Goal: Task Accomplishment & Management: Complete application form

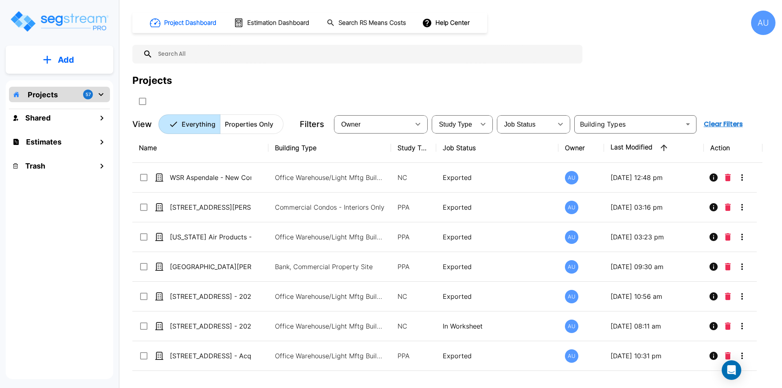
click at [66, 61] on p "Add" at bounding box center [66, 60] width 16 height 12
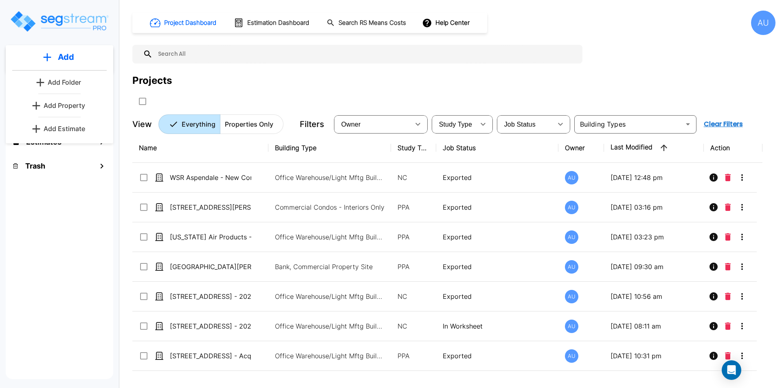
click at [56, 106] on p "Add Property" at bounding box center [65, 106] width 42 height 10
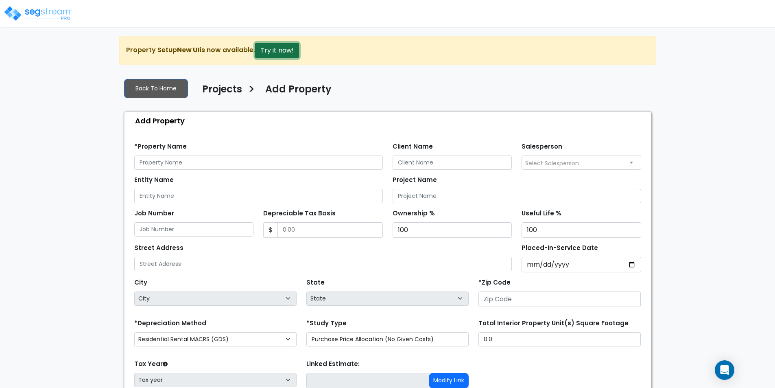
click at [267, 50] on button "Try it now!" at bounding box center [277, 50] width 44 height 15
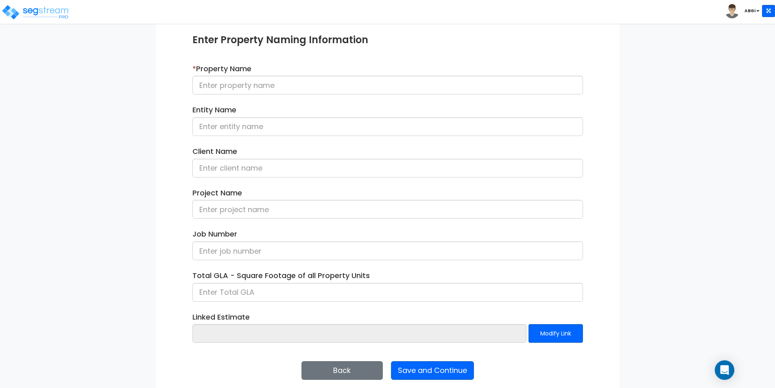
scroll to position [99, 0]
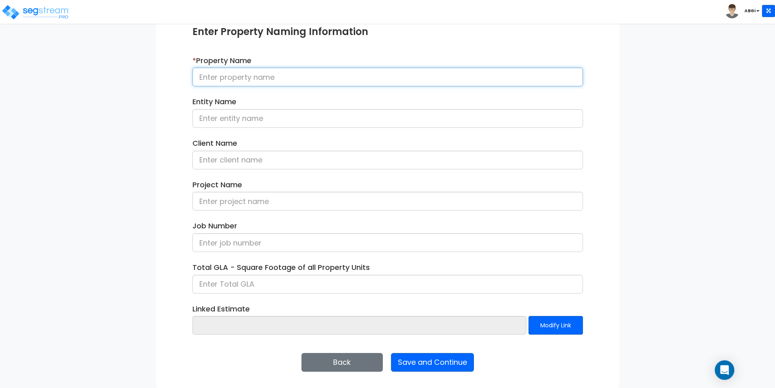
click at [329, 75] on input at bounding box center [388, 77] width 391 height 19
type input "6051 North Eagle"
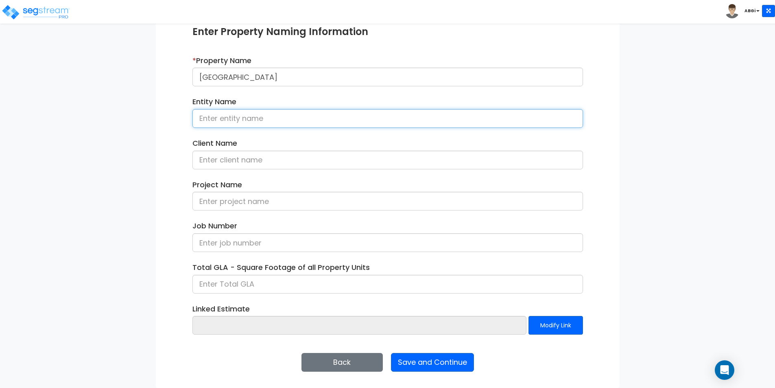
click at [263, 120] on input at bounding box center [388, 118] width 391 height 19
type input "James Robbert Flud Van Giffen"
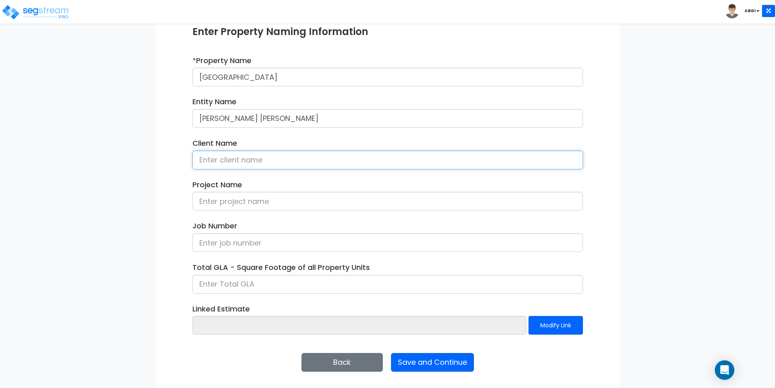
click at [281, 155] on input at bounding box center [388, 160] width 391 height 19
type input "Robbert Van Giffen"
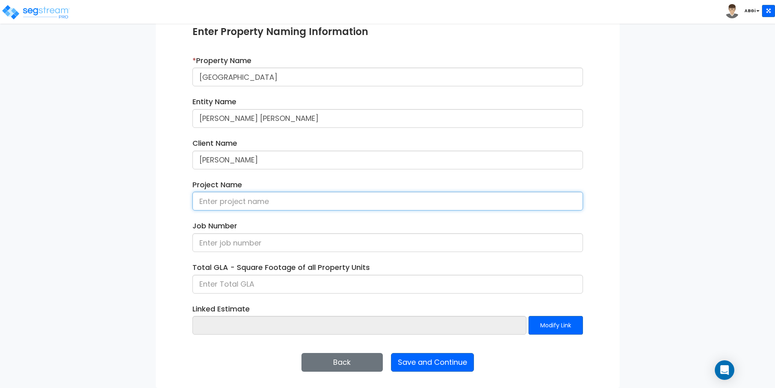
click at [291, 204] on input at bounding box center [388, 201] width 391 height 19
type input "Robbert - 6051 N. Eagle"
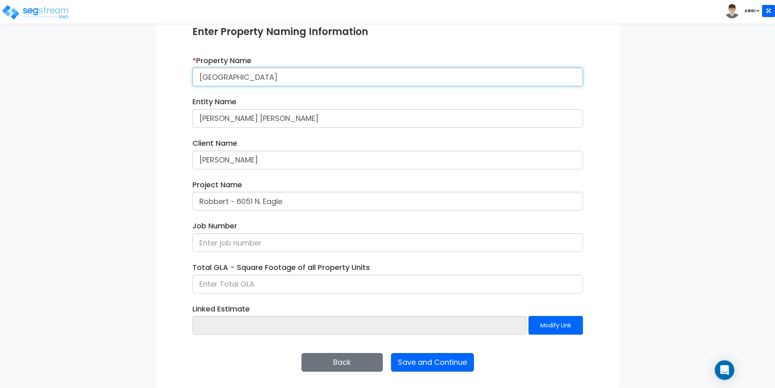
click at [289, 80] on input "6051 North Eagle" at bounding box center [388, 77] width 391 height 19
type input "[STREET_ADDRESS]"
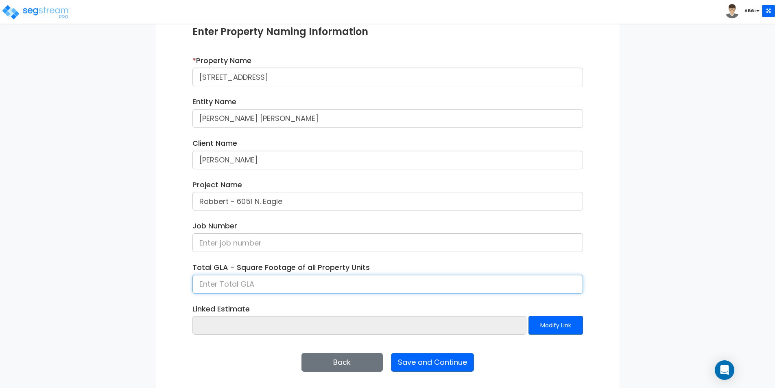
click at [298, 280] on input at bounding box center [388, 284] width 391 height 19
type input "4,350"
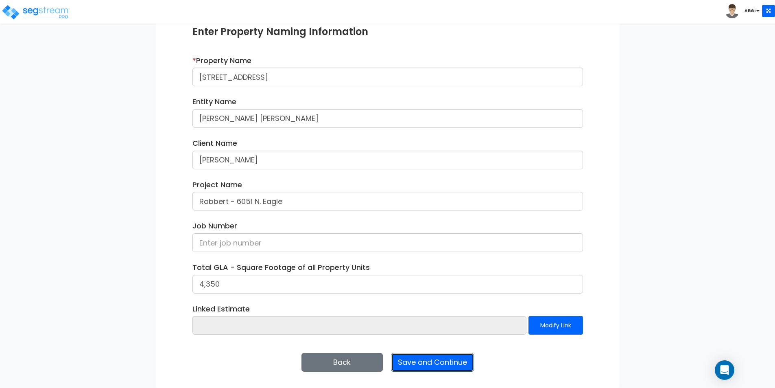
click at [437, 366] on button "Save and Continue" at bounding box center [432, 362] width 83 height 19
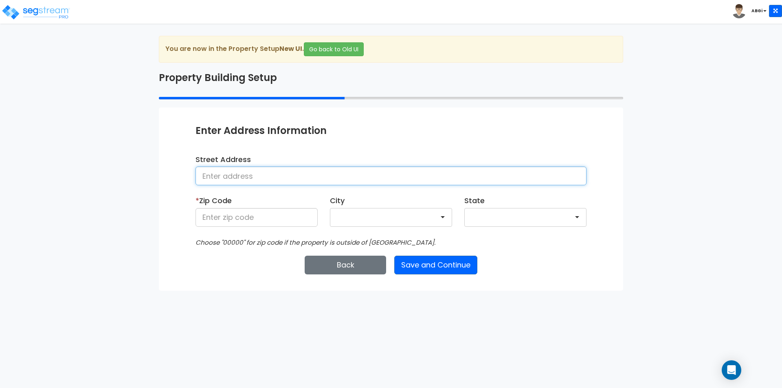
click at [388, 179] on input at bounding box center [390, 175] width 391 height 19
type input "[STREET_ADDRESS]"
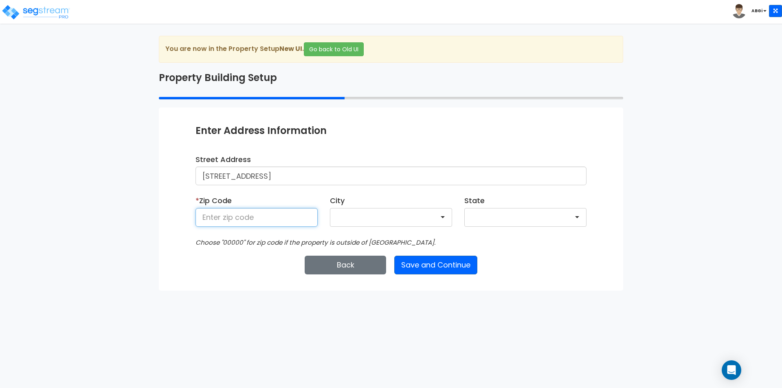
click at [272, 219] on input at bounding box center [256, 217] width 122 height 19
type input "83713"
click at [434, 263] on button "Save and Continue" at bounding box center [435, 265] width 83 height 19
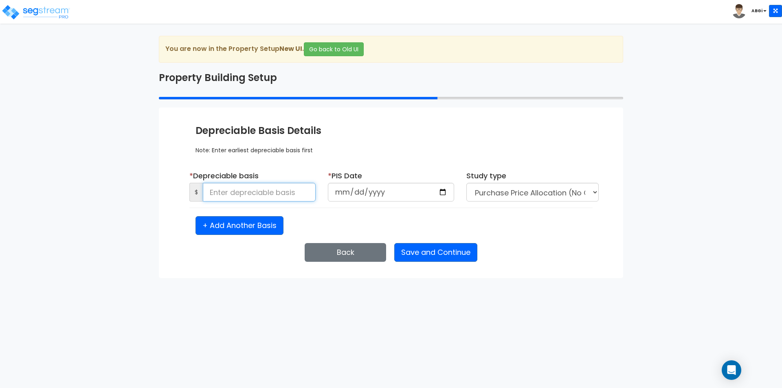
click at [254, 198] on input at bounding box center [259, 192] width 113 height 19
type input "1,121,303"
click at [445, 188] on input "date" at bounding box center [391, 192] width 126 height 19
type input "2024-07-01"
click at [594, 191] on select "Purchase Price Allocation (No Given Costs) New Construction / Reno / TI's (Give…" at bounding box center [532, 192] width 132 height 19
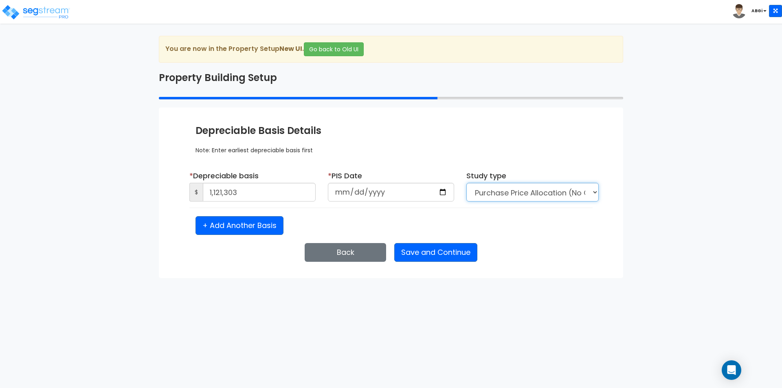
click at [594, 191] on select "Purchase Price Allocation (No Given Costs) New Construction / Reno / TI's (Give…" at bounding box center [532, 192] width 132 height 19
click at [445, 254] on button "Save and Continue" at bounding box center [435, 252] width 83 height 19
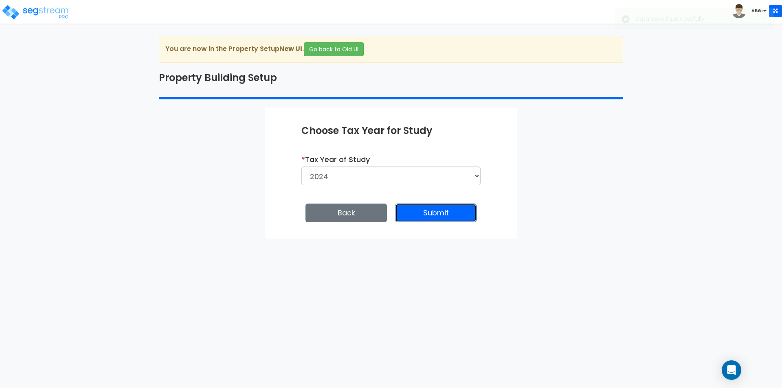
click at [440, 216] on button "Submit" at bounding box center [435, 213] width 81 height 19
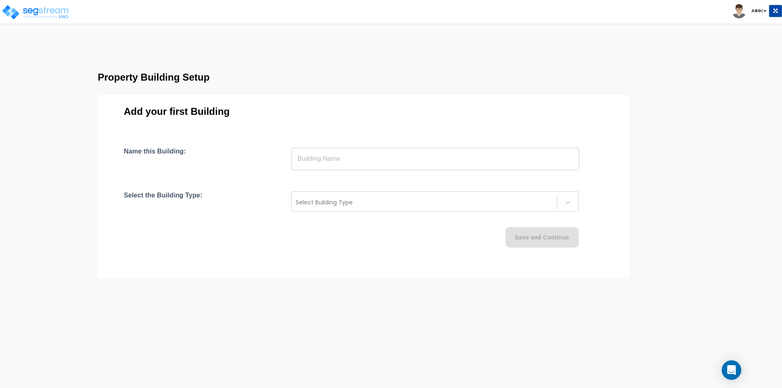
click at [402, 156] on input "text" at bounding box center [434, 158] width 287 height 23
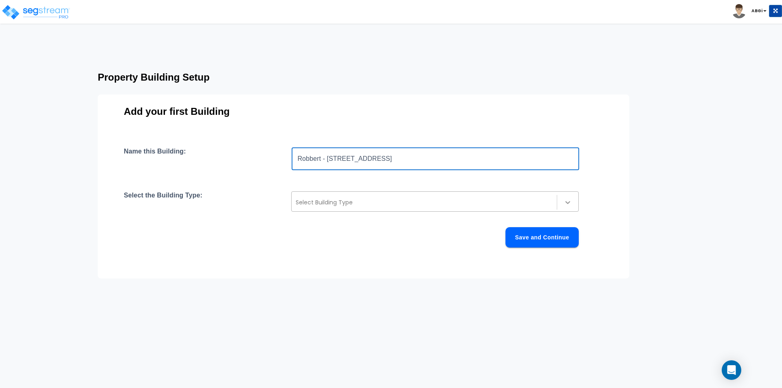
type input "Robbert - [STREET_ADDRESS]"
click at [565, 199] on icon at bounding box center [567, 202] width 8 height 8
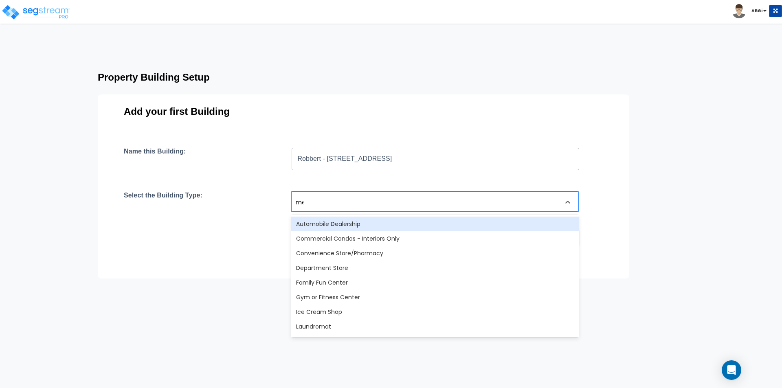
type input "med"
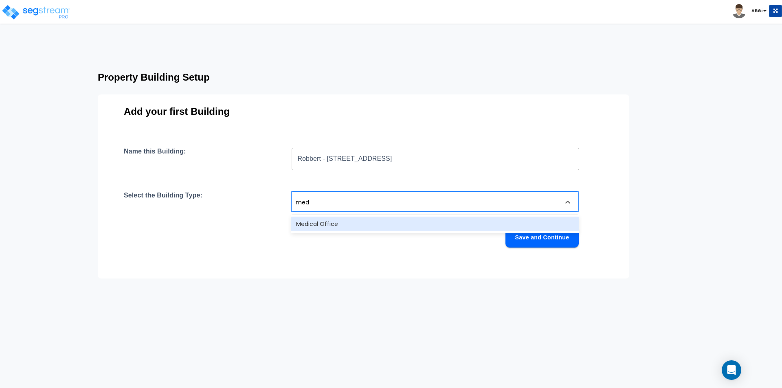
click at [366, 223] on div "Medical Office" at bounding box center [434, 224] width 287 height 15
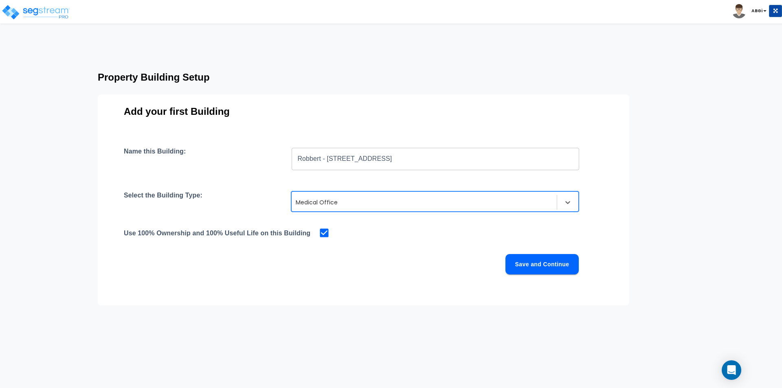
click at [524, 266] on button "Save and Continue" at bounding box center [541, 264] width 73 height 20
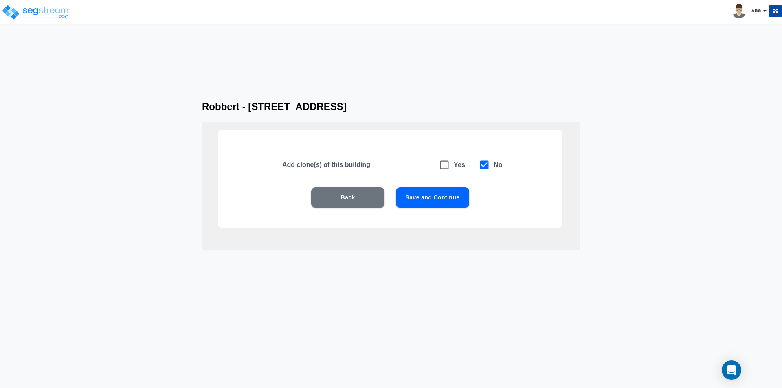
click at [434, 201] on button "Save and Continue" at bounding box center [432, 197] width 73 height 20
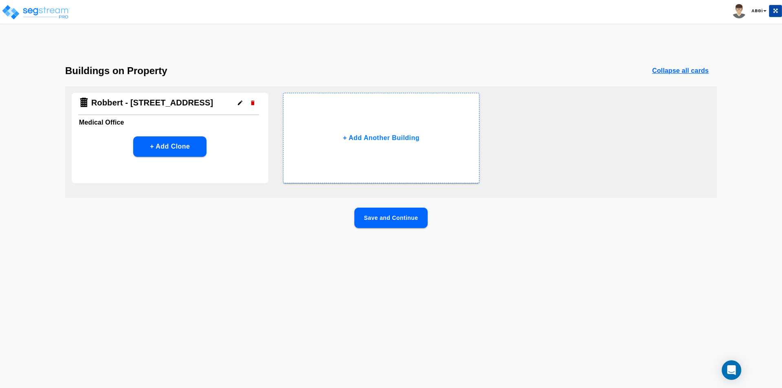
click at [384, 223] on button "Save and Continue" at bounding box center [390, 218] width 73 height 20
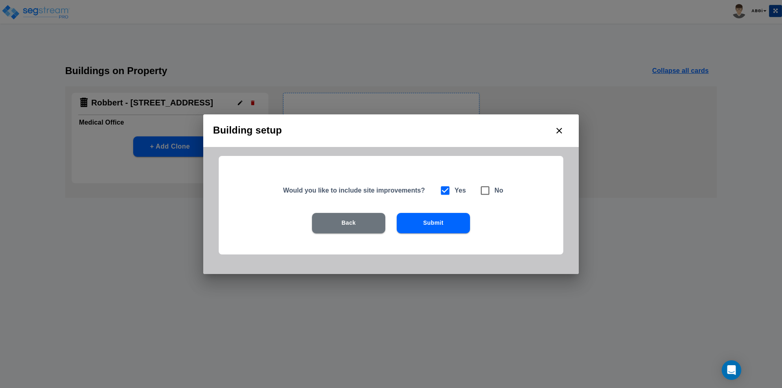
click at [430, 227] on button "Submit" at bounding box center [432, 223] width 73 height 20
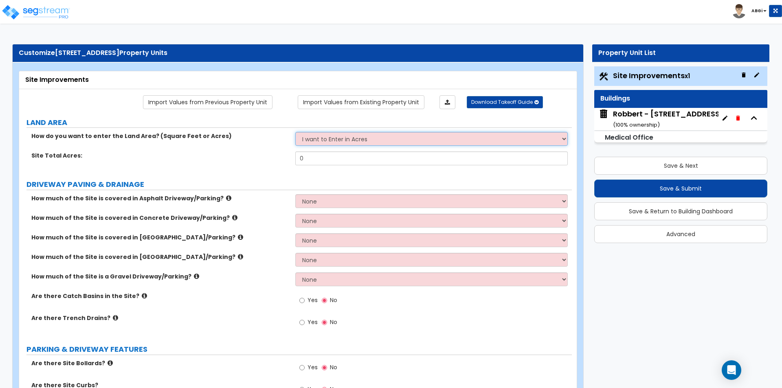
click at [546, 136] on select "I want to Enter in [GEOGRAPHIC_DATA] I want to Enter in Square Feet" at bounding box center [431, 139] width 272 height 14
select select "2"
click at [295, 132] on select "I want to Enter in [GEOGRAPHIC_DATA] I want to Enter in Square Feet" at bounding box center [431, 139] width 272 height 14
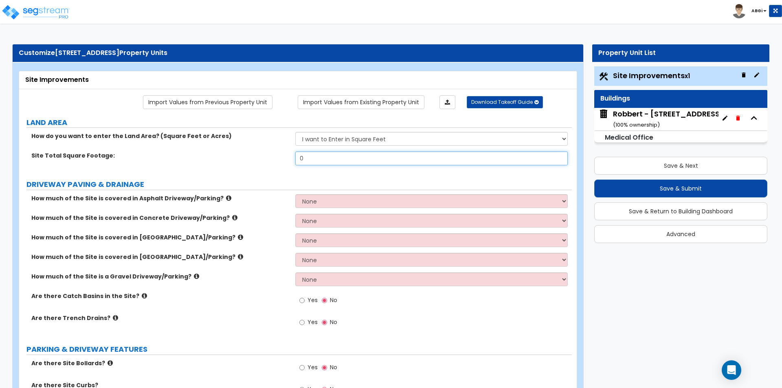
click at [329, 158] on input "0" at bounding box center [431, 158] width 272 height 14
type input "18,687"
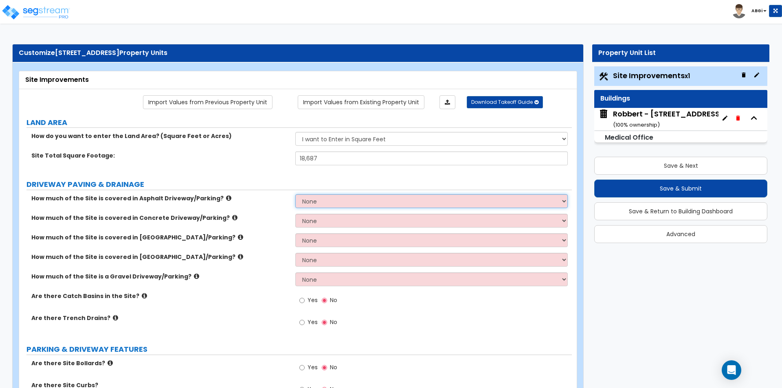
click at [329, 201] on select "None I want to Enter an Approximate Percentage I want to Enter the Square Foota…" at bounding box center [431, 201] width 272 height 14
select select "1"
click at [295, 194] on select "None I want to Enter an Approximate Percentage I want to Enter the Square Foota…" at bounding box center [431, 201] width 272 height 14
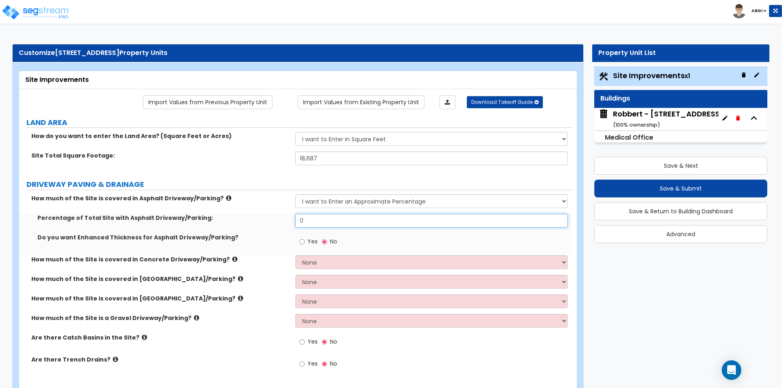
click at [337, 226] on input "0" at bounding box center [431, 221] width 272 height 14
type input "35"
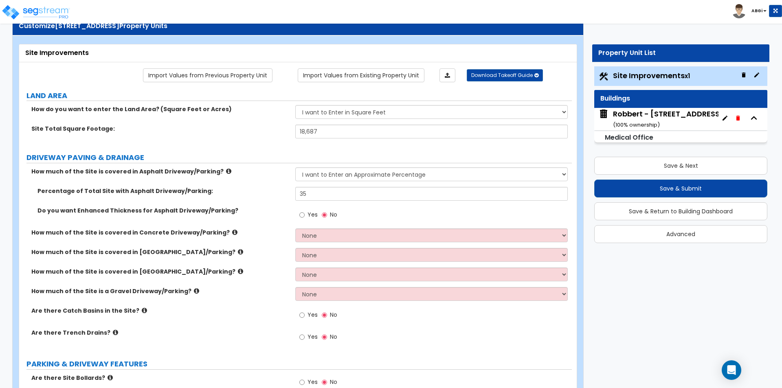
scroll to position [41, 0]
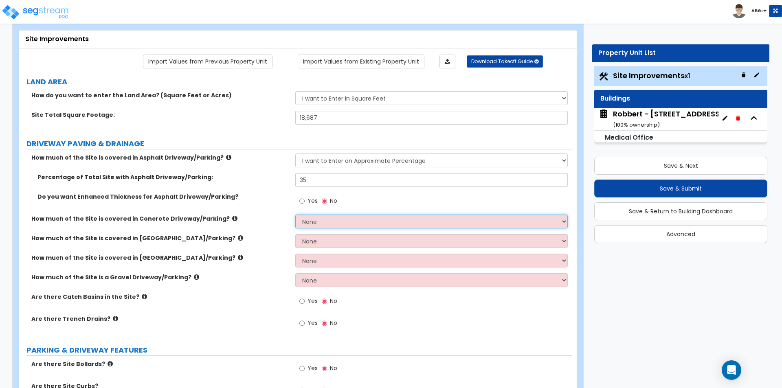
click at [332, 221] on select "None I want to Enter an Approximate Percentage I want to Enter the Square Foota…" at bounding box center [431, 222] width 272 height 14
select select "1"
click at [295, 215] on select "None I want to Enter an Approximate Percentage I want to Enter the Square Foota…" at bounding box center [431, 222] width 272 height 14
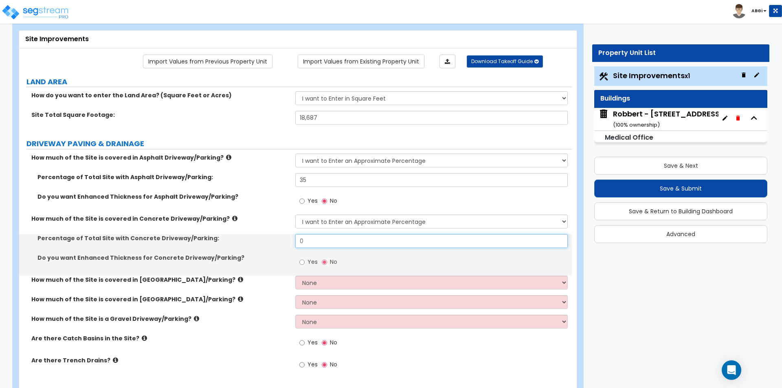
click at [329, 240] on input "0" at bounding box center [431, 241] width 272 height 14
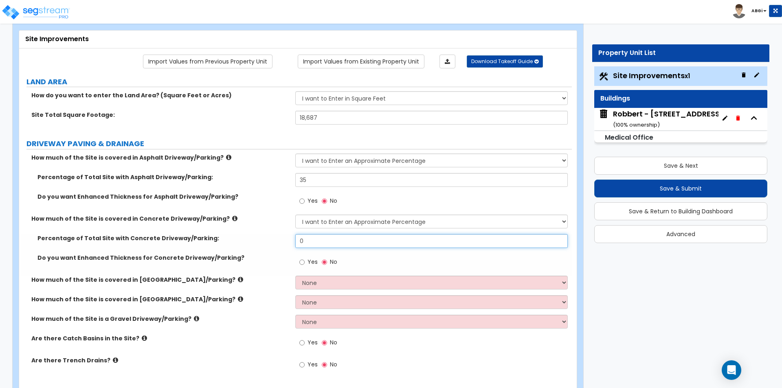
click at [329, 240] on input "0" at bounding box center [431, 241] width 272 height 14
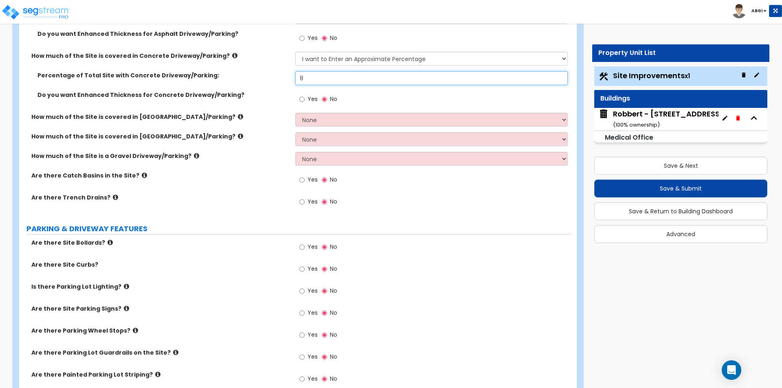
scroll to position [244, 0]
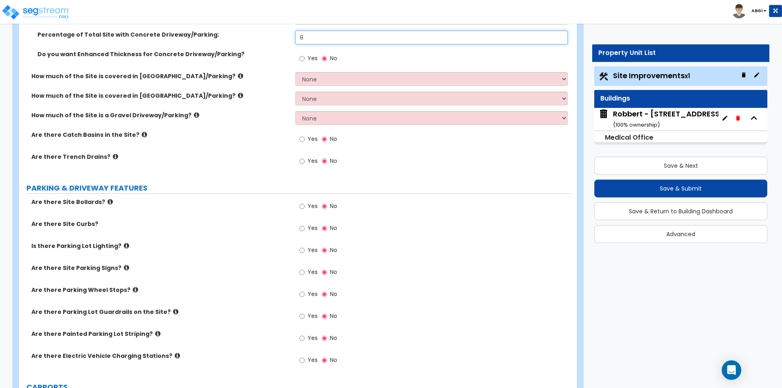
type input "8"
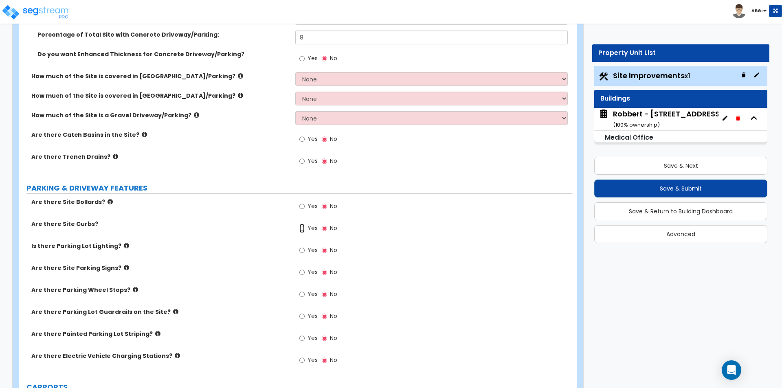
click at [301, 229] on input "Yes" at bounding box center [301, 228] width 5 height 9
radio input "true"
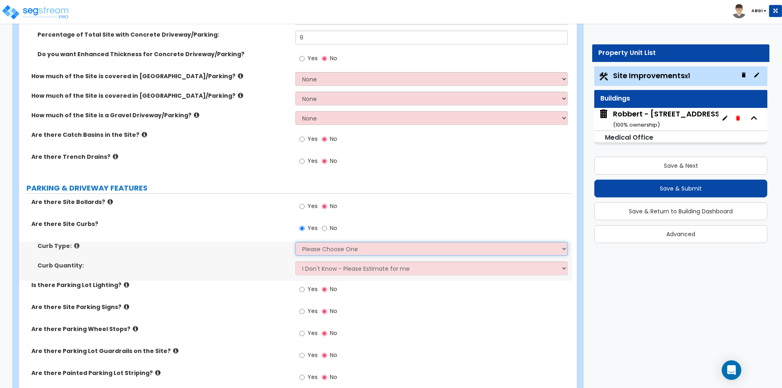
click at [312, 249] on select "Please Choose One Curb (Only) Curb & Gutter Asphalt Berm" at bounding box center [431, 249] width 272 height 14
select select "2"
click at [295, 242] on select "Please Choose One Curb (Only) Curb & Gutter Asphalt Berm" at bounding box center [431, 249] width 272 height 14
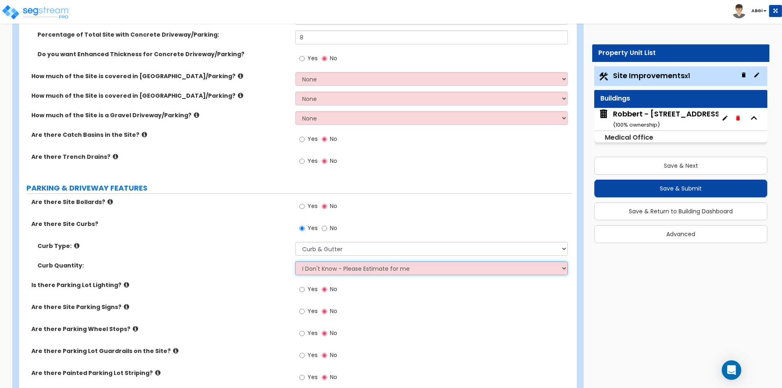
click at [348, 269] on select "I Don't Know - Please Estimate for me I want to Enter the Linear Footage" at bounding box center [431, 268] width 272 height 14
click at [295, 261] on select "I Don't Know - Please Estimate for me I want to Enter the Linear Footage" at bounding box center [431, 268] width 272 height 14
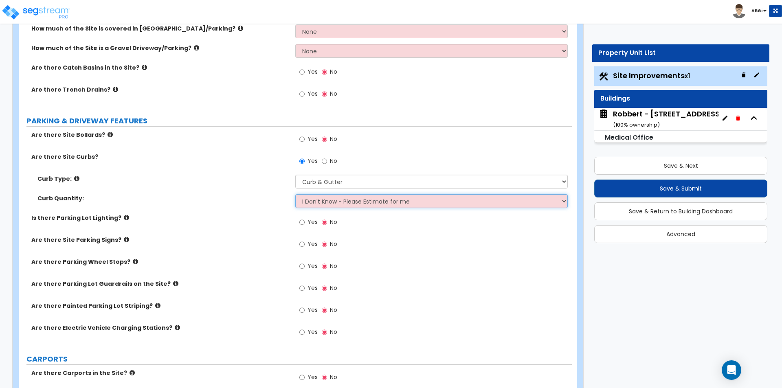
scroll to position [326, 0]
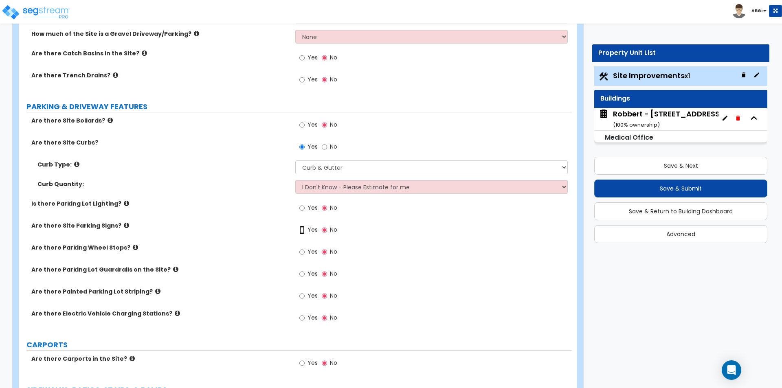
click at [300, 230] on input "Yes" at bounding box center [301, 230] width 5 height 9
radio input "true"
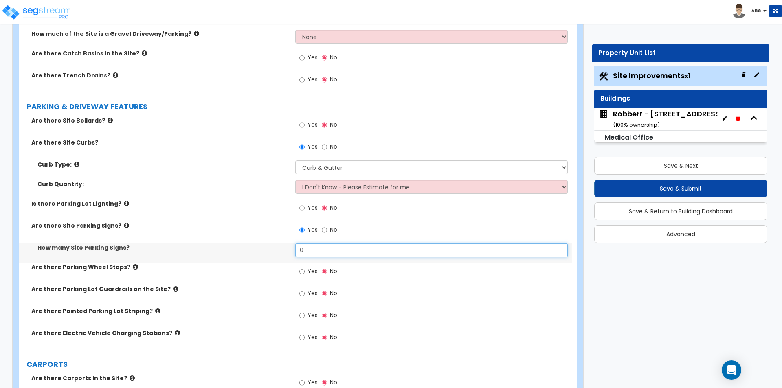
click at [310, 247] on input "0" at bounding box center [431, 250] width 272 height 14
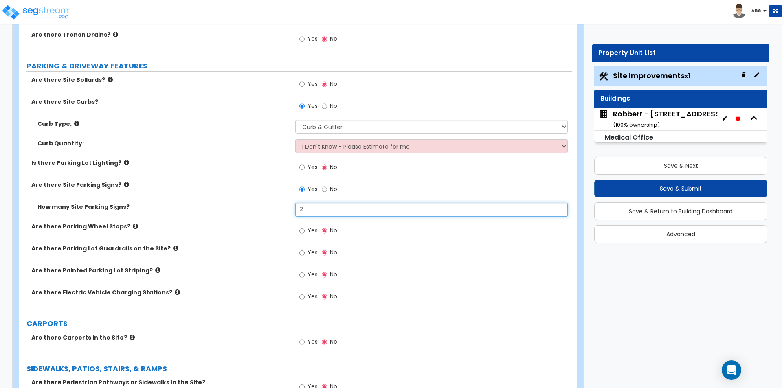
type input "2"
click at [302, 274] on input "Yes" at bounding box center [301, 274] width 5 height 9
radio input "true"
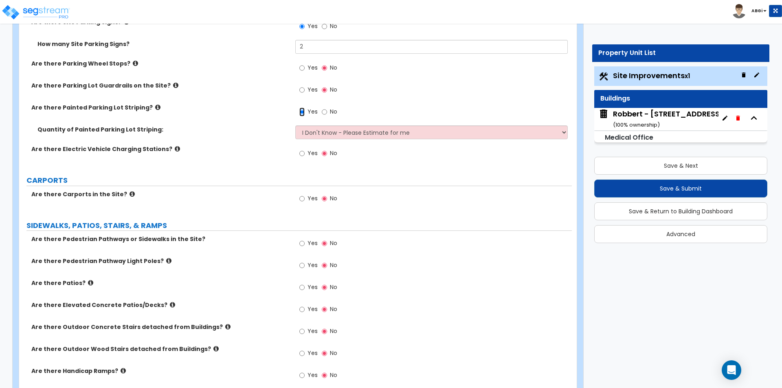
scroll to position [570, 0]
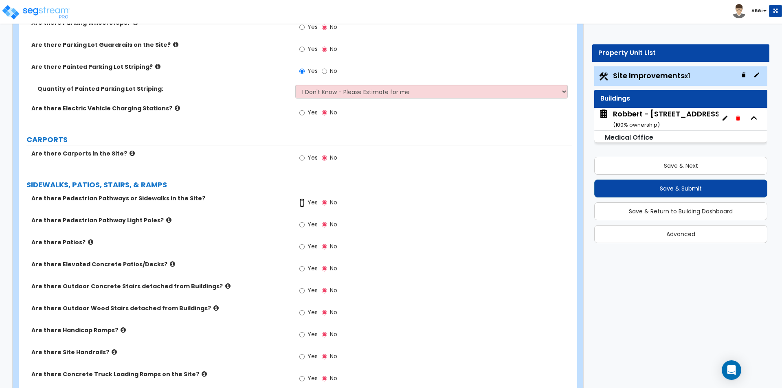
click at [300, 204] on input "Yes" at bounding box center [301, 202] width 5 height 9
radio input "true"
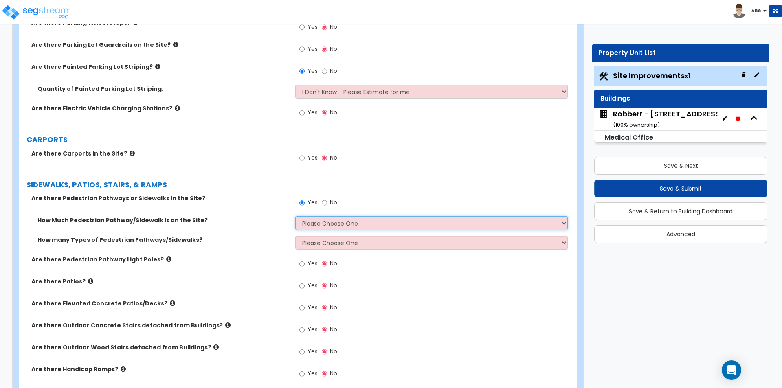
click at [323, 222] on select "Please Choose One I Don't Know, Please Estimate For Me Enter Linear Footage" at bounding box center [431, 223] width 272 height 14
select select "1"
click at [295, 216] on select "Please Choose One I Don't Know, Please Estimate For Me Enter Linear Footage" at bounding box center [431, 223] width 272 height 14
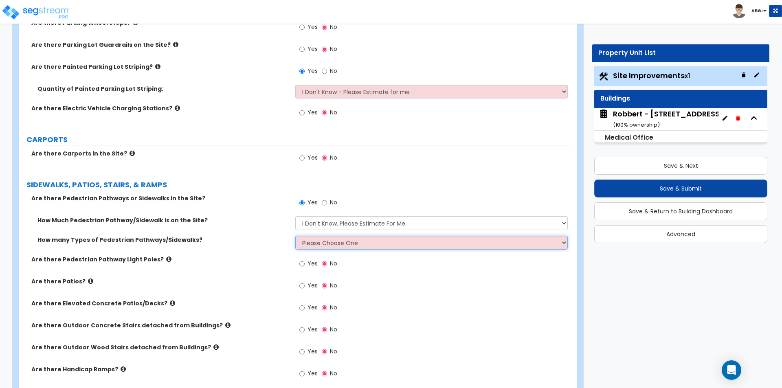
click at [317, 245] on select "Please Choose One 1 2 3" at bounding box center [431, 243] width 272 height 14
select select "1"
click at [295, 236] on select "Please Choose One 1 2 3" at bounding box center [431, 243] width 272 height 14
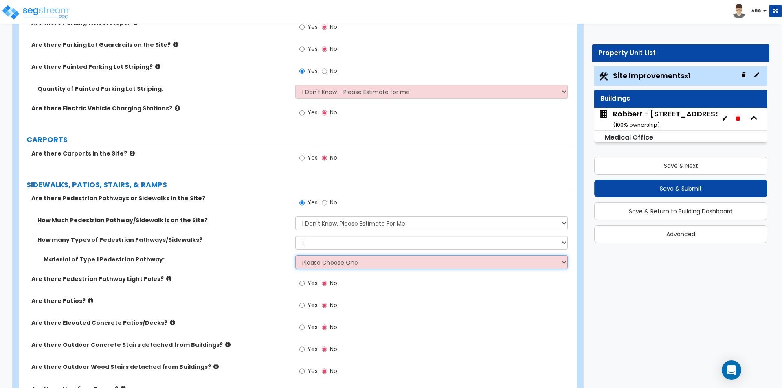
click at [317, 265] on select "Please Choose One Bare Concrete Stamped Concrete Brick Pavers Stone Pavers Wood…" at bounding box center [431, 262] width 272 height 14
select select "1"
click at [295, 255] on select "Please Choose One Bare Concrete Stamped Concrete Brick Pavers Stone Pavers Wood…" at bounding box center [431, 262] width 272 height 14
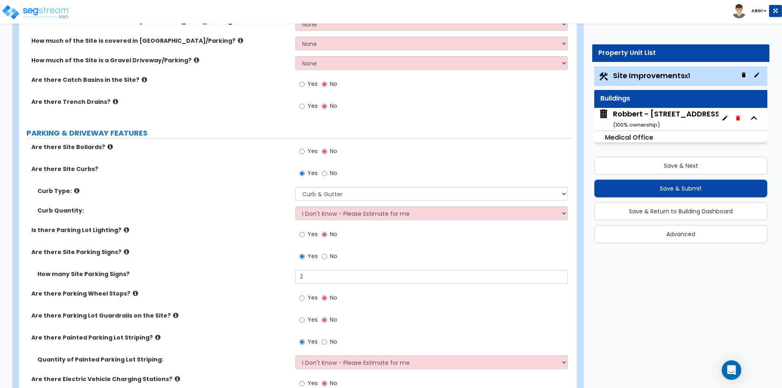
scroll to position [285, 0]
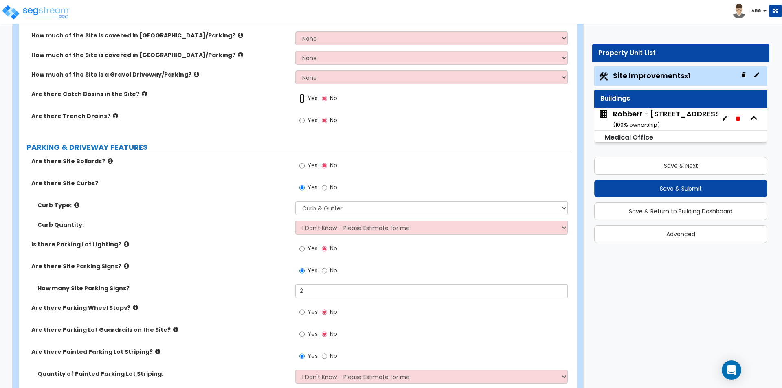
click at [301, 97] on input "Yes" at bounding box center [301, 98] width 5 height 9
radio input "true"
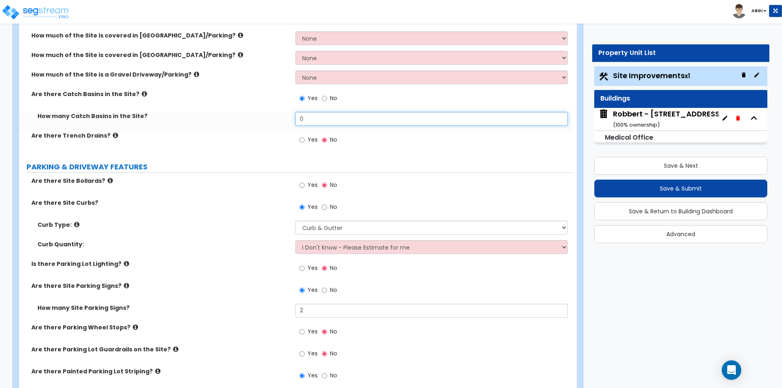
click at [307, 122] on input "0" at bounding box center [431, 119] width 272 height 14
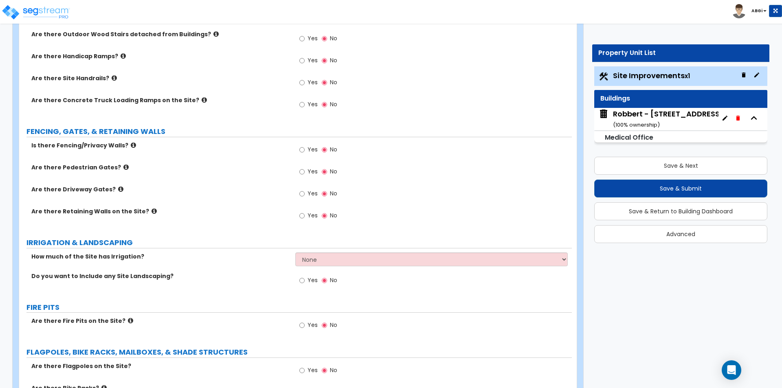
scroll to position [936, 0]
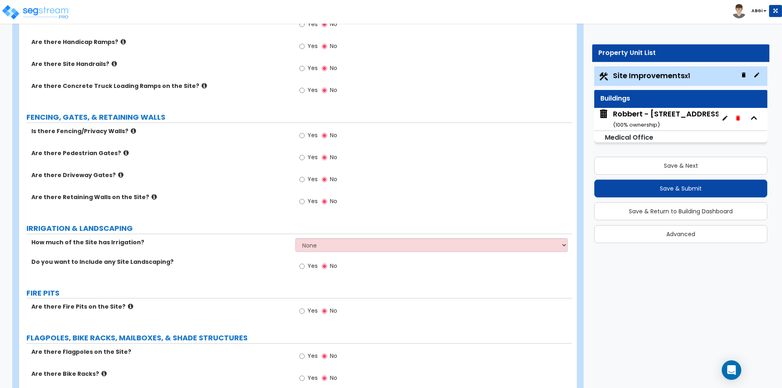
type input "1"
click at [344, 245] on select "None I want to Enter an Approximate Percentage I want to Enter the Square Foota…" at bounding box center [431, 245] width 272 height 14
select select "1"
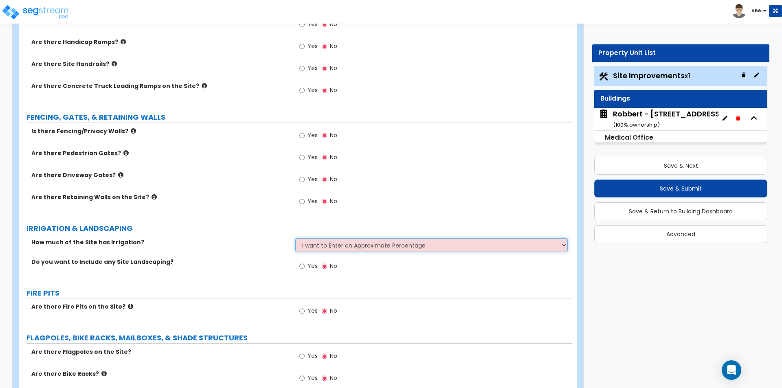
click at [295, 238] on select "None I want to Enter an Approximate Percentage I want to Enter the Square Foota…" at bounding box center [431, 245] width 272 height 14
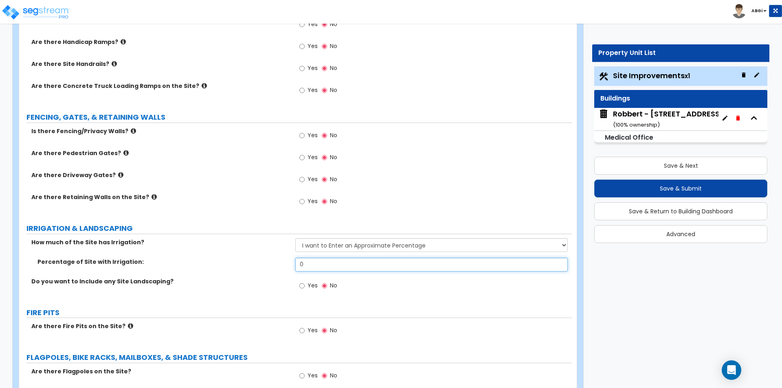
click at [313, 265] on input "0" at bounding box center [431, 265] width 272 height 14
type input "20"
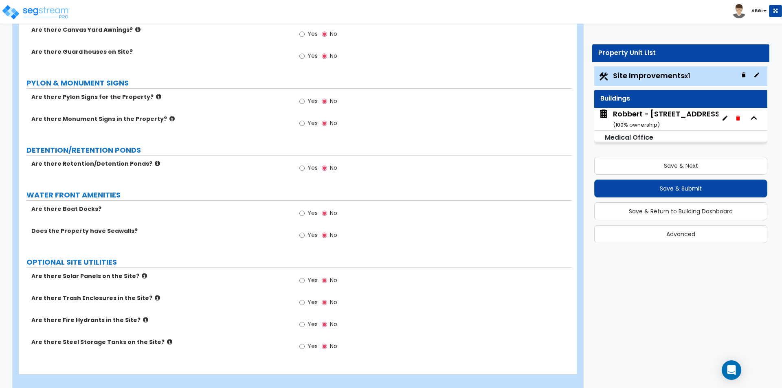
scroll to position [1375, 0]
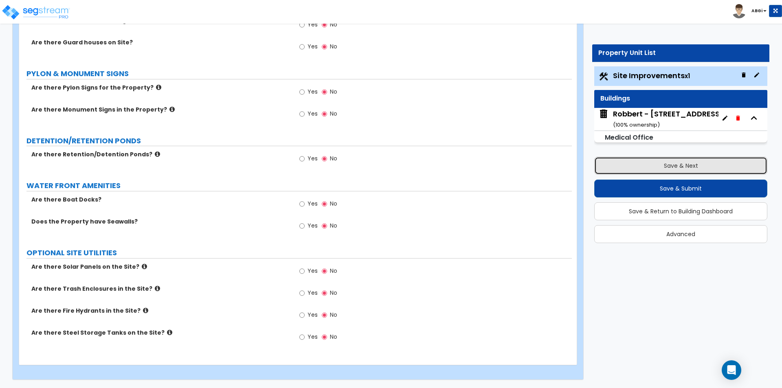
click at [691, 166] on button "Save & Next" at bounding box center [680, 166] width 173 height 18
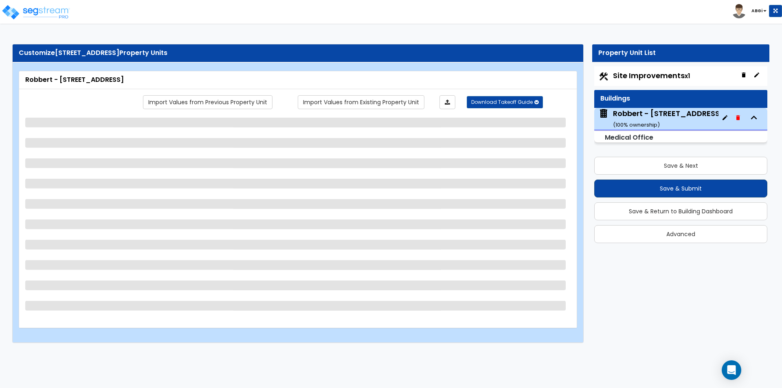
scroll to position [0, 0]
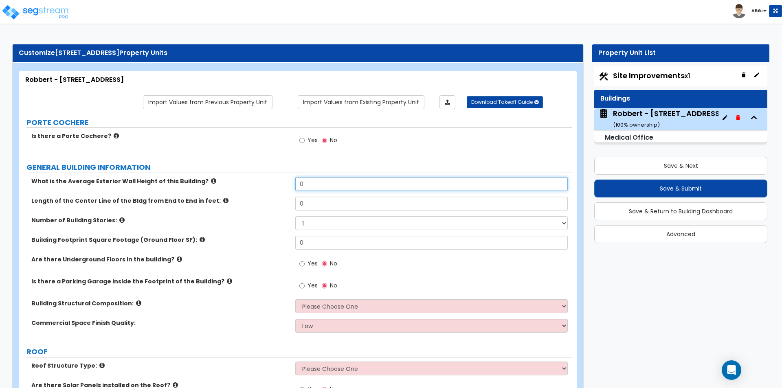
click at [324, 185] on input "0" at bounding box center [431, 184] width 272 height 14
type input "10"
click at [223, 201] on icon at bounding box center [225, 200] width 5 height 6
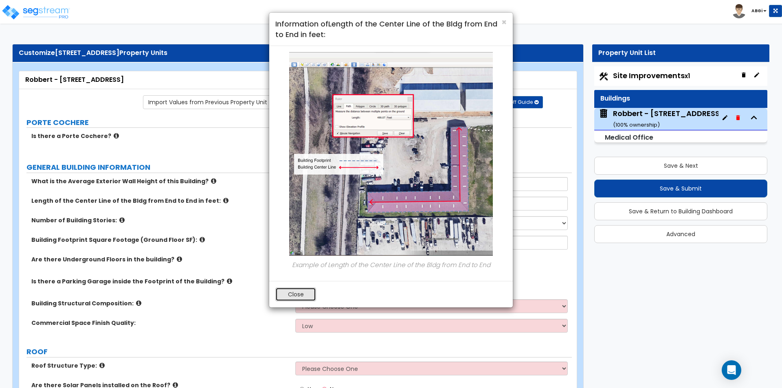
click at [304, 294] on button "Close" at bounding box center [295, 294] width 41 height 14
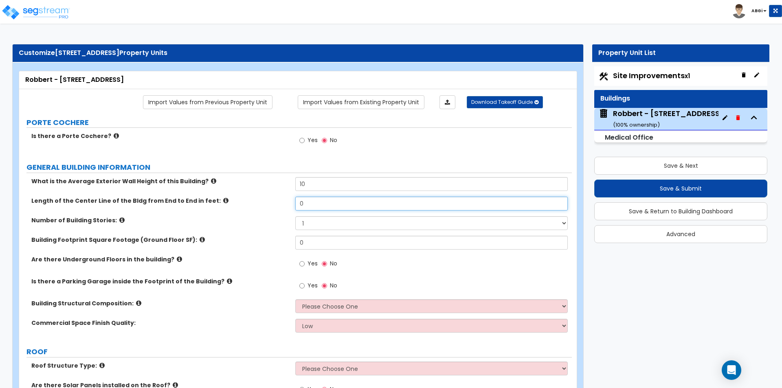
click at [322, 207] on input "0" at bounding box center [431, 204] width 272 height 14
type input "115"
click at [223, 199] on icon at bounding box center [225, 200] width 5 height 6
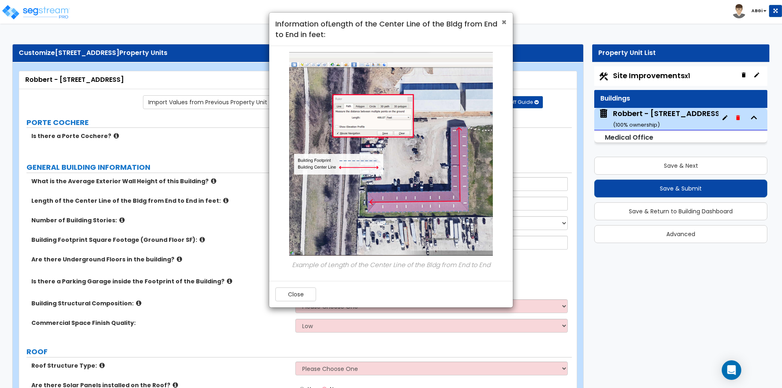
click at [502, 20] on span "×" at bounding box center [503, 22] width 5 height 12
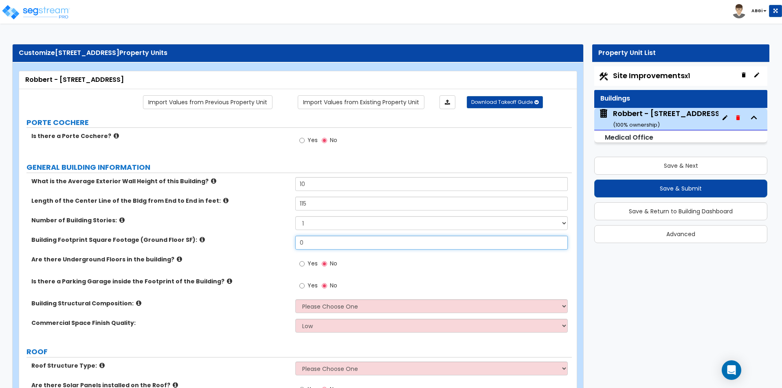
click at [314, 241] on input "0" at bounding box center [431, 243] width 272 height 14
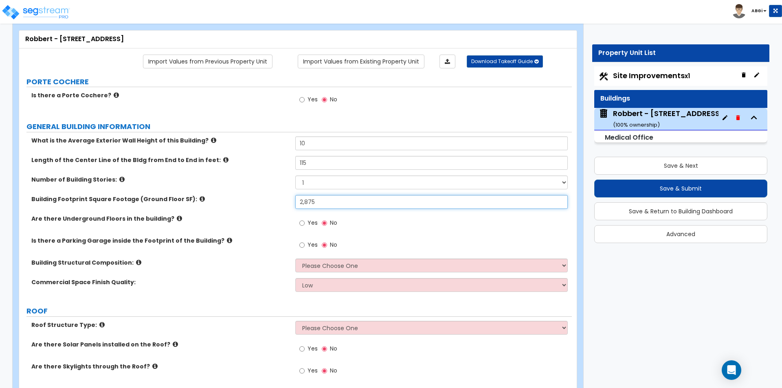
type input "2,875"
click at [177, 219] on icon at bounding box center [179, 218] width 5 height 6
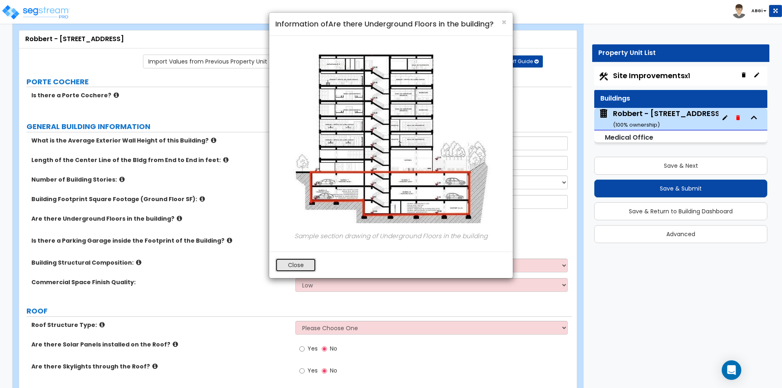
click at [284, 261] on button "Close" at bounding box center [295, 265] width 41 height 14
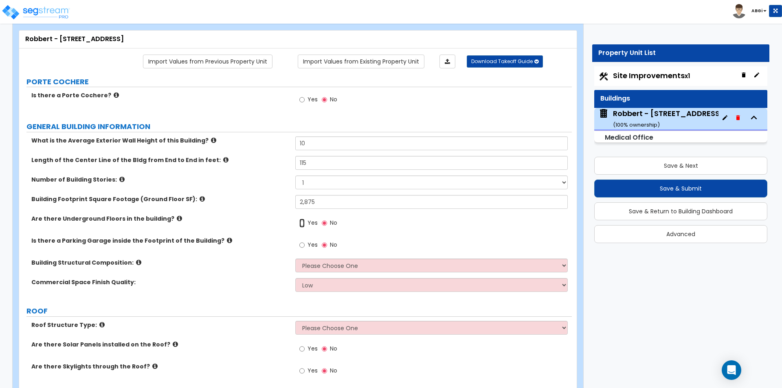
click at [302, 223] on input "Yes" at bounding box center [301, 223] width 5 height 9
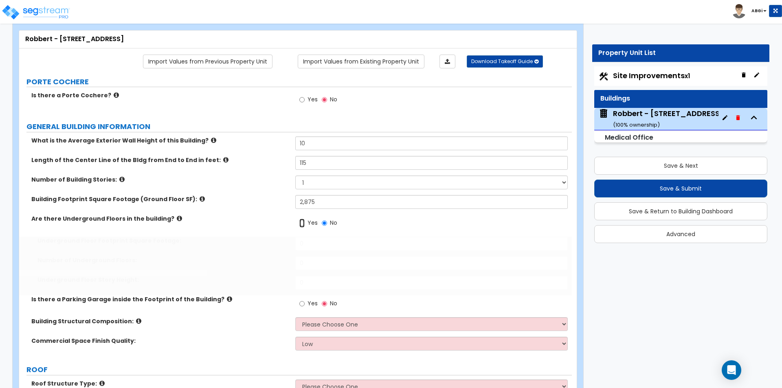
radio input "true"
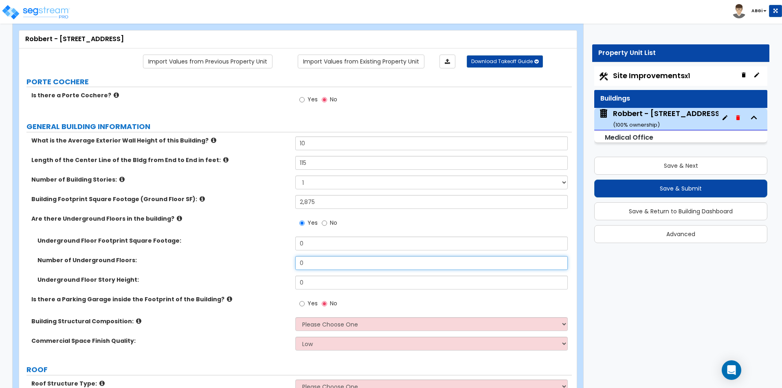
click at [315, 262] on input "0" at bounding box center [431, 263] width 272 height 14
type input "1"
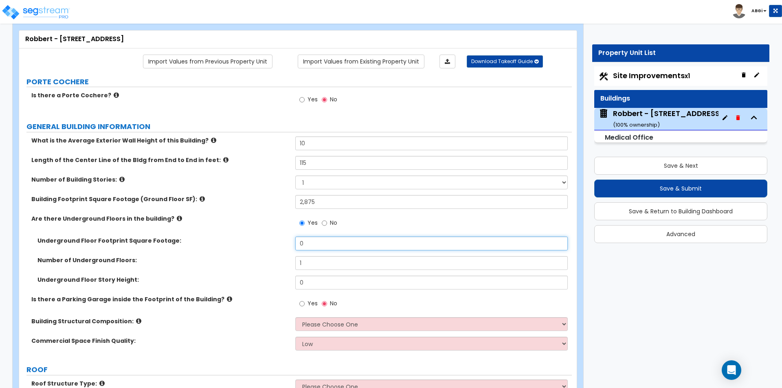
click at [322, 247] on input "0" at bounding box center [431, 244] width 272 height 14
type input "1,475"
click at [319, 282] on input "0" at bounding box center [431, 283] width 272 height 14
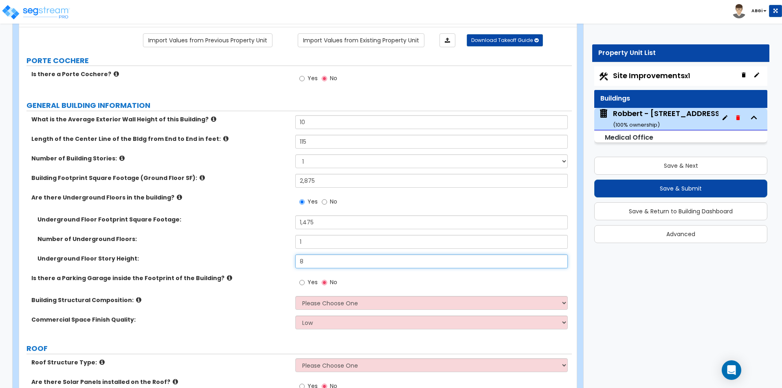
scroll to position [81, 0]
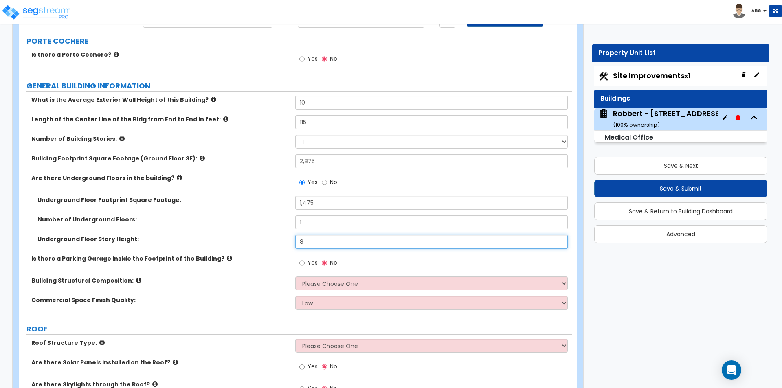
type input "8"
click at [316, 282] on select "Please Choose One Tilt-up Wall Construction Reinforced Concrete Structural Stee…" at bounding box center [431, 283] width 272 height 14
select select "7"
click at [295, 276] on select "Please Choose One Tilt-up Wall Construction Reinforced Concrete Structural Stee…" at bounding box center [431, 283] width 272 height 14
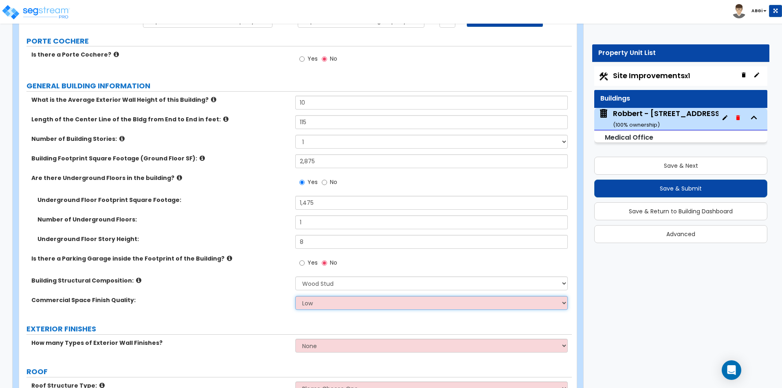
click at [318, 308] on select "Low Average High" at bounding box center [431, 303] width 272 height 14
select select "1"
click at [295, 296] on select "Low Average High" at bounding box center [431, 303] width 272 height 14
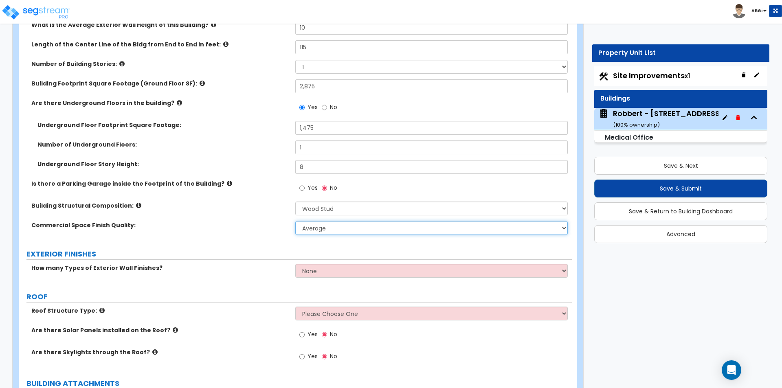
scroll to position [163, 0]
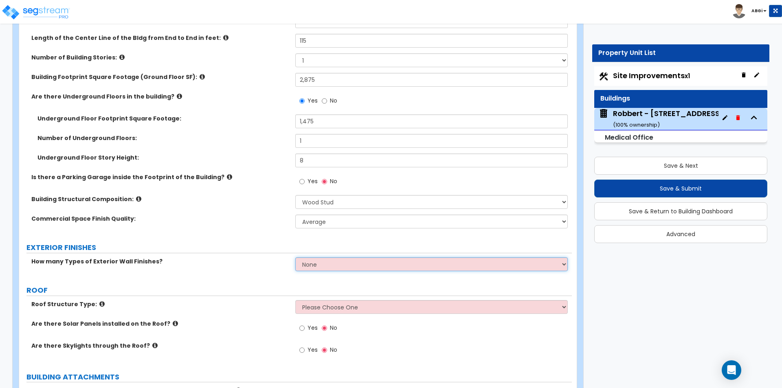
click at [320, 263] on select "None 1 2 3" at bounding box center [431, 264] width 272 height 14
select select "1"
click at [295, 257] on select "None 1 2 3" at bounding box center [431, 264] width 272 height 14
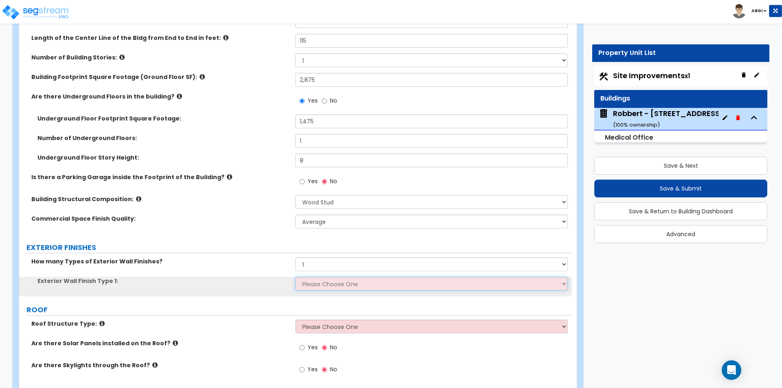
click at [313, 283] on select "Please Choose One No Finish/Shared Wall No Wall Brick Veneer Stone Veneer Wood …" at bounding box center [431, 284] width 272 height 14
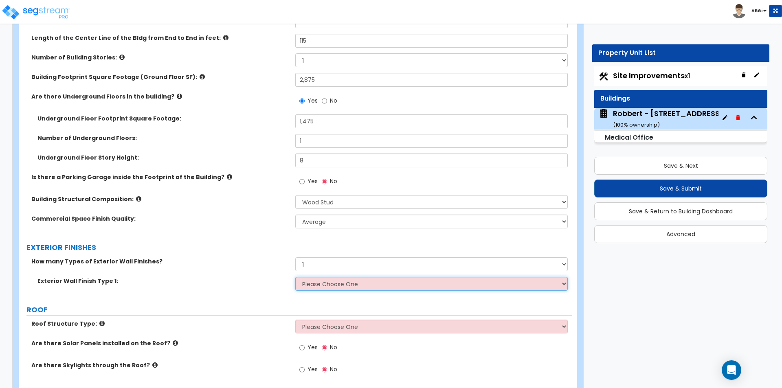
select select "2"
click at [295, 277] on select "Please Choose One No Finish/Shared Wall No Wall Brick Veneer Stone Veneer Wood …" at bounding box center [431, 284] width 272 height 14
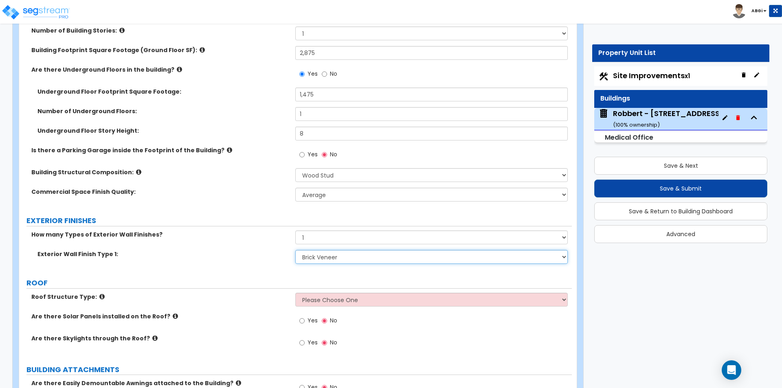
scroll to position [204, 0]
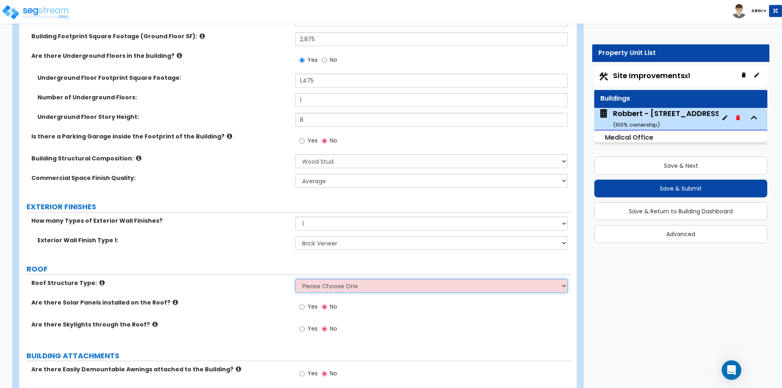
click at [316, 285] on select "Please Choose One [PERSON_NAME] Roof Flat Roof Hybrid [PERSON_NAME] & Flat Roof" at bounding box center [431, 286] width 272 height 14
select select "1"
click at [295, 279] on select "Please Choose One [PERSON_NAME] Roof Flat Roof Hybrid [PERSON_NAME] & Flat Roof" at bounding box center [431, 286] width 272 height 14
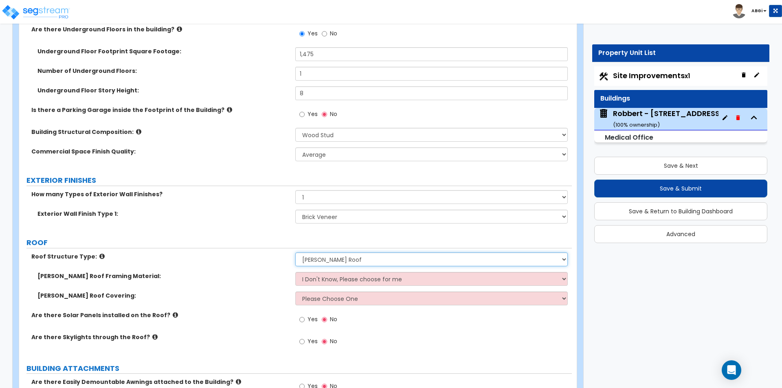
scroll to position [244, 0]
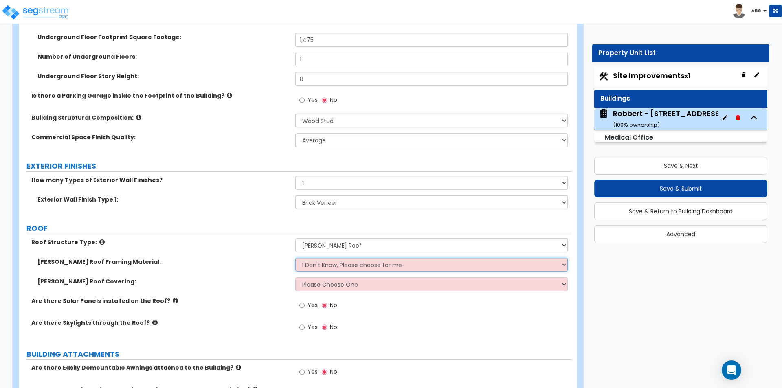
click at [326, 266] on select "I Don't Know, Please choose for me Metal Wood" at bounding box center [431, 265] width 272 height 14
select select "2"
click at [295, 258] on select "I Don't Know, Please choose for me Metal Wood" at bounding box center [431, 265] width 272 height 14
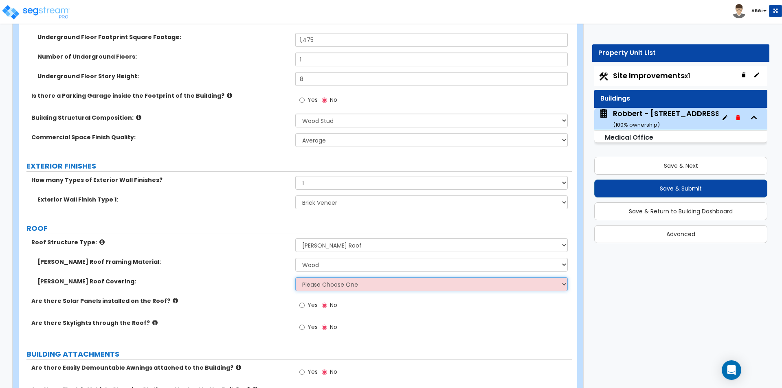
click at [327, 287] on select "Please Choose One Asphalt Shingle Clay Tile Wood Shingle Metal Shingle Standing…" at bounding box center [431, 284] width 272 height 14
select select "1"
click at [295, 277] on select "Please Choose One Asphalt Shingle Clay Tile Wood Shingle Metal Shingle Standing…" at bounding box center [431, 284] width 272 height 14
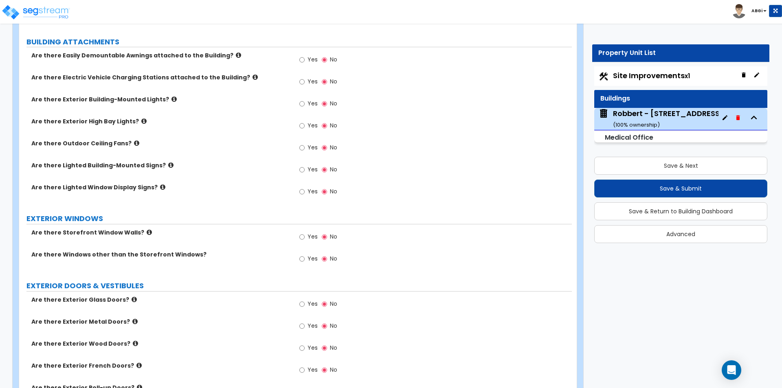
scroll to position [570, 0]
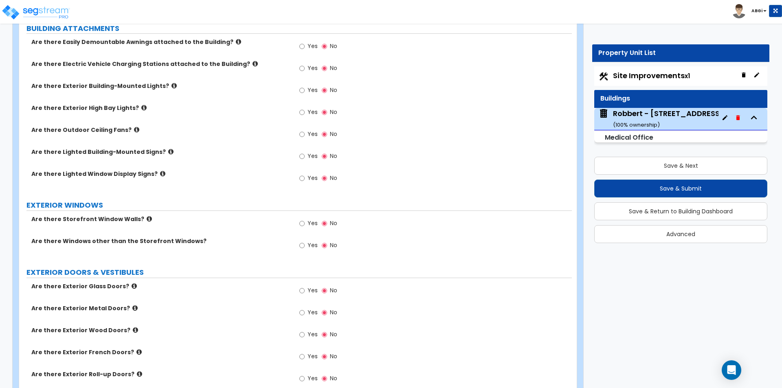
click at [147, 219] on icon at bounding box center [149, 219] width 5 height 6
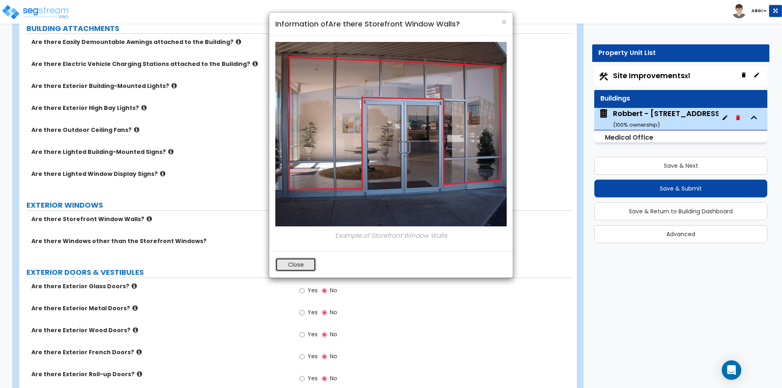
click at [276, 268] on button "Close" at bounding box center [295, 265] width 41 height 14
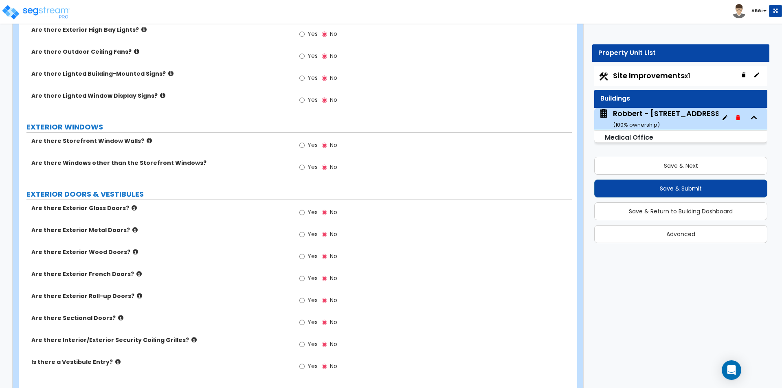
scroll to position [651, 0]
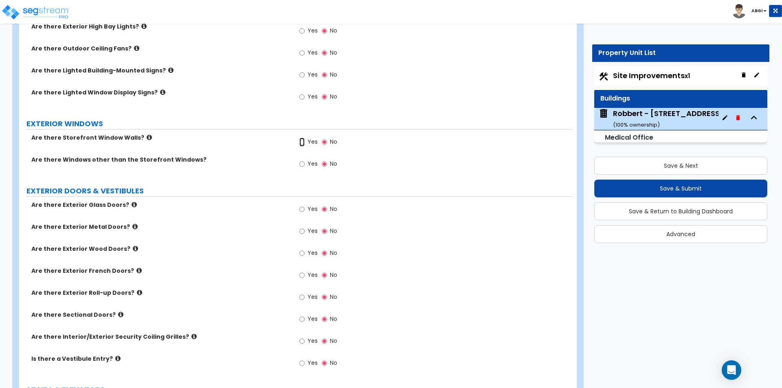
click at [300, 141] on input "Yes" at bounding box center [301, 142] width 5 height 9
radio input "true"
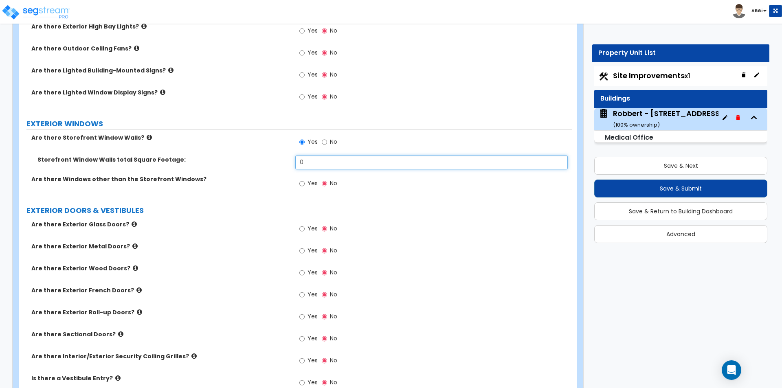
click at [311, 166] on input "0" at bounding box center [431, 163] width 272 height 14
type input "35"
click at [302, 183] on input "Yes" at bounding box center [301, 183] width 5 height 9
radio input "true"
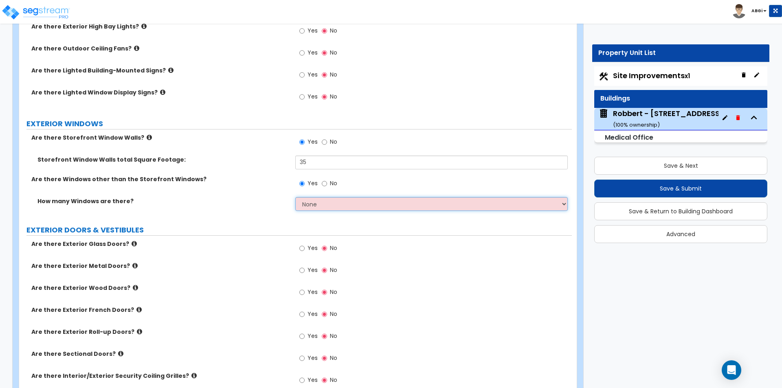
click at [320, 205] on select "None I want to enter a Percentage of the Exterior Windows I want to enter the N…" at bounding box center [431, 204] width 272 height 14
select select "1"
click at [295, 197] on select "None I want to enter a Percentage of the Exterior Windows I want to enter the N…" at bounding box center [431, 204] width 272 height 14
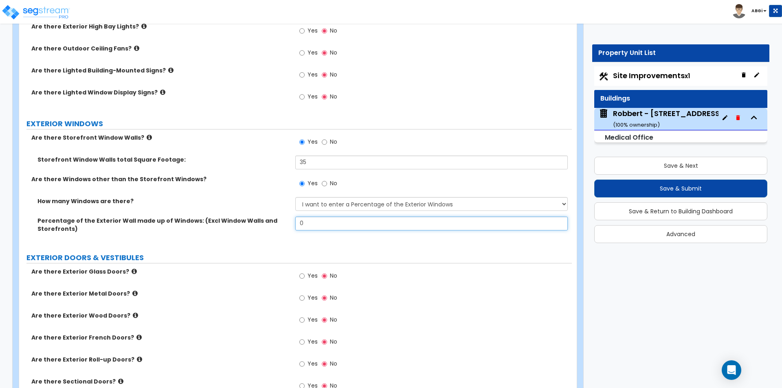
click at [326, 225] on input "0" at bounding box center [431, 224] width 272 height 14
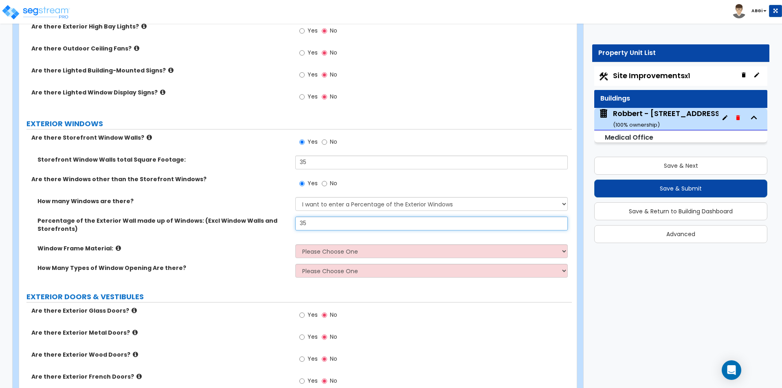
type input "35"
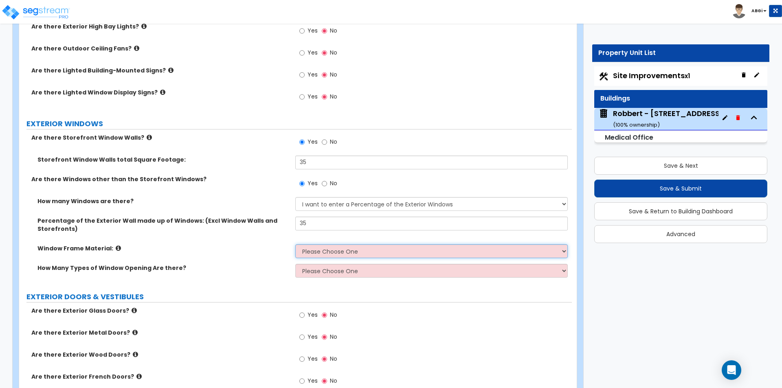
click at [343, 252] on select "Please Choose One Vinyl Aluminum Wood" at bounding box center [431, 251] width 272 height 14
select select "1"
click at [295, 244] on select "Please Choose One Vinyl Aluminum Wood" at bounding box center [431, 251] width 272 height 14
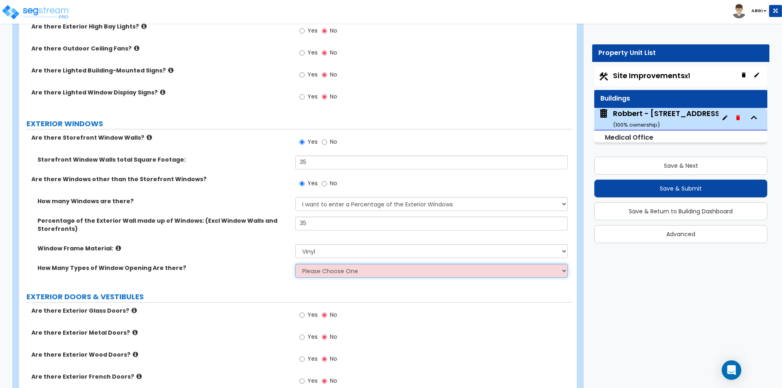
click at [320, 273] on select "Please Choose One 1 2 3 4" at bounding box center [431, 271] width 272 height 14
select select "1"
click at [295, 264] on select "Please Choose One 1 2 3 4" at bounding box center [431, 271] width 272 height 14
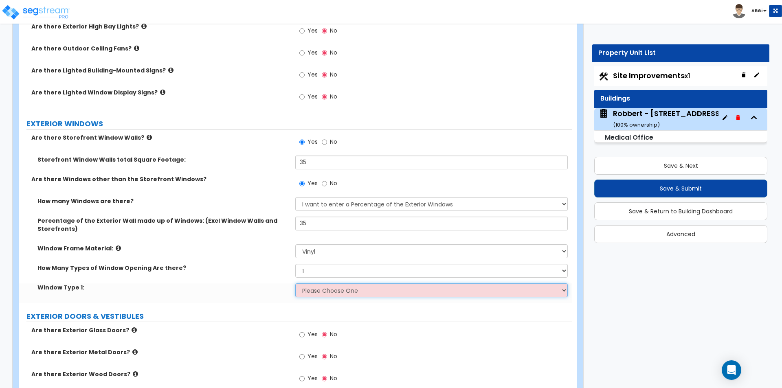
click at [320, 292] on select "Please Choose One Sliding Picture/Fixed Double/Single Hung Awning Swing" at bounding box center [431, 290] width 272 height 14
select select "2"
click at [295, 283] on select "Please Choose One Sliding Picture/Fixed Double/Single Hung Awning Swing" at bounding box center [431, 290] width 272 height 14
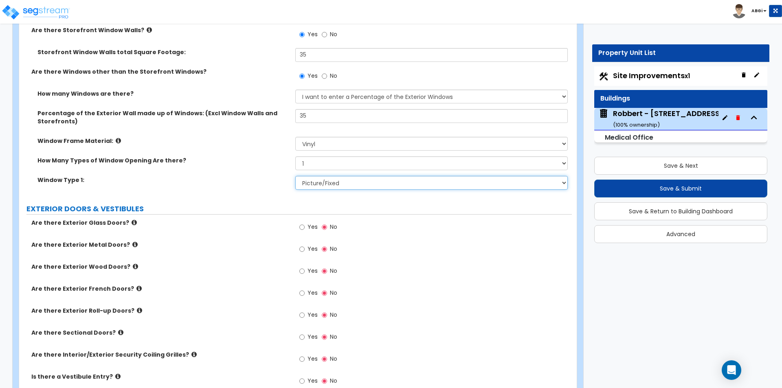
scroll to position [773, 0]
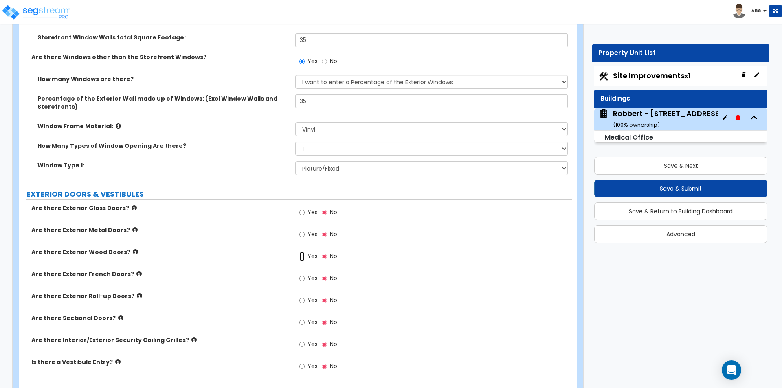
click at [301, 256] on input "Yes" at bounding box center [301, 256] width 5 height 9
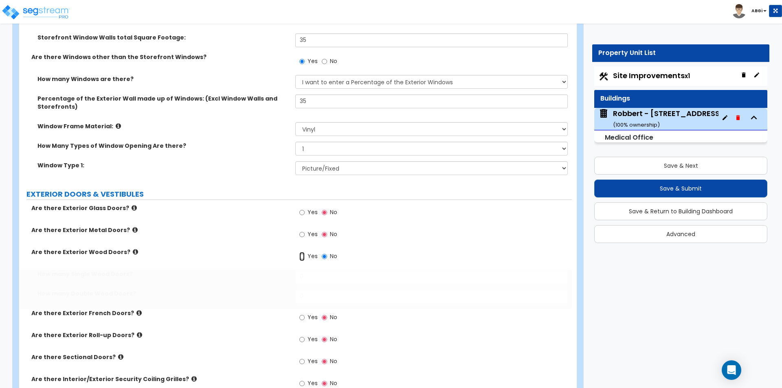
radio input "true"
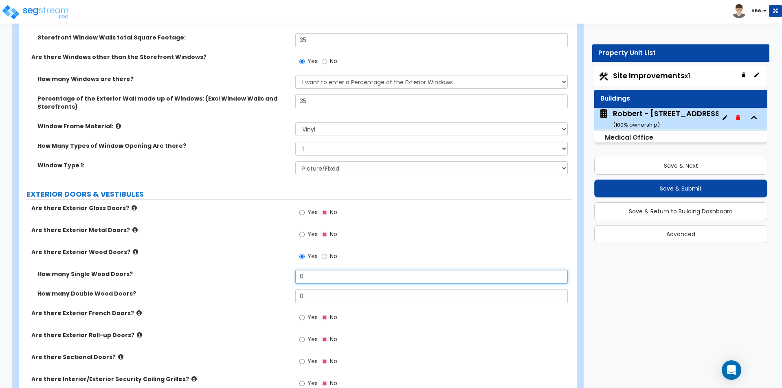
click at [313, 278] on input "0" at bounding box center [431, 277] width 272 height 14
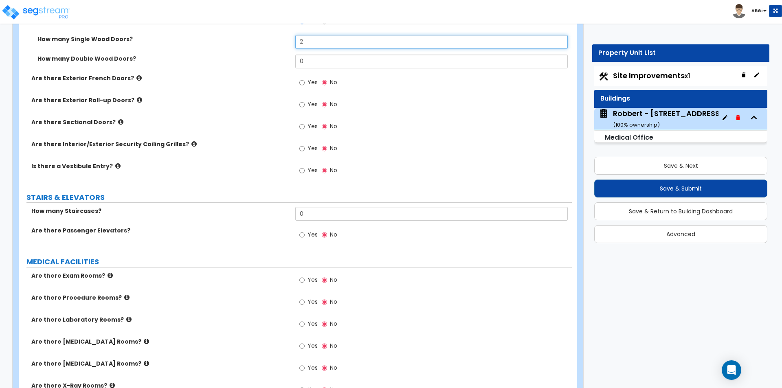
scroll to position [1018, 0]
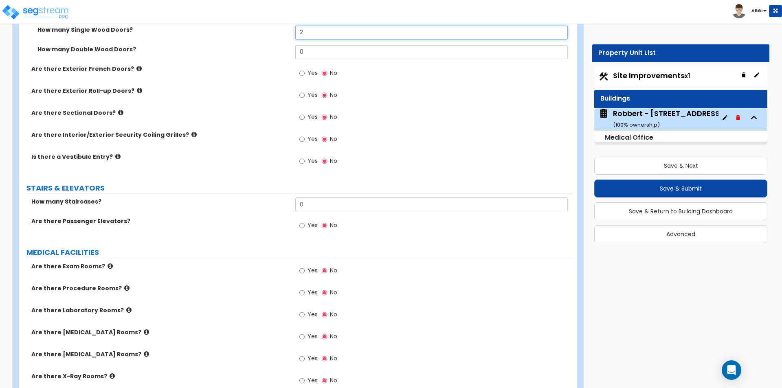
type input "2"
click at [322, 207] on input "0" at bounding box center [431, 204] width 272 height 14
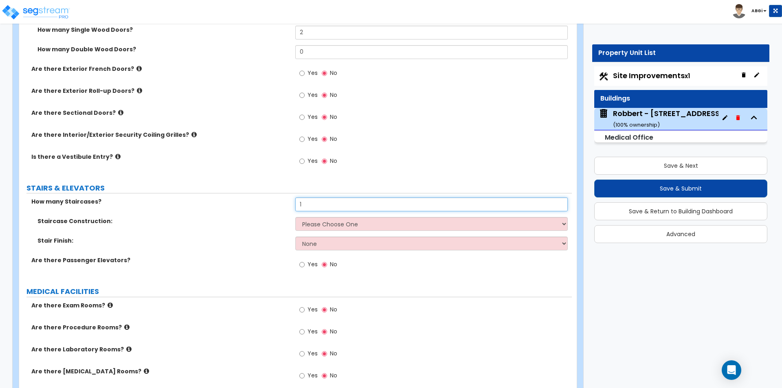
type input "1"
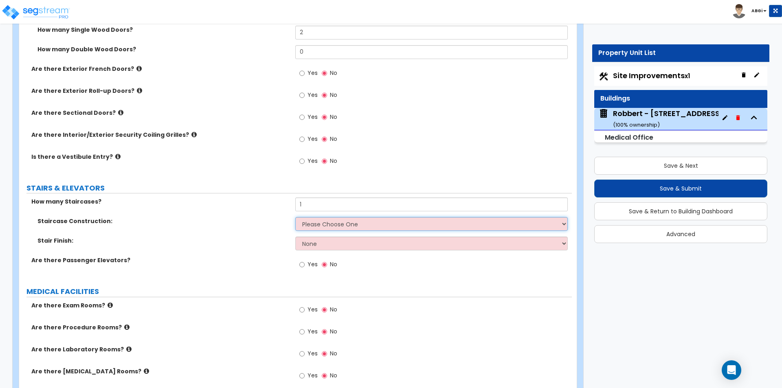
click at [322, 222] on select "Please Choose One Concrete Steel Wood Please Choose For Me" at bounding box center [431, 224] width 272 height 14
select select "3"
click at [295, 217] on select "Please Choose One Concrete Steel Wood Please Choose For Me" at bounding box center [431, 224] width 272 height 14
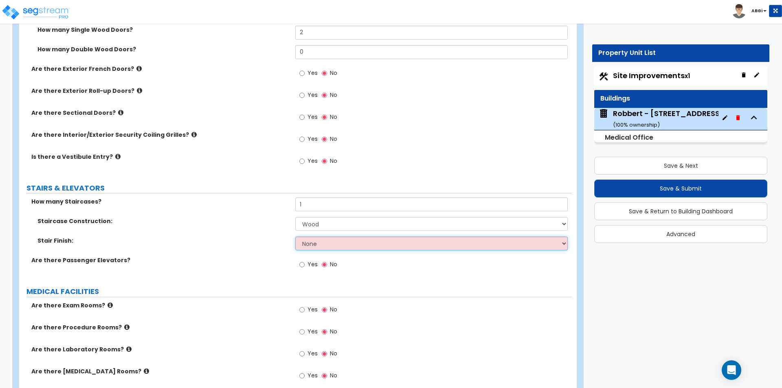
click at [331, 242] on select "None Tile Wood Laminate VCT Sheet Carpet Sheet Vinyl Carpet Tile" at bounding box center [431, 244] width 272 height 14
select select "5"
click at [295, 237] on select "None Tile Wood Laminate VCT Sheet Carpet Sheet Vinyl Carpet Tile" at bounding box center [431, 244] width 272 height 14
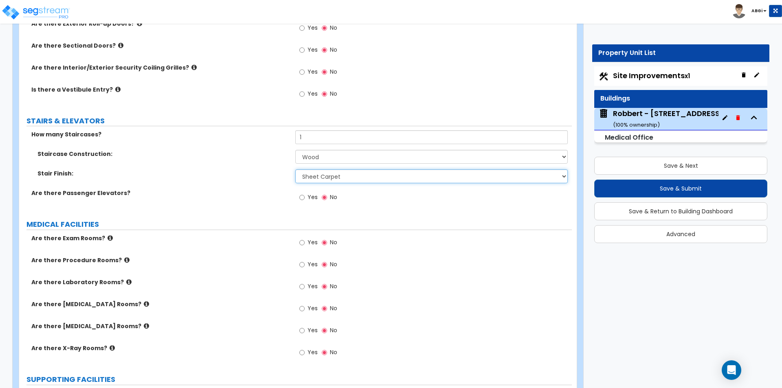
scroll to position [1099, 0]
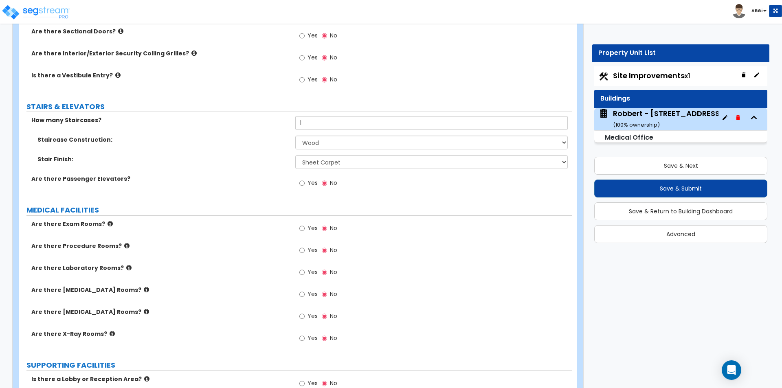
click at [305, 230] on label "Yes" at bounding box center [308, 229] width 18 height 14
click at [304, 230] on input "Yes" at bounding box center [301, 228] width 5 height 9
radio input "true"
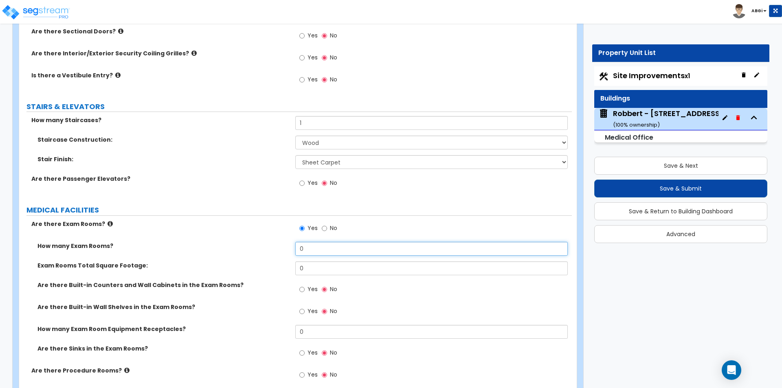
click at [302, 250] on input "0" at bounding box center [431, 249] width 272 height 14
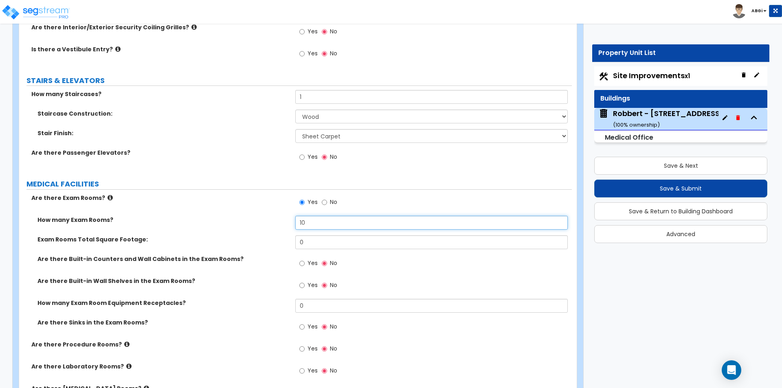
scroll to position [1140, 0]
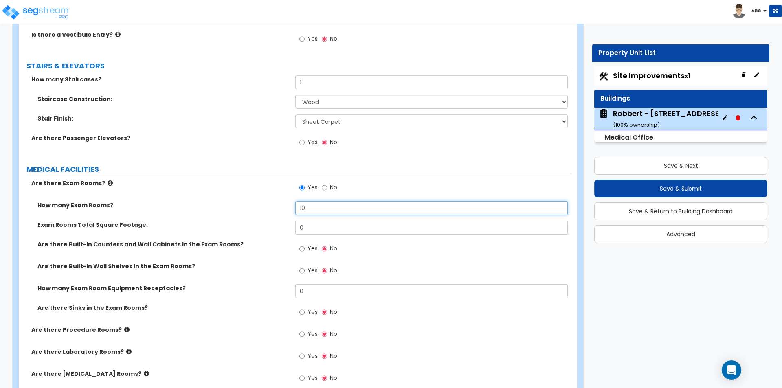
type input "10"
click at [314, 230] on input "0" at bounding box center [431, 228] width 272 height 14
type input "1,143"
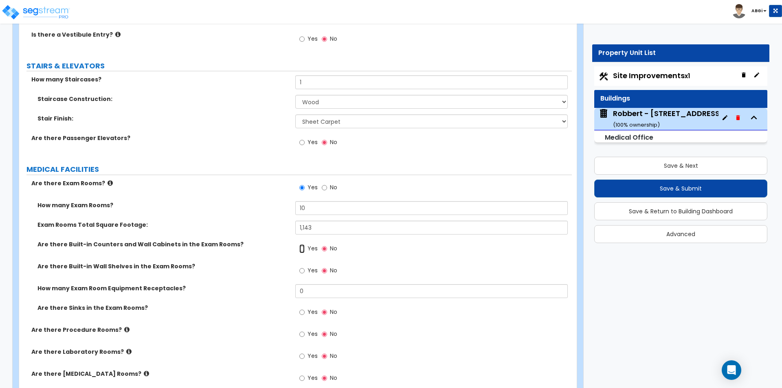
click at [303, 248] on input "Yes" at bounding box center [301, 248] width 5 height 9
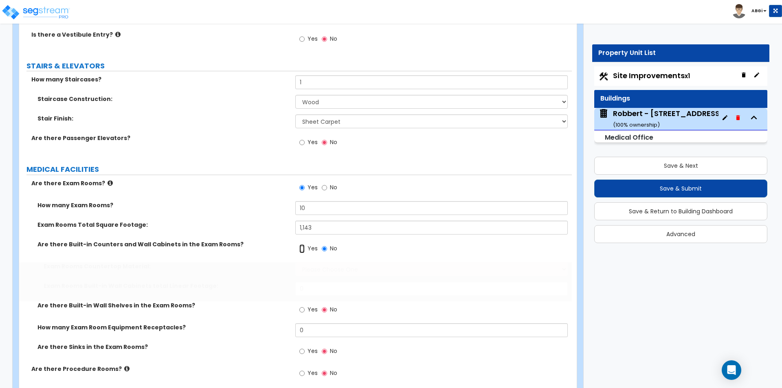
radio input "true"
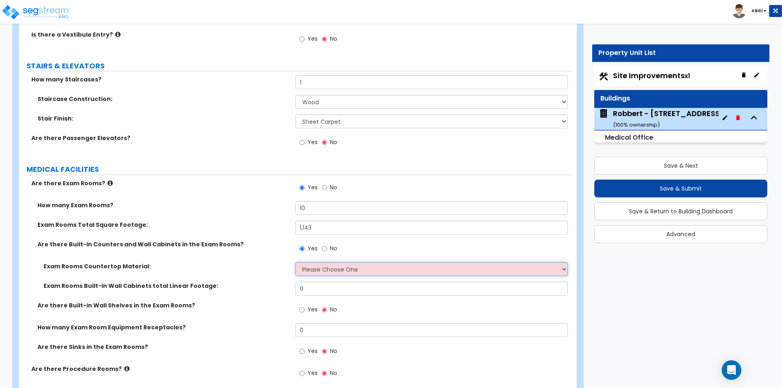
click at [324, 269] on select "Please Choose One Plastic Laminate Solid Surface Stone Quartz Marble Tile Wood …" at bounding box center [431, 269] width 272 height 14
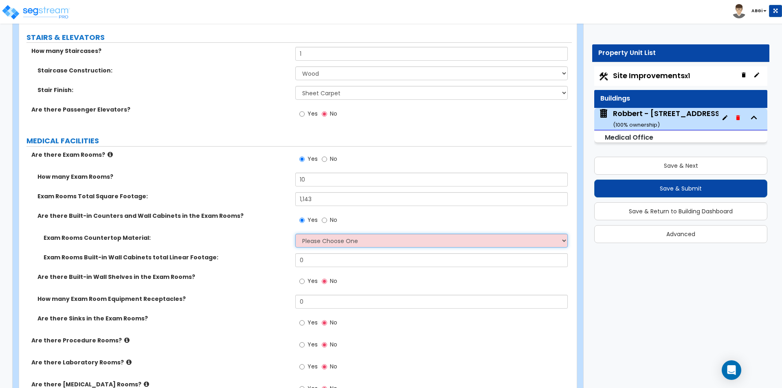
scroll to position [1181, 0]
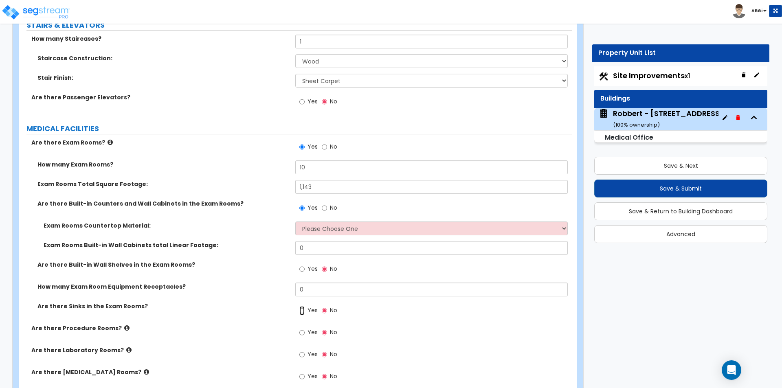
click at [300, 311] on input "Yes" at bounding box center [301, 310] width 5 height 9
radio input "true"
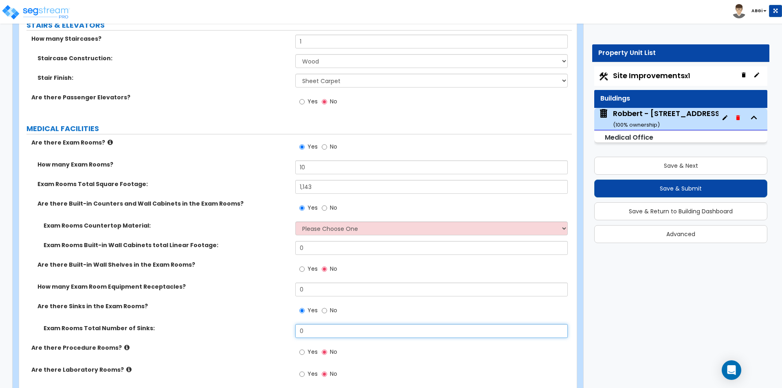
click at [306, 329] on input "0" at bounding box center [431, 331] width 272 height 14
type input "10"
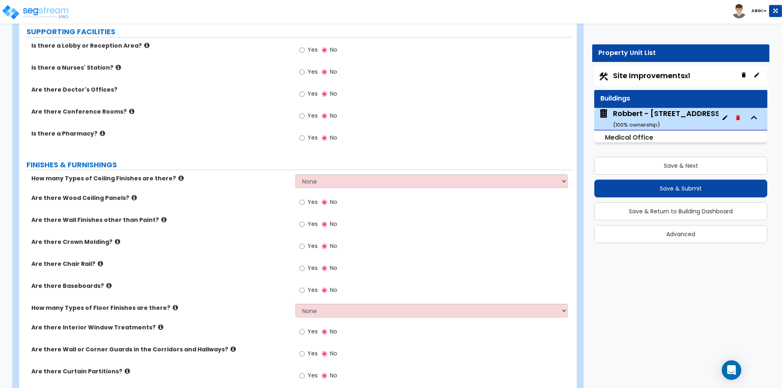
scroll to position [1628, 0]
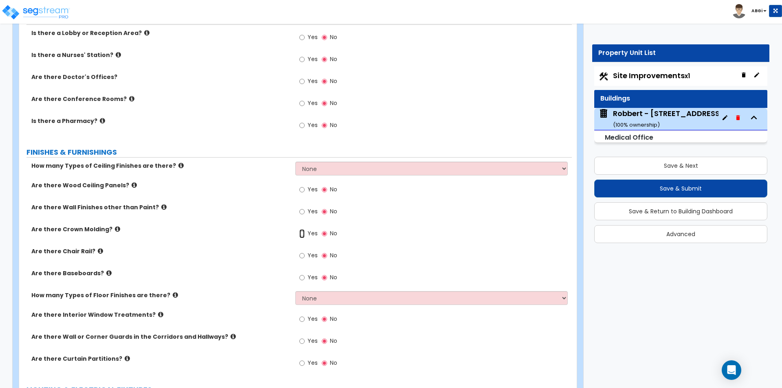
click at [304, 234] on input "Yes" at bounding box center [301, 233] width 5 height 9
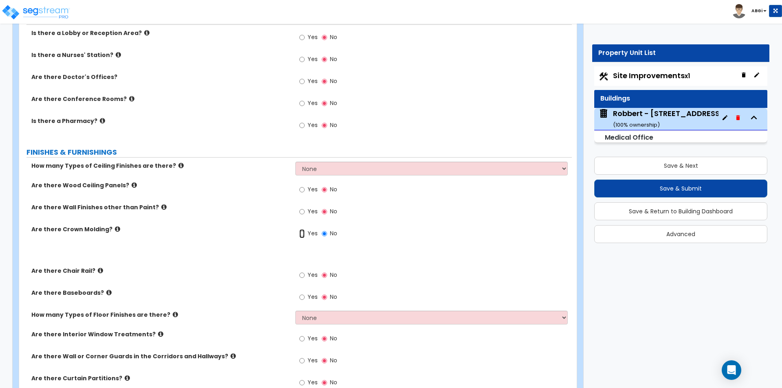
radio input "true"
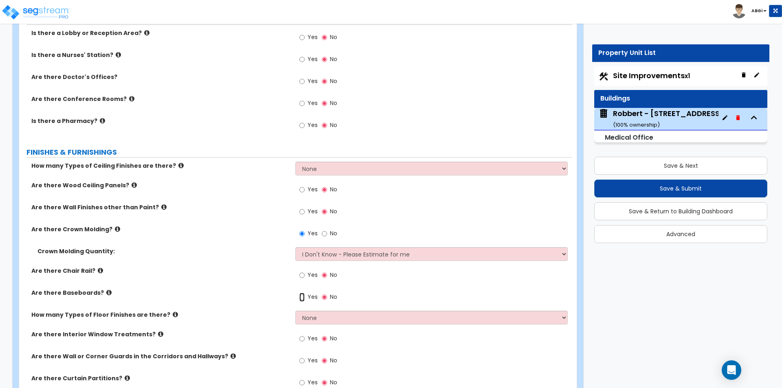
click at [303, 297] on input "Yes" at bounding box center [301, 297] width 5 height 9
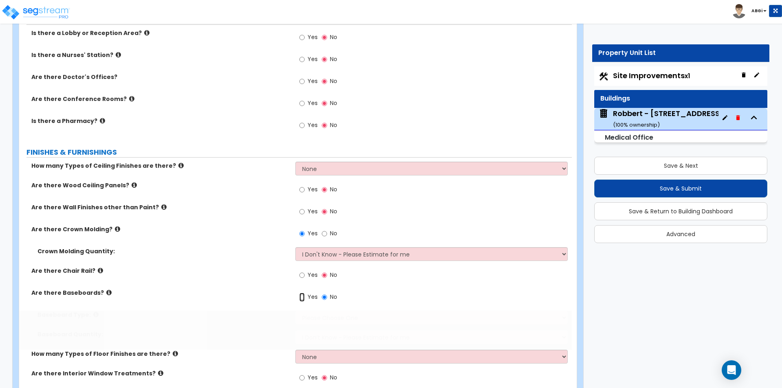
radio input "true"
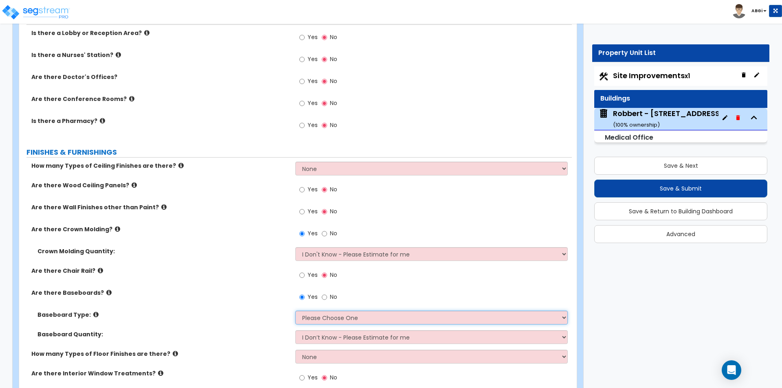
click at [325, 317] on select "Please Choose One Wood Vinyl Carpet Tile" at bounding box center [431, 318] width 272 height 14
select select "1"
click at [295, 311] on select "Please Choose One Wood Vinyl Carpet Tile" at bounding box center [431, 318] width 272 height 14
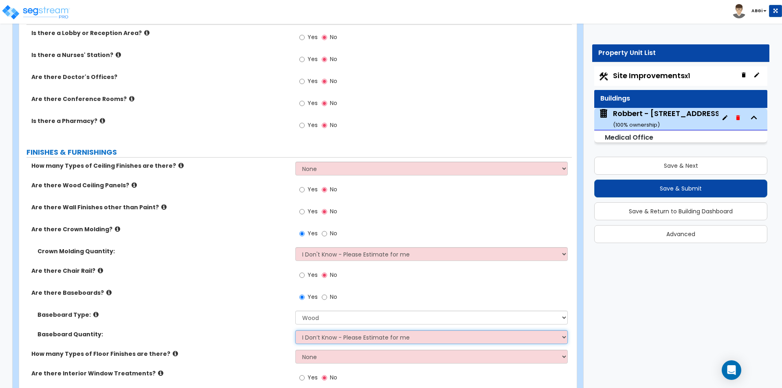
click at [324, 336] on select "I Don’t Know - Please Estimate for me I want to Enter the Linear Footage" at bounding box center [431, 337] width 272 height 14
click at [295, 330] on select "I Don’t Know - Please Estimate for me I want to Enter the Linear Footage" at bounding box center [431, 337] width 272 height 14
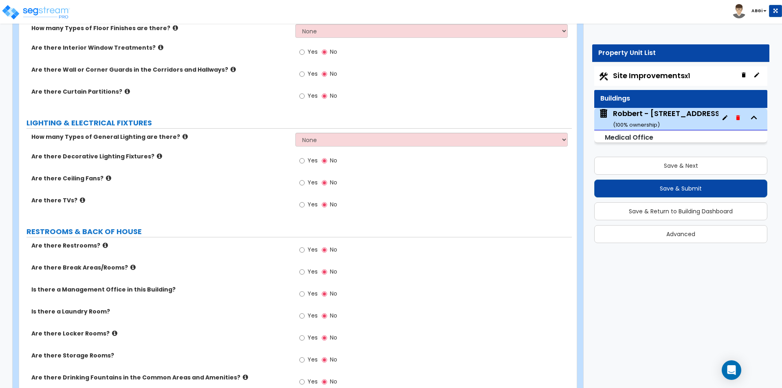
scroll to position [1995, 0]
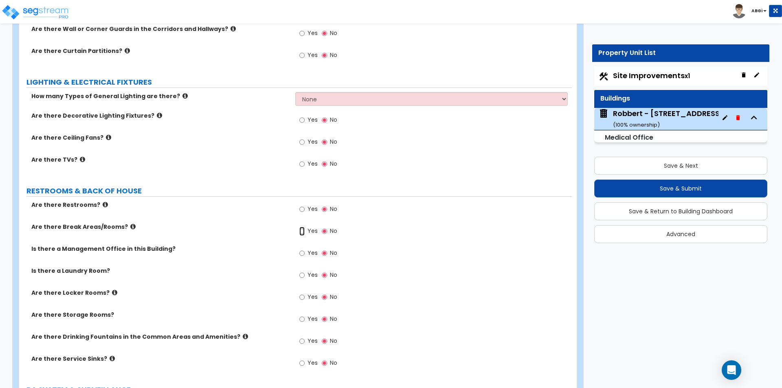
click at [302, 229] on input "Yes" at bounding box center [301, 231] width 5 height 9
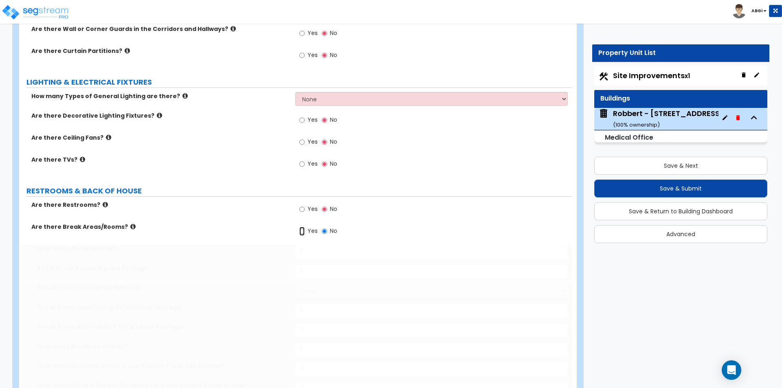
radio input "true"
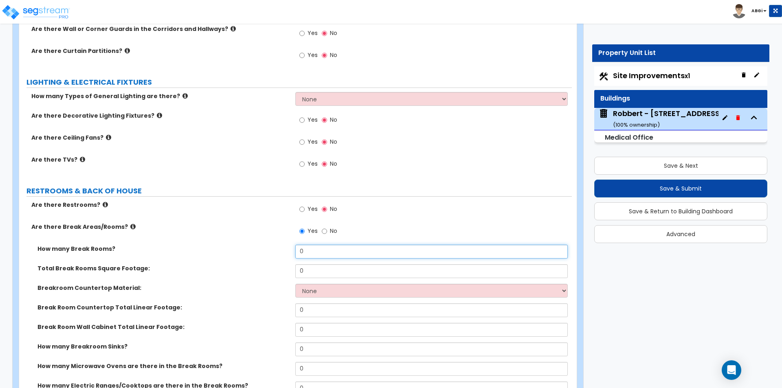
click at [328, 256] on input "0" at bounding box center [431, 252] width 272 height 14
type input "1"
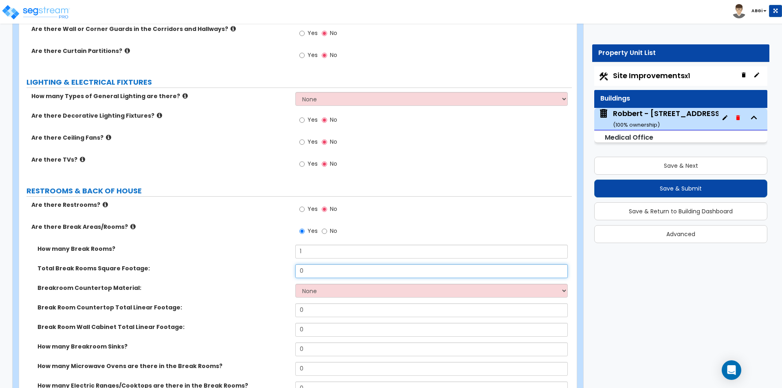
click at [322, 268] on input "0" at bounding box center [431, 271] width 272 height 14
type input "460"
click at [334, 289] on select "None Plastic Laminate Solid Surface Stone Quartz Marble Tile Wood Stainless Ste…" at bounding box center [431, 291] width 272 height 14
select select "1"
click at [295, 284] on select "None Plastic Laminate Solid Surface Stone Quartz Marble Tile Wood Stainless Ste…" at bounding box center [431, 291] width 272 height 14
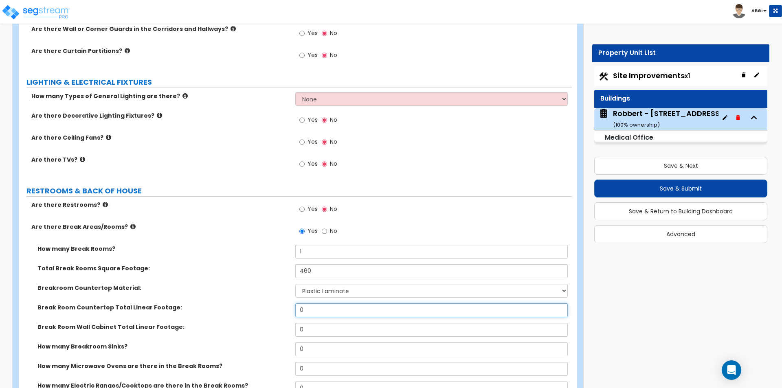
click at [315, 310] on input "0" at bounding box center [431, 310] width 272 height 14
type input "10"
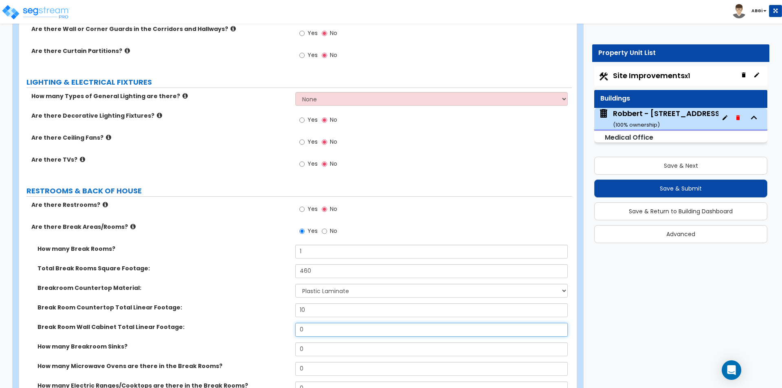
click at [313, 330] on input "0" at bounding box center [431, 330] width 272 height 14
type input "4"
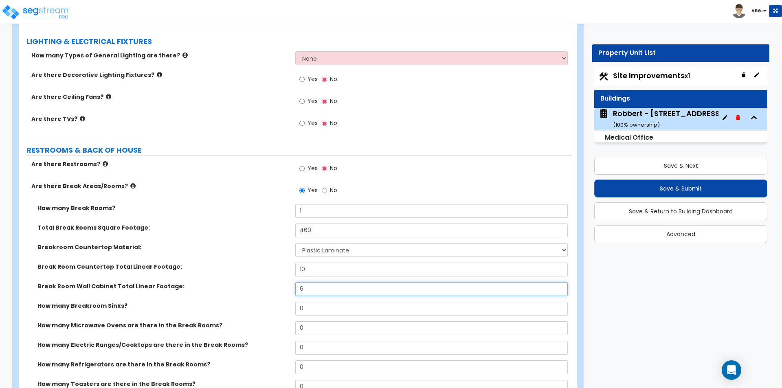
type input "6"
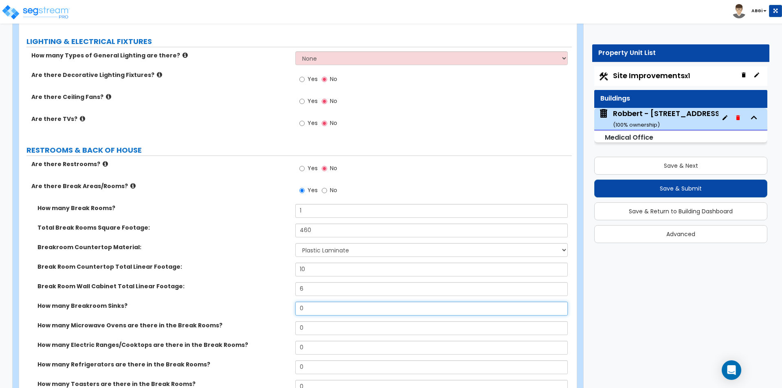
click at [308, 308] on input "0" at bounding box center [431, 309] width 272 height 14
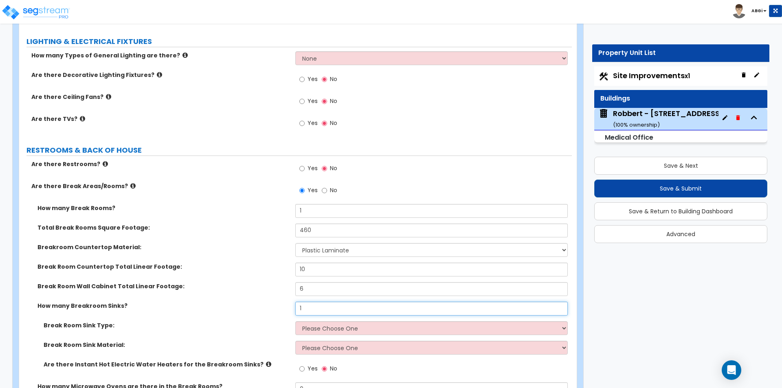
type input "1"
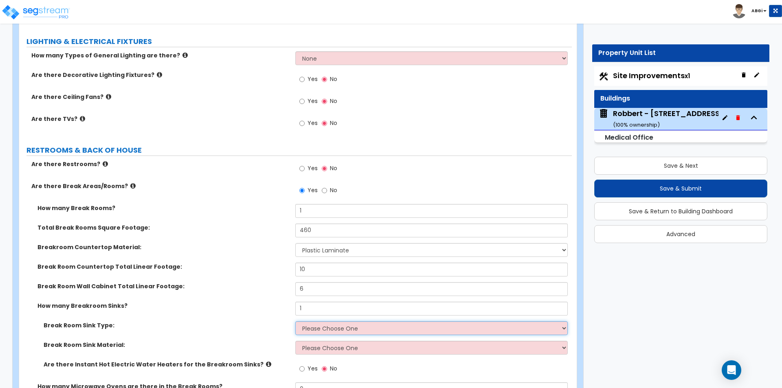
click at [332, 327] on select "Please Choose One Single Sink Double Sink" at bounding box center [431, 328] width 272 height 14
select select "2"
click at [295, 321] on select "Please Choose One Single Sink Double Sink" at bounding box center [431, 328] width 272 height 14
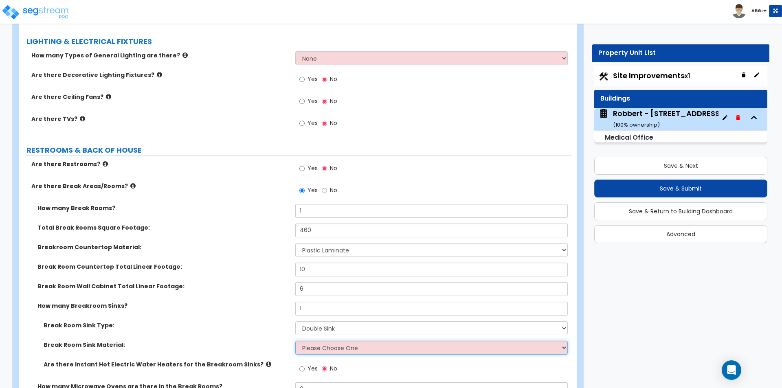
click at [331, 347] on select "Please Choose One Stainless Steel Porcelain Enamel Cast Iron" at bounding box center [431, 348] width 272 height 14
select select "1"
click at [295, 341] on select "Please Choose One Stainless Steel Porcelain Enamel Cast Iron" at bounding box center [431, 348] width 272 height 14
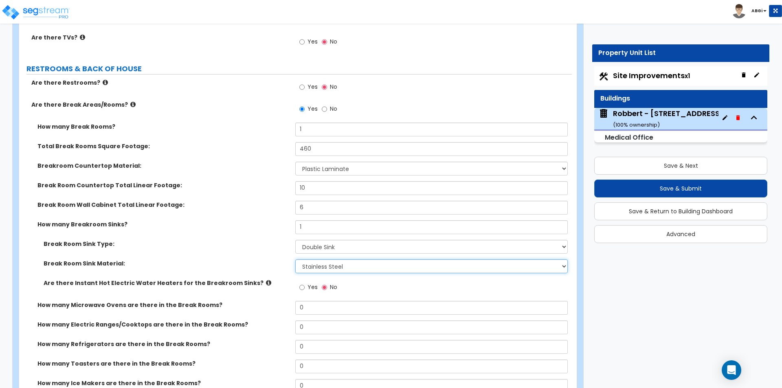
scroll to position [2157, 0]
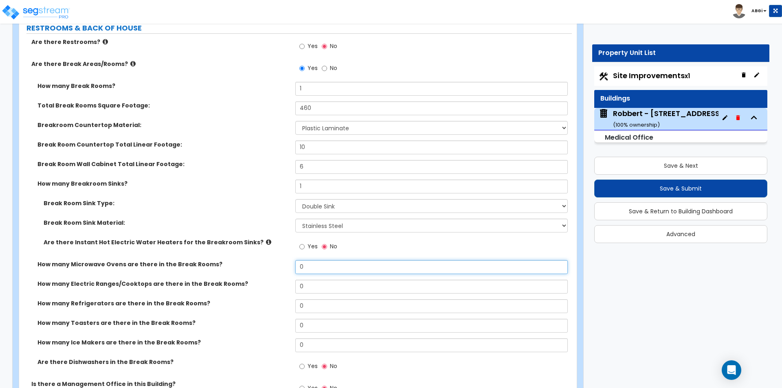
click at [318, 267] on input "0" at bounding box center [431, 267] width 272 height 14
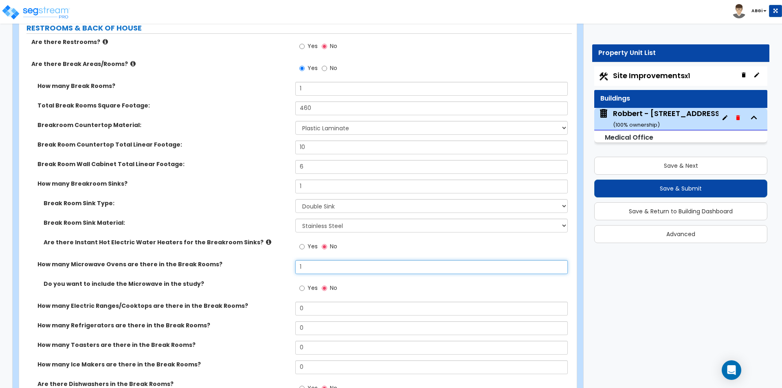
type input "1"
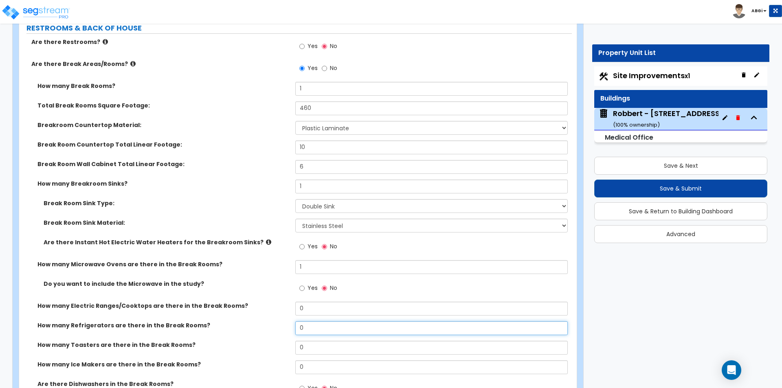
click at [307, 328] on input "0" at bounding box center [431, 328] width 272 height 14
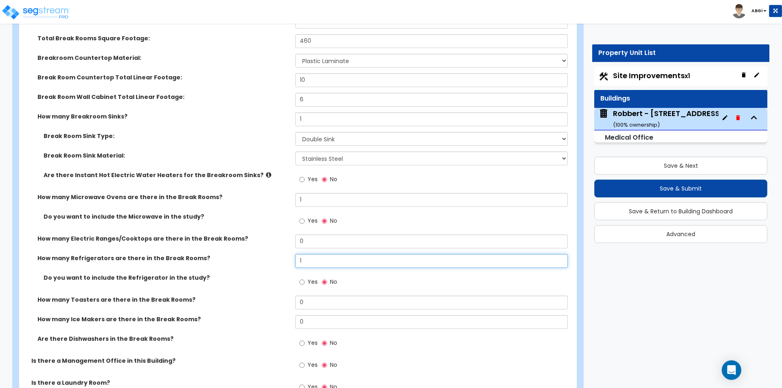
scroll to position [2239, 0]
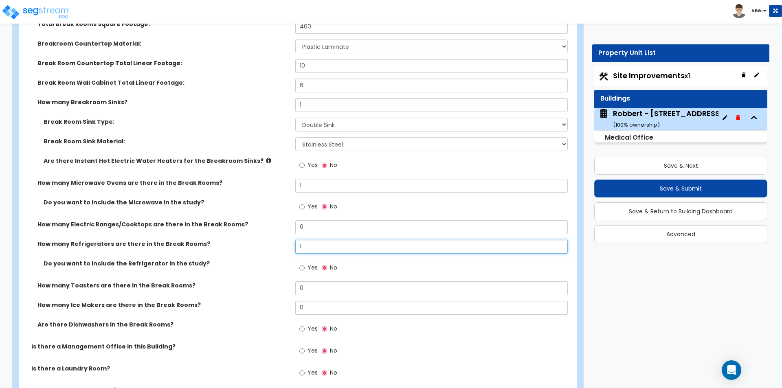
type input "1"
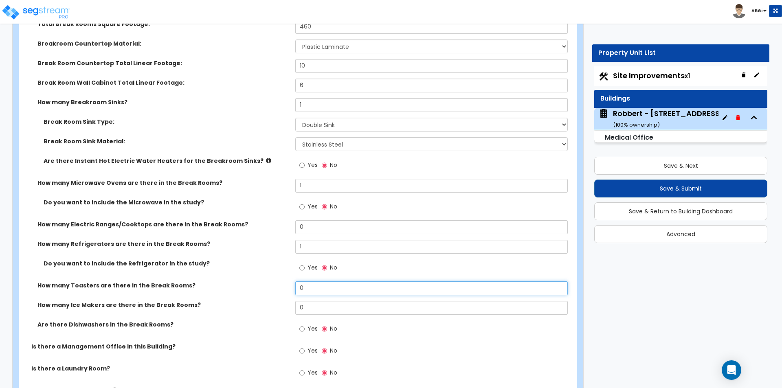
click at [318, 285] on input "0" at bounding box center [431, 288] width 272 height 14
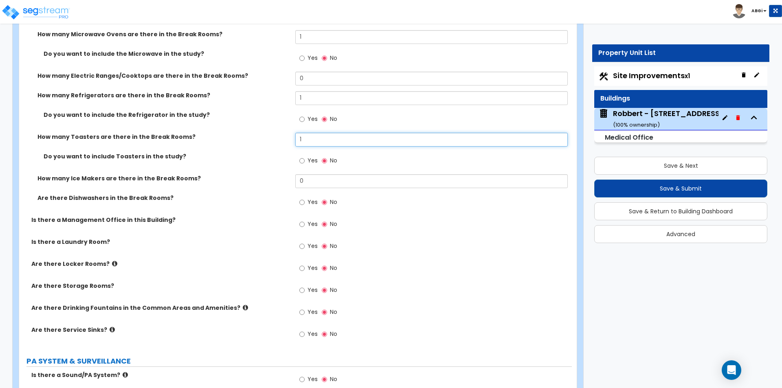
scroll to position [2402, 0]
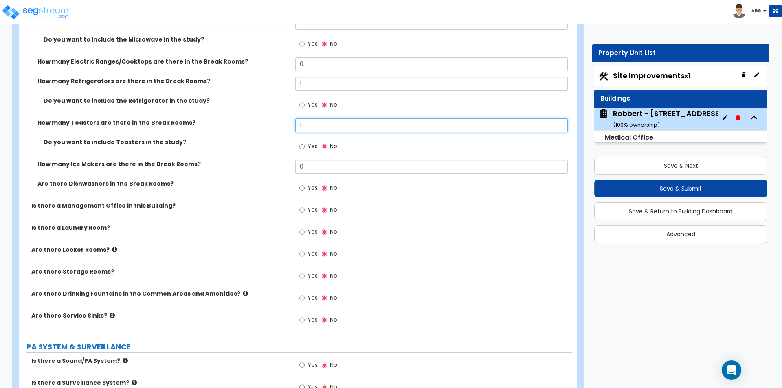
type input "1"
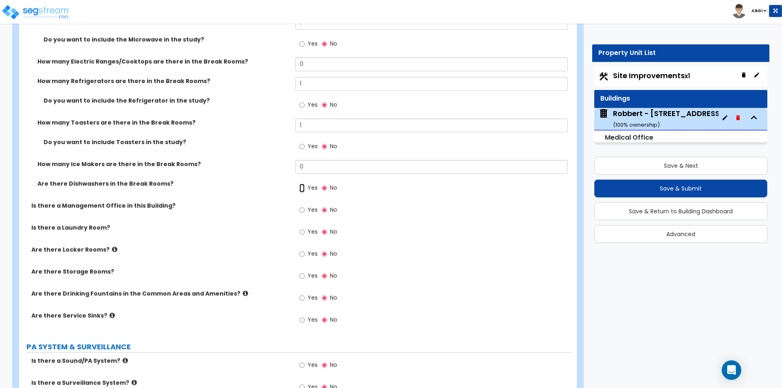
click at [302, 189] on input "Yes" at bounding box center [301, 188] width 5 height 9
radio input "true"
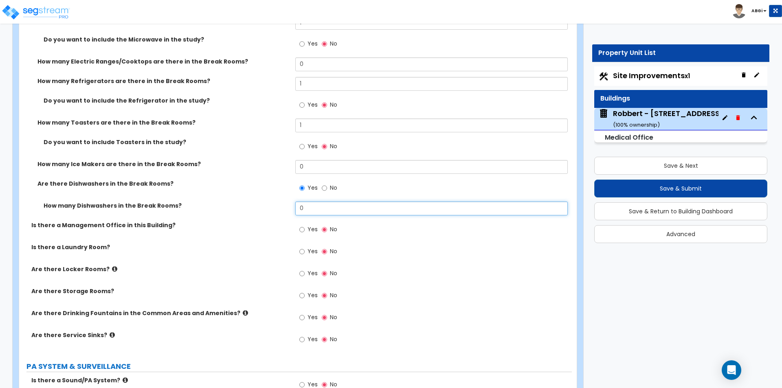
click at [316, 206] on input "0" at bounding box center [431, 209] width 272 height 14
type input "1"
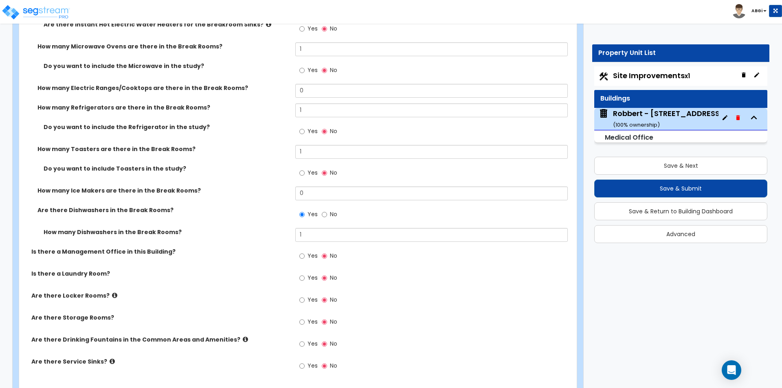
scroll to position [2361, 0]
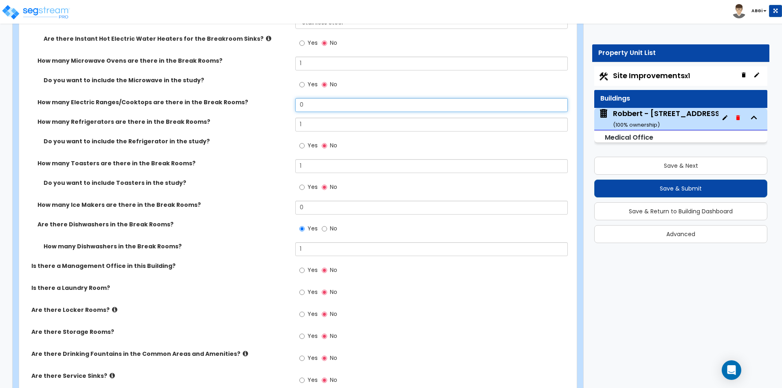
click at [312, 106] on input "0" at bounding box center [431, 105] width 272 height 14
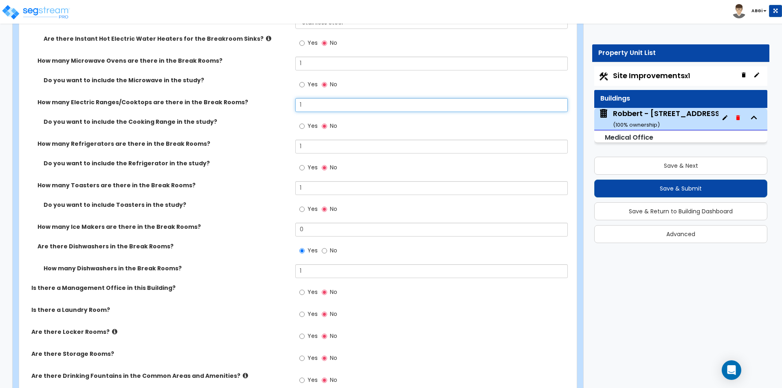
type input "1"
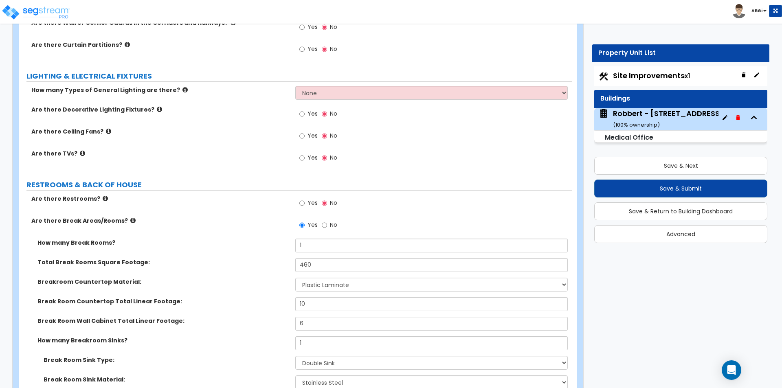
scroll to position [1995, 0]
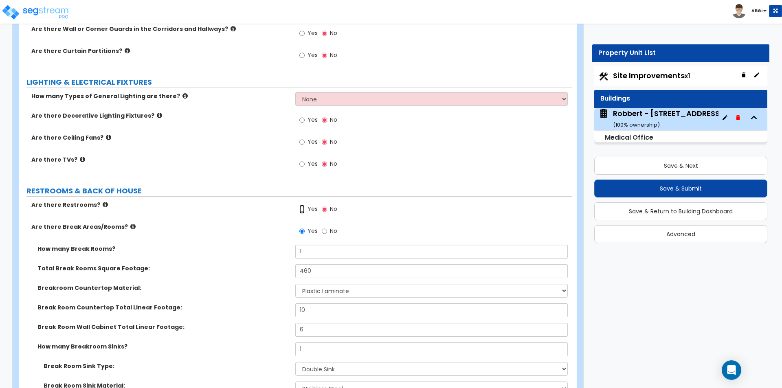
click at [301, 208] on input "Yes" at bounding box center [301, 209] width 5 height 9
radio input "true"
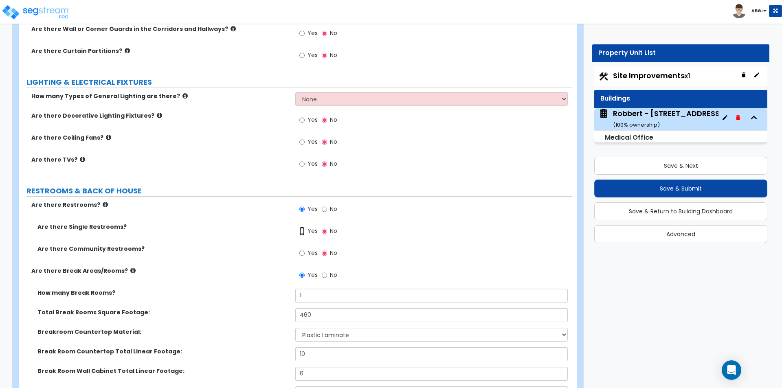
click at [300, 231] on input "Yes" at bounding box center [301, 231] width 5 height 9
radio input "true"
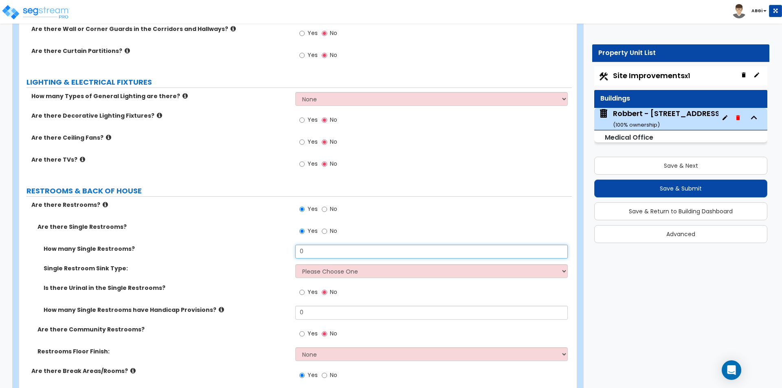
click at [309, 247] on input "0" at bounding box center [431, 252] width 272 height 14
type input "4"
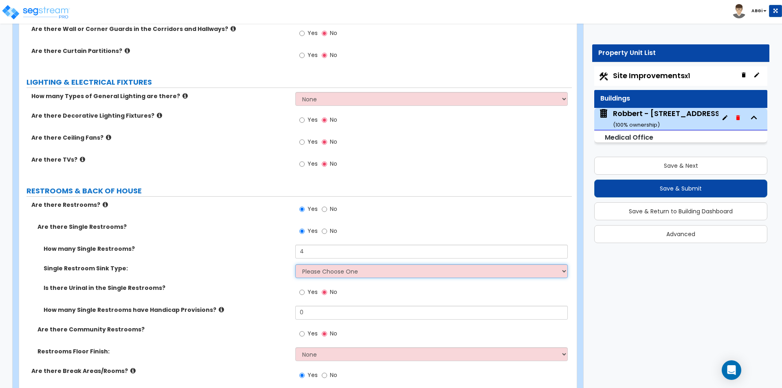
click at [337, 269] on select "Please Choose One Wall-mounted Vanity-mounted" at bounding box center [431, 271] width 272 height 14
select select "1"
click at [295, 264] on select "Please Choose One Wall-mounted Vanity-mounted" at bounding box center [431, 271] width 272 height 14
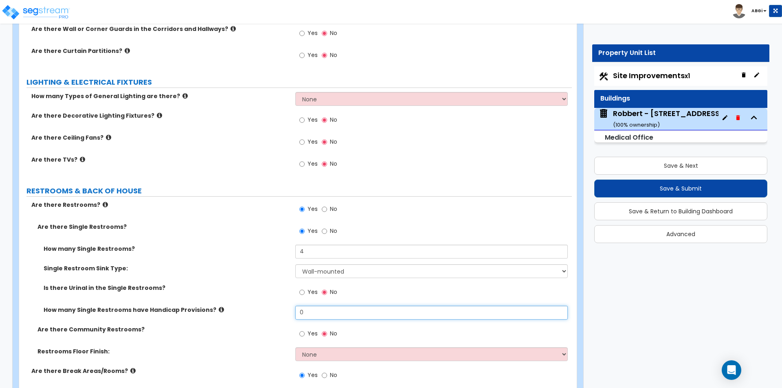
click at [310, 313] on input "0" at bounding box center [431, 313] width 272 height 14
click at [310, 312] on input "0" at bounding box center [431, 313] width 272 height 14
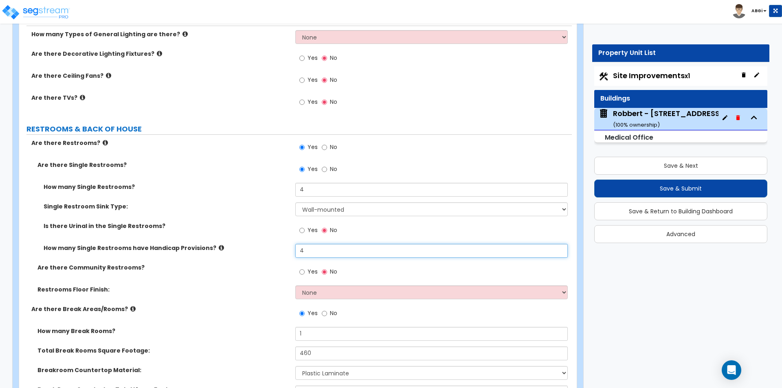
scroll to position [2076, 0]
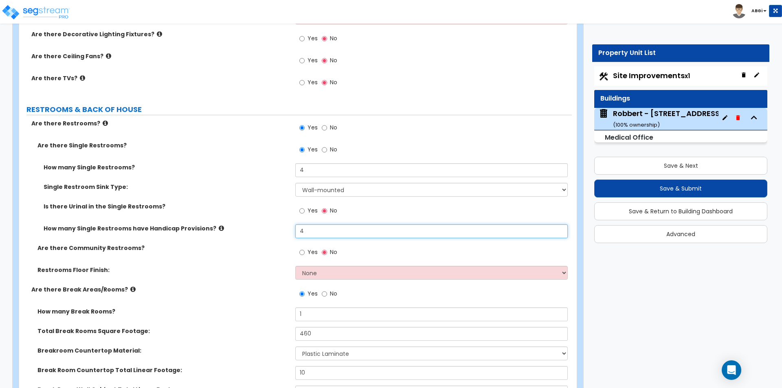
type input "4"
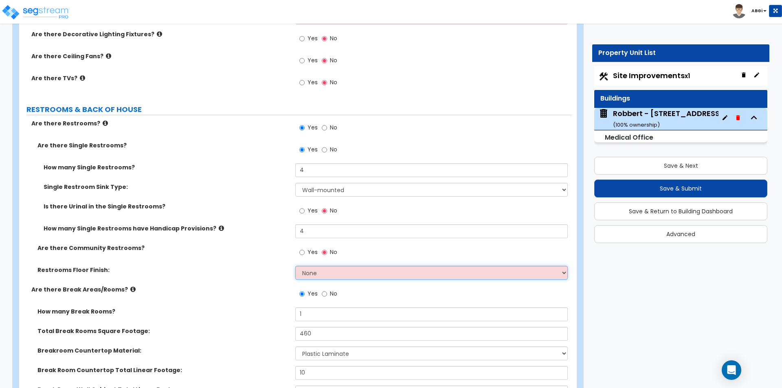
click at [315, 273] on select "None Tile Flooring Resilient Laminate Flooring VCT Flooring Sheet Vinyl Flooring" at bounding box center [431, 273] width 272 height 14
click at [295, 266] on select "None Tile Flooring Resilient Laminate Flooring VCT Flooring Sheet Vinyl Flooring" at bounding box center [431, 273] width 272 height 14
click at [363, 272] on select "None Tile Flooring Resilient Laminate Flooring VCT Flooring Sheet Vinyl Flooring" at bounding box center [431, 273] width 272 height 14
select select "2"
click at [295, 266] on select "None Tile Flooring Resilient Laminate Flooring VCT Flooring Sheet Vinyl Flooring" at bounding box center [431, 273] width 272 height 14
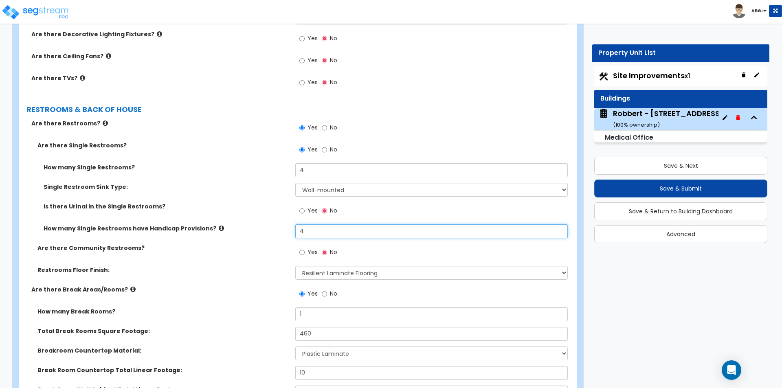
click at [308, 234] on input "4" at bounding box center [431, 231] width 272 height 14
type input "2"
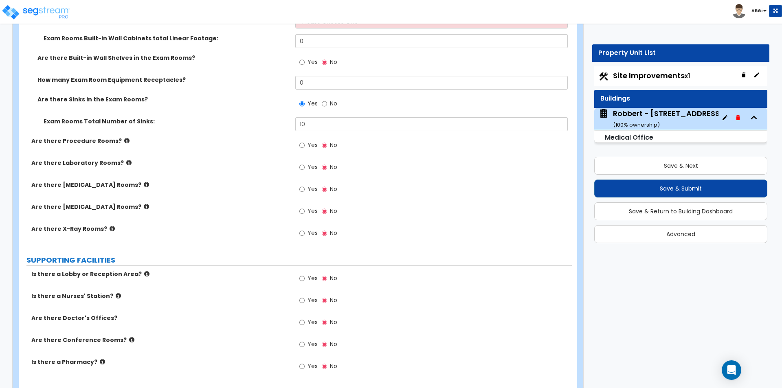
scroll to position [1384, 0]
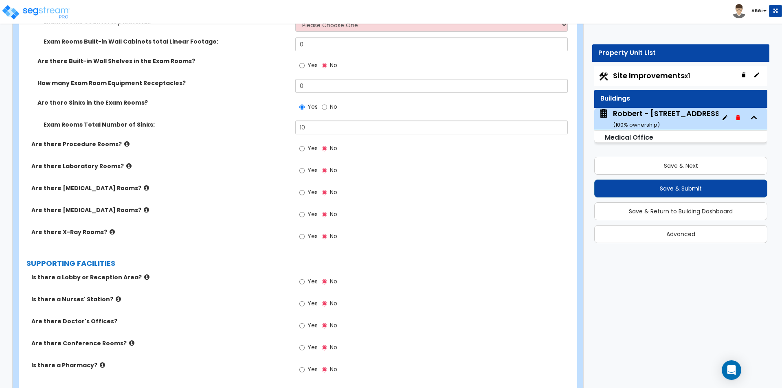
click at [126, 165] on icon at bounding box center [128, 166] width 5 height 6
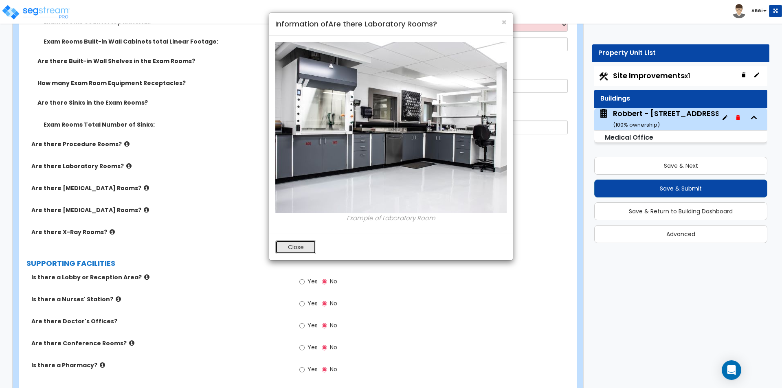
click at [300, 251] on button "Close" at bounding box center [295, 247] width 41 height 14
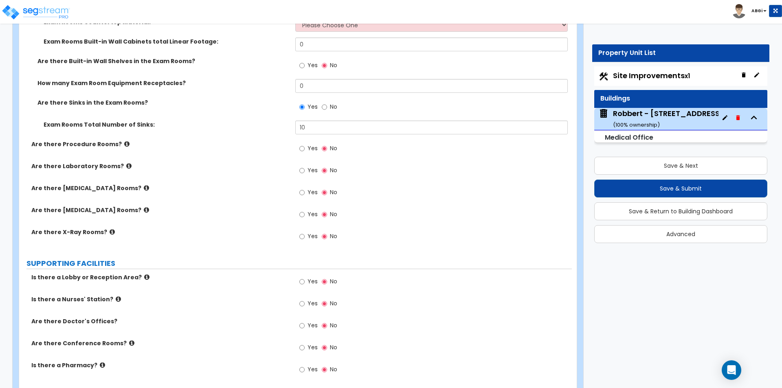
click at [126, 167] on icon at bounding box center [128, 166] width 5 height 6
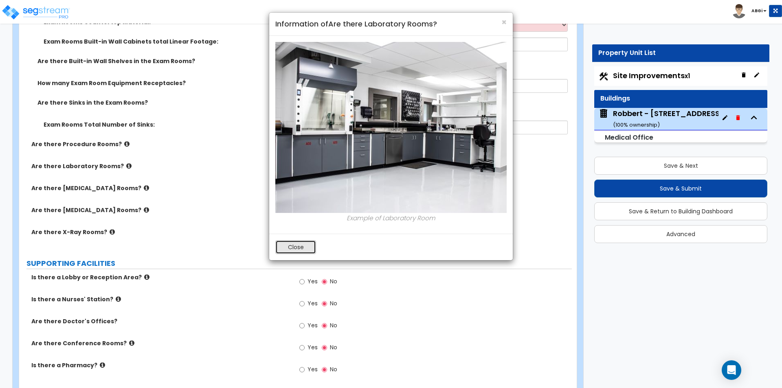
click at [281, 251] on button "Close" at bounding box center [295, 247] width 41 height 14
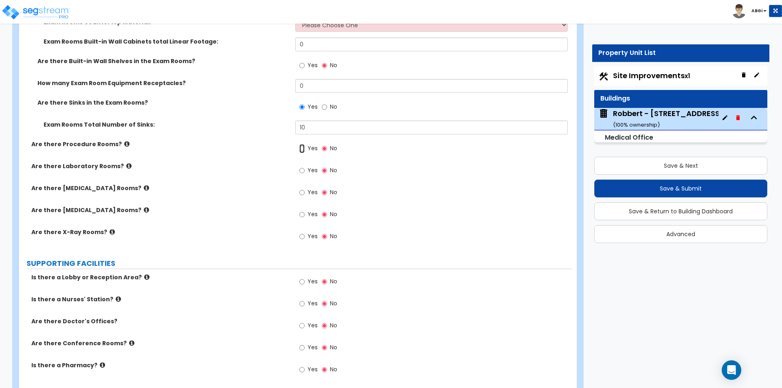
click at [302, 149] on input "Yes" at bounding box center [301, 148] width 5 height 9
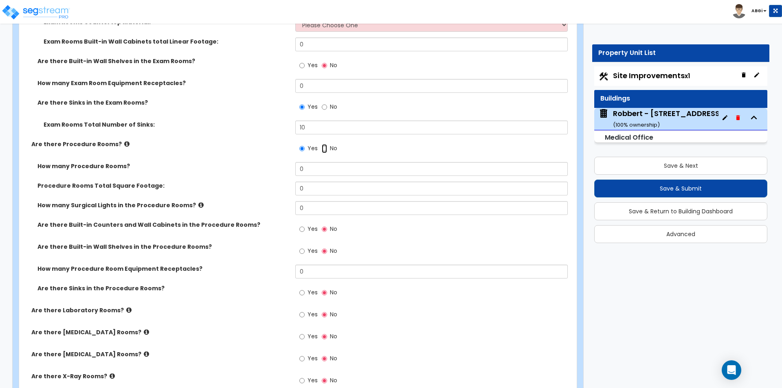
click at [326, 148] on input "No" at bounding box center [324, 148] width 5 height 9
radio input "false"
radio input "true"
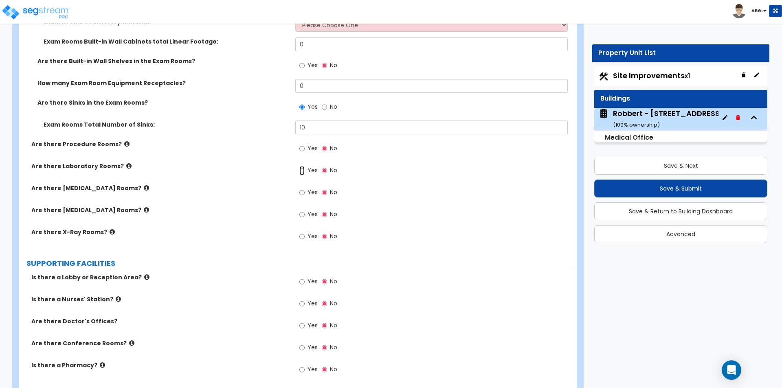
click at [302, 170] on input "Yes" at bounding box center [301, 170] width 5 height 9
radio input "true"
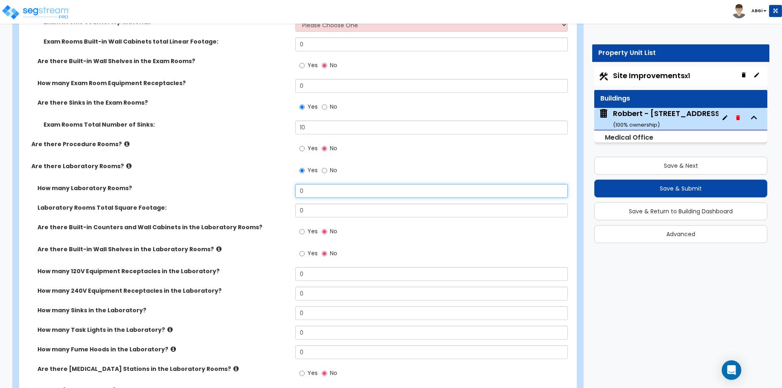
click at [319, 190] on input "0" at bounding box center [431, 191] width 272 height 14
type input "2"
click at [312, 210] on input "0" at bounding box center [431, 211] width 272 height 14
type input "504"
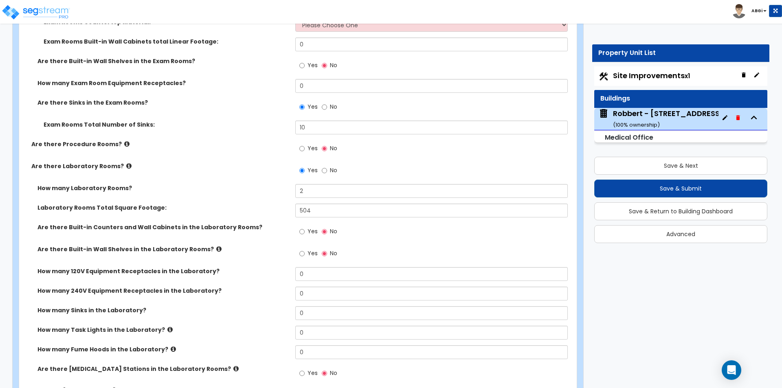
click at [299, 232] on div "Yes No" at bounding box center [318, 232] width 46 height 19
click at [302, 231] on input "Yes" at bounding box center [301, 231] width 5 height 9
radio input "true"
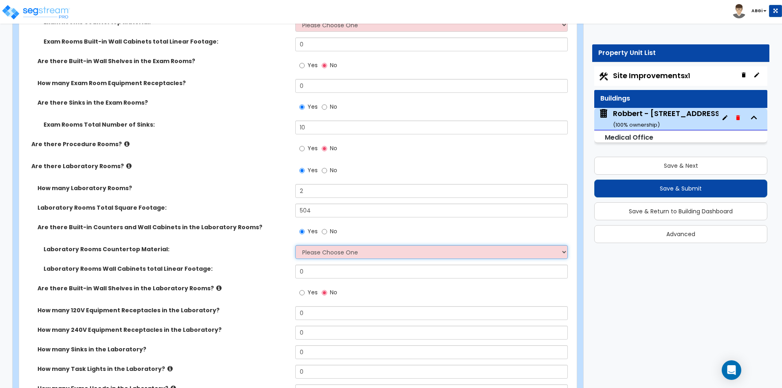
click at [311, 251] on select "Please Choose One Plastic Laminate Solid Surface Stone Quartz Marble Tile Wood …" at bounding box center [431, 252] width 272 height 14
select select "1"
click at [295, 245] on select "Please Choose One Plastic Laminate Solid Surface Stone Quartz Marble Tile Wood …" at bounding box center [431, 252] width 272 height 14
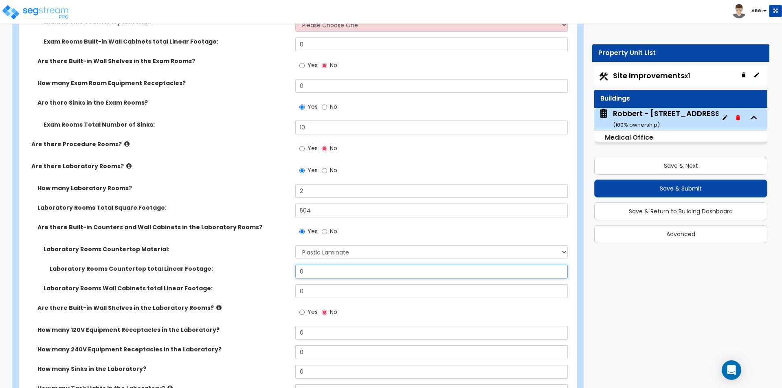
click at [318, 273] on input "0" at bounding box center [431, 272] width 272 height 14
type input "28"
click at [333, 286] on input "0" at bounding box center [431, 291] width 272 height 14
type input "22"
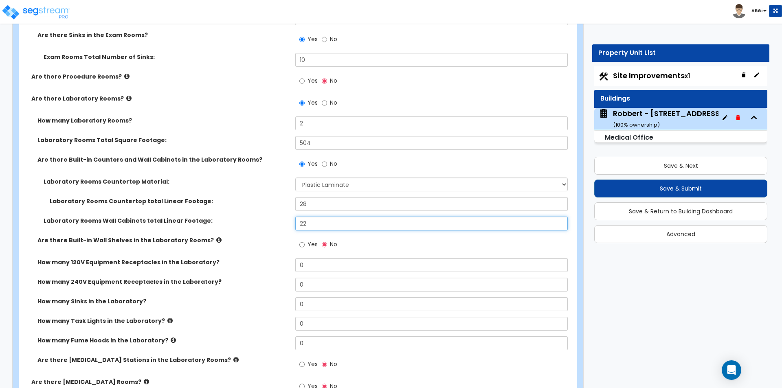
scroll to position [1465, 0]
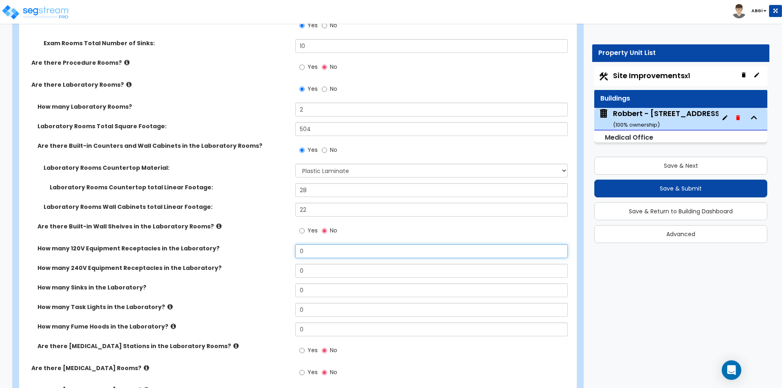
click at [314, 254] on input "0" at bounding box center [431, 251] width 272 height 14
type input "6"
click at [309, 292] on input "0" at bounding box center [431, 290] width 272 height 14
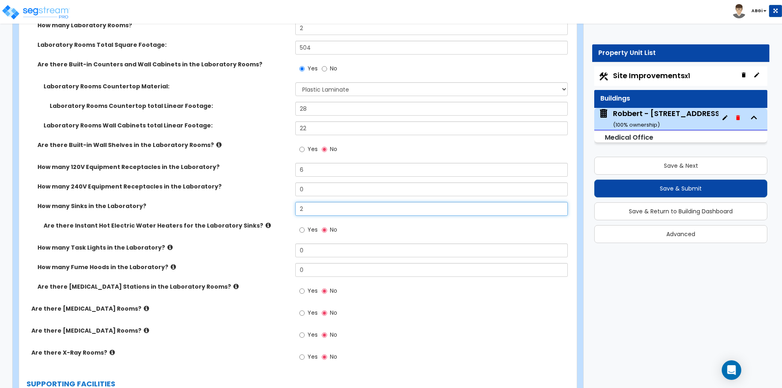
scroll to position [1588, 0]
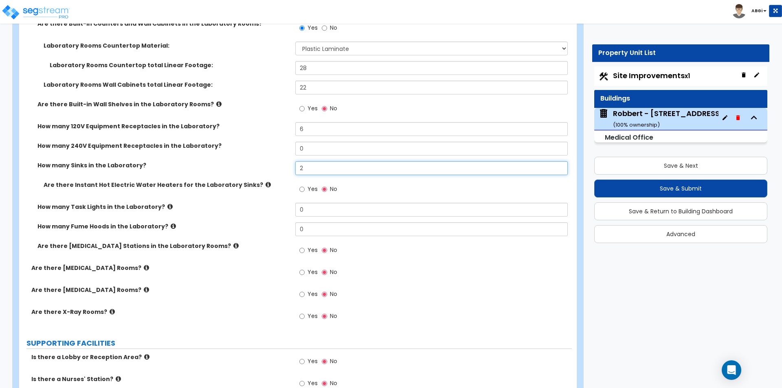
type input "2"
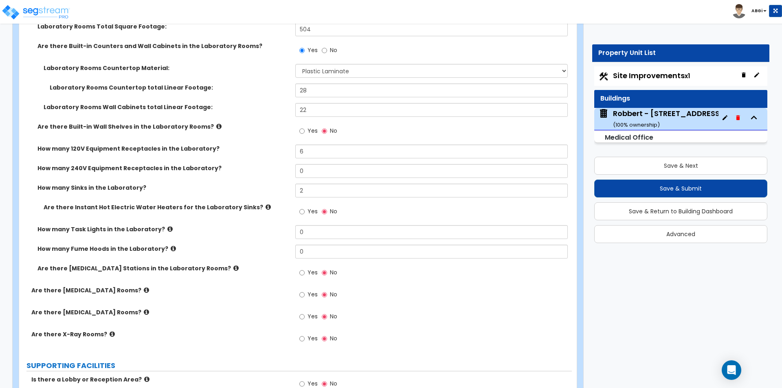
scroll to position [1547, 0]
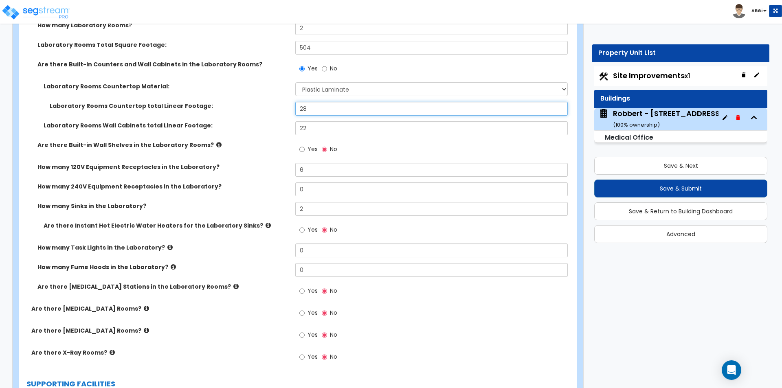
click at [324, 109] on input "28" at bounding box center [431, 109] width 272 height 14
type input "38"
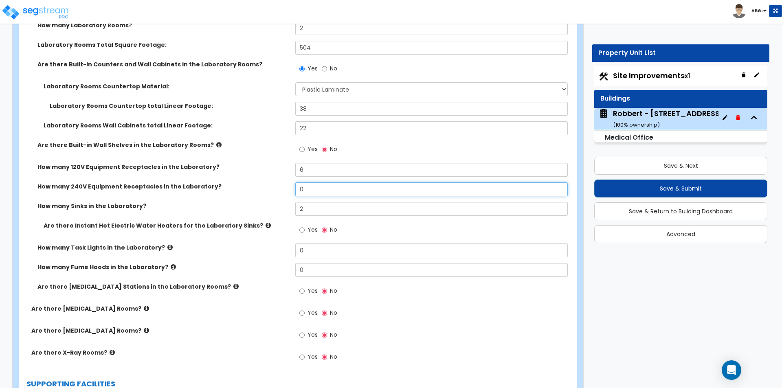
click at [320, 193] on input "0" at bounding box center [431, 189] width 272 height 14
type input "2"
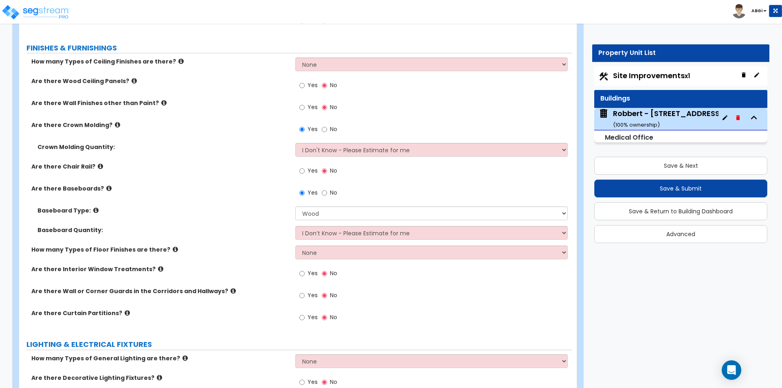
scroll to position [2035, 0]
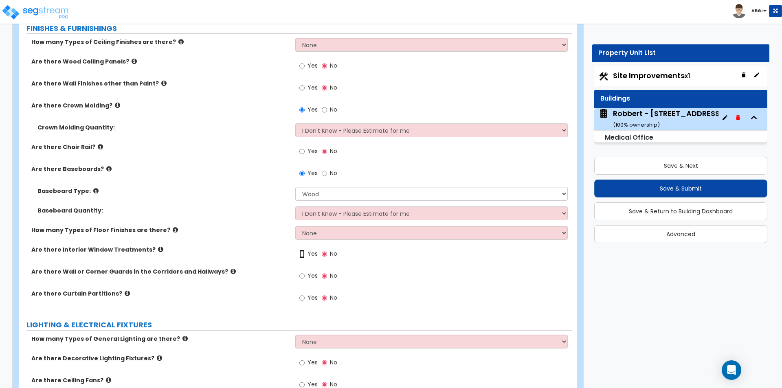
click at [301, 254] on input "Yes" at bounding box center [301, 254] width 5 height 9
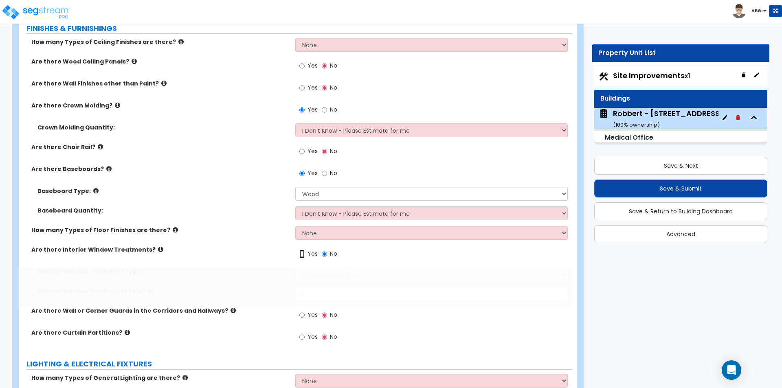
radio input "true"
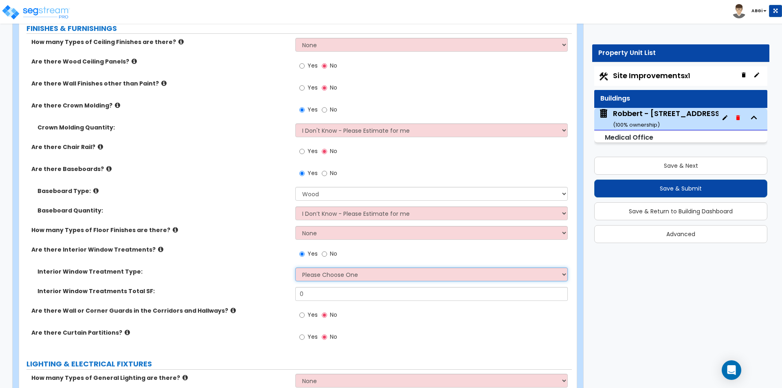
click at [339, 274] on select "Please Choose One Vertical Blinds Window Shades Venetian Blinds Wood Shutters" at bounding box center [431, 274] width 272 height 14
select select "3"
click at [295, 267] on select "Please Choose One Vertical Blinds Window Shades Venetian Blinds Wood Shutters" at bounding box center [431, 274] width 272 height 14
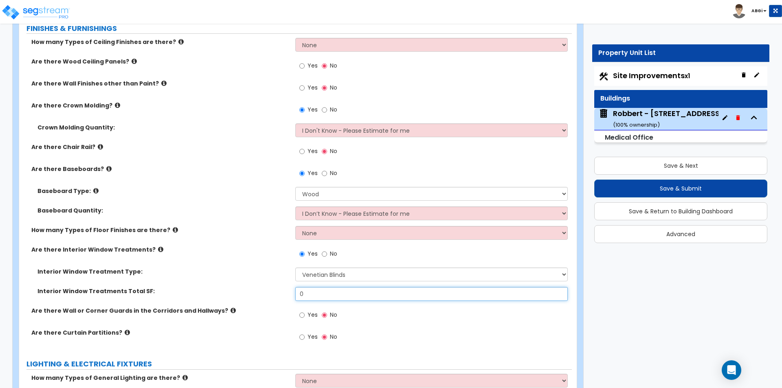
click at [314, 296] on input "0" at bounding box center [431, 294] width 272 height 14
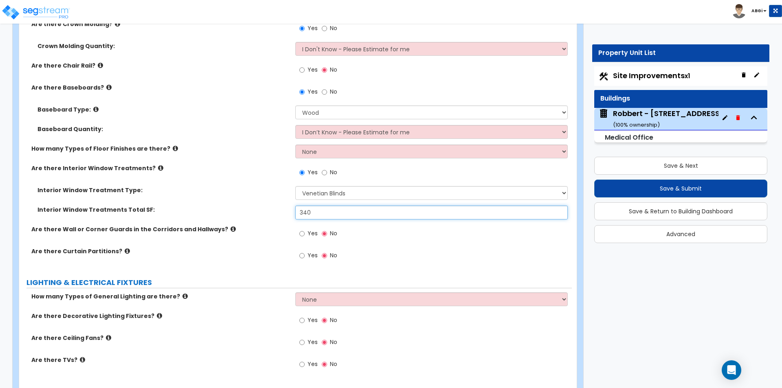
scroll to position [2157, 0]
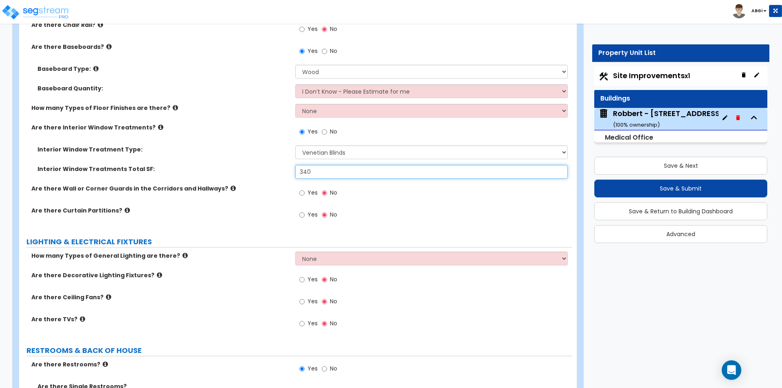
type input "340"
click at [300, 280] on input "Yes" at bounding box center [301, 279] width 5 height 9
radio input "true"
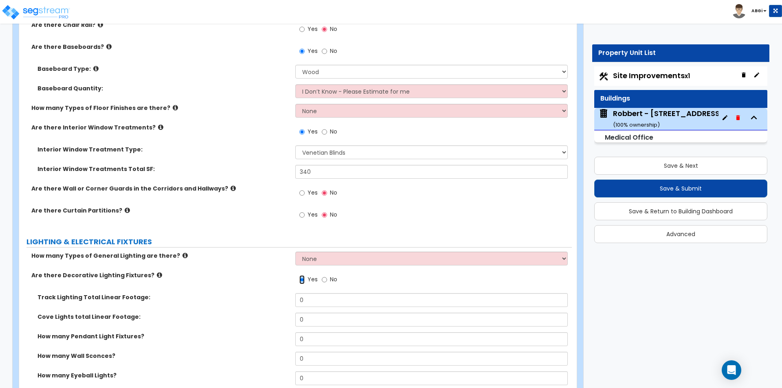
scroll to position [2198, 0]
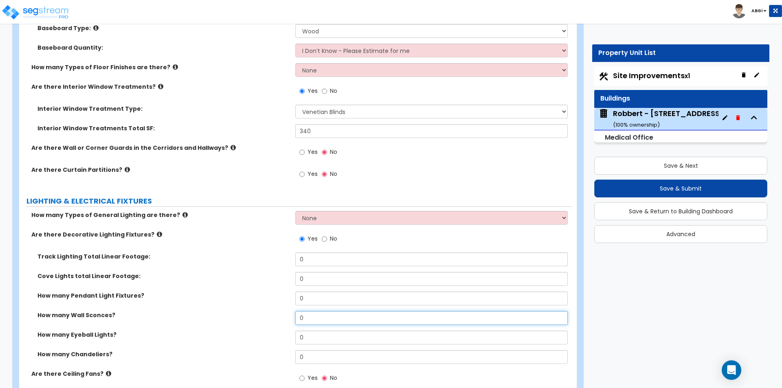
click at [310, 320] on input "0" at bounding box center [431, 318] width 272 height 14
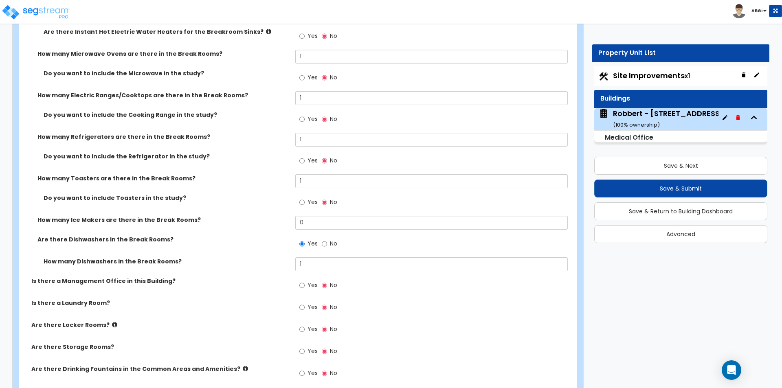
scroll to position [2972, 0]
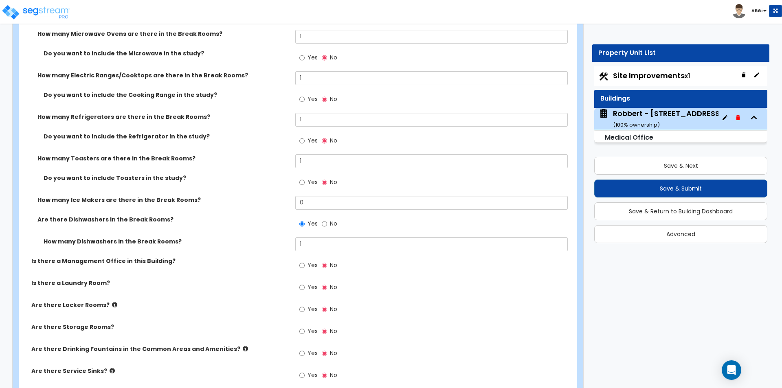
type input "6"
click at [303, 286] on input "Yes" at bounding box center [301, 287] width 5 height 9
radio input "true"
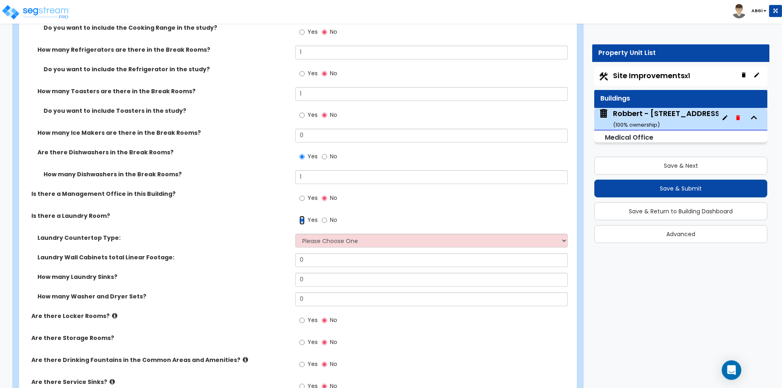
scroll to position [3053, 0]
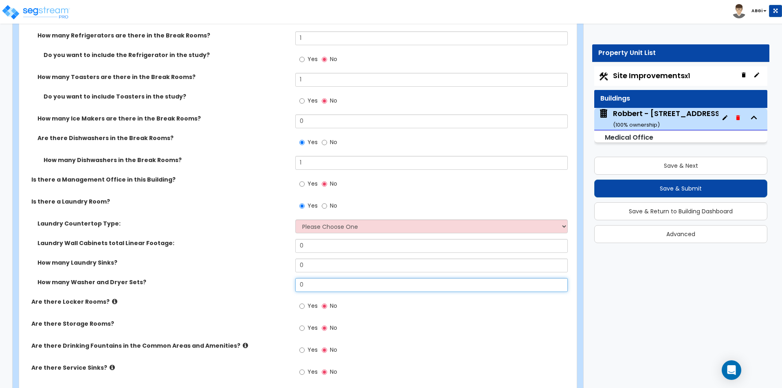
click at [306, 288] on input "0" at bounding box center [431, 285] width 272 height 14
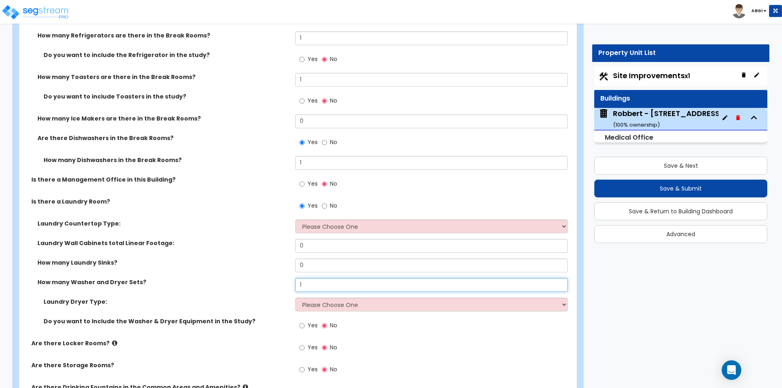
type input "1"
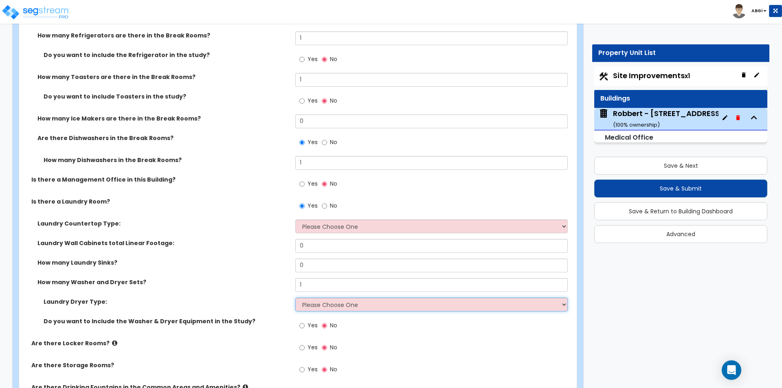
click at [306, 305] on select "Please Choose One Gas Electric" at bounding box center [431, 305] width 272 height 14
select select "1"
click at [295, 298] on select "Please Choose One Gas Electric" at bounding box center [431, 305] width 272 height 14
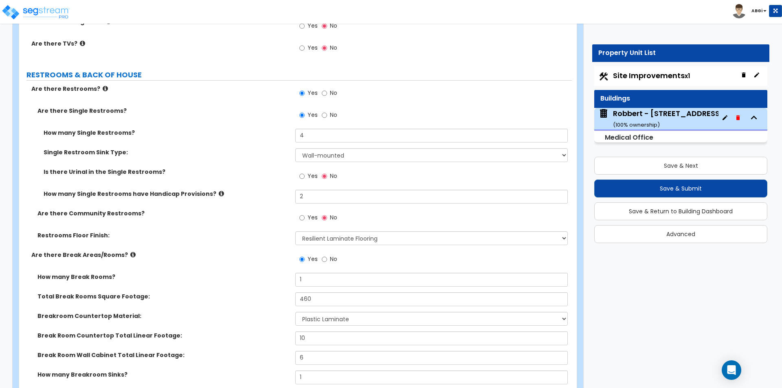
scroll to position [2565, 0]
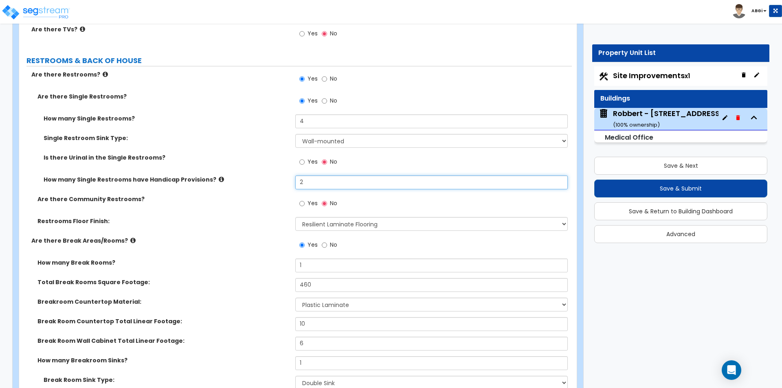
click at [318, 186] on input "2" at bounding box center [431, 182] width 272 height 14
type input "1"
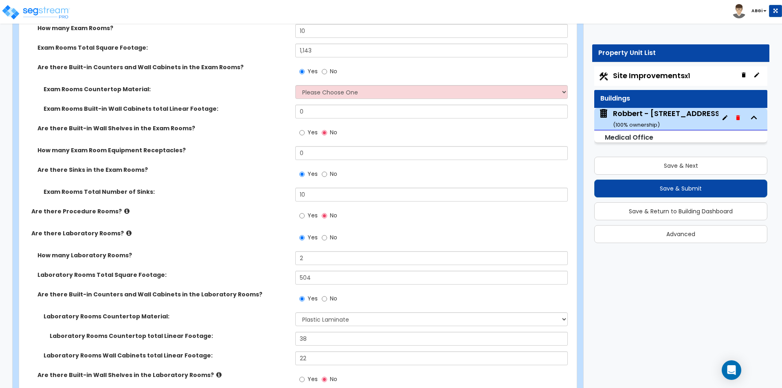
scroll to position [1303, 0]
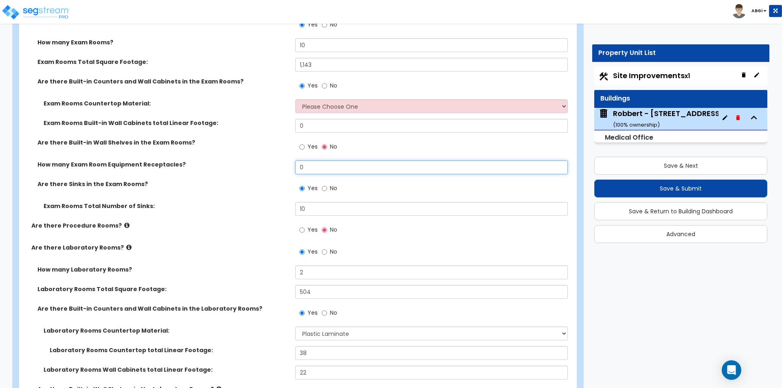
click at [318, 166] on input "0" at bounding box center [431, 167] width 272 height 14
type input "30"
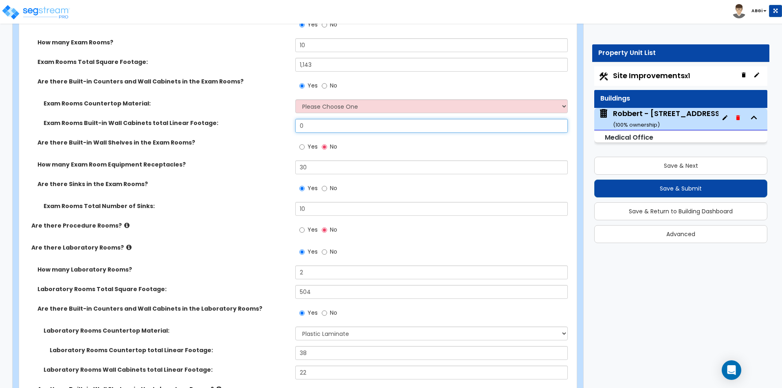
click at [304, 127] on input "0" at bounding box center [431, 126] width 272 height 14
type input "50"
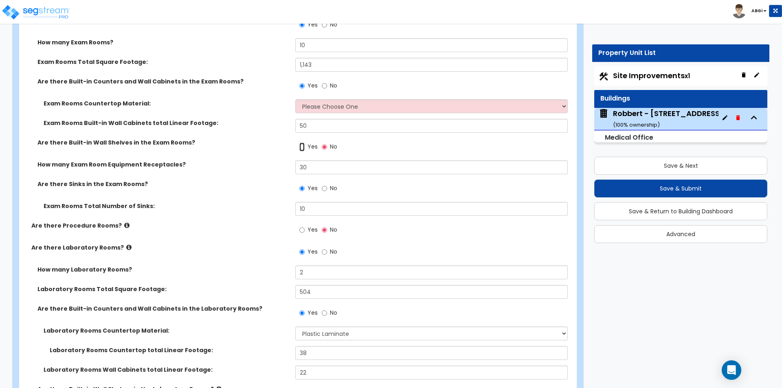
click at [301, 147] on input "Yes" at bounding box center [301, 146] width 5 height 9
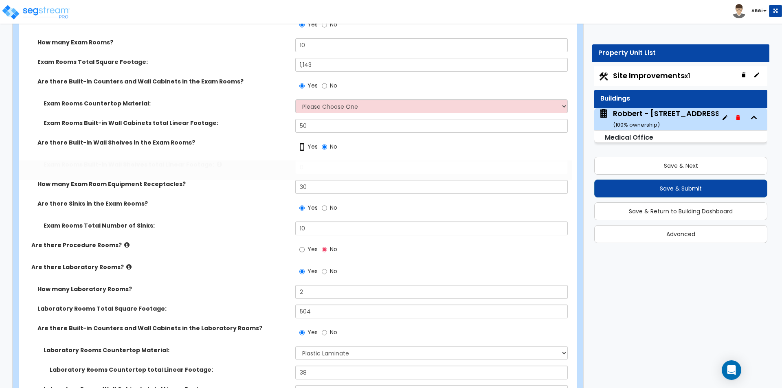
radio input "true"
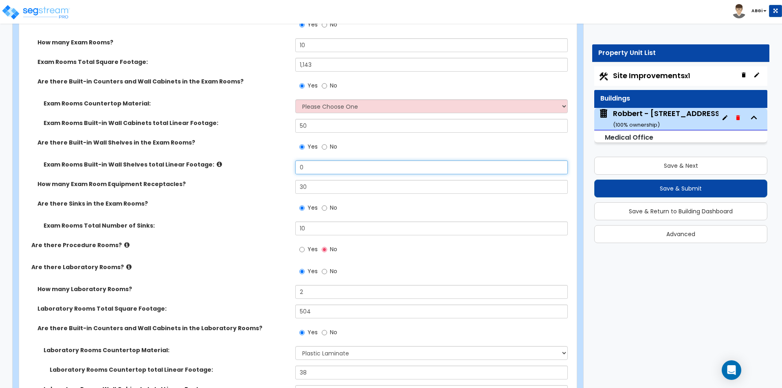
click at [319, 171] on input "0" at bounding box center [431, 167] width 272 height 14
type input "50"
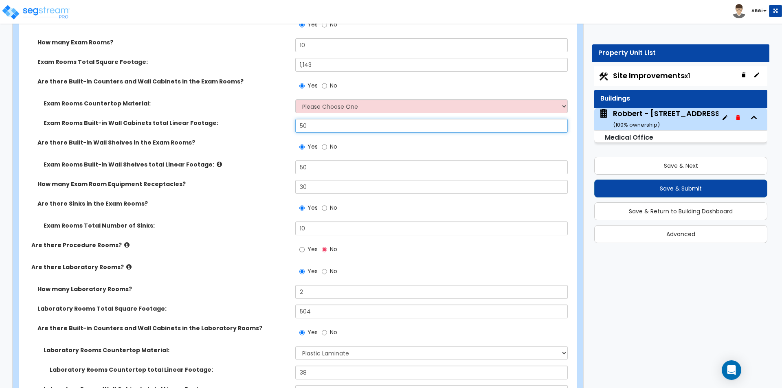
click at [317, 125] on input "50" at bounding box center [431, 126] width 272 height 14
click at [306, 126] on input "70" at bounding box center [431, 126] width 272 height 14
type input "150"
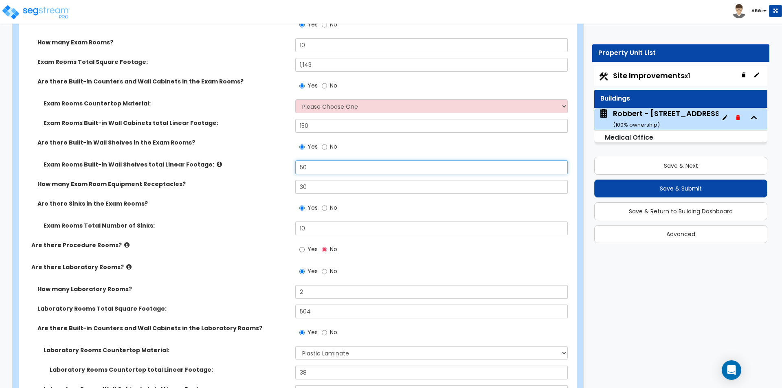
click at [311, 171] on input "50" at bounding box center [431, 167] width 272 height 14
type input "110"
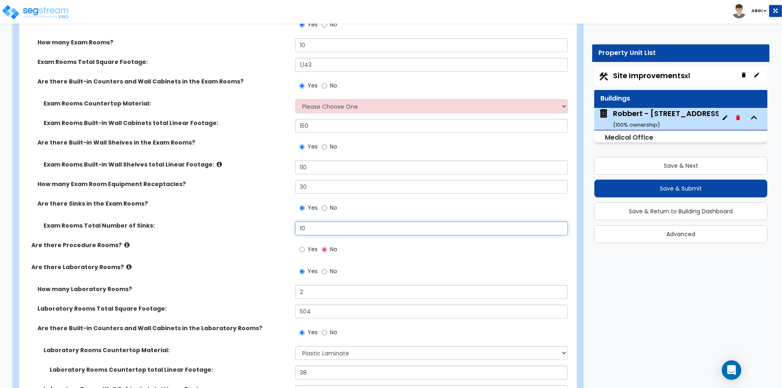
click at [313, 226] on input "10" at bounding box center [431, 228] width 272 height 14
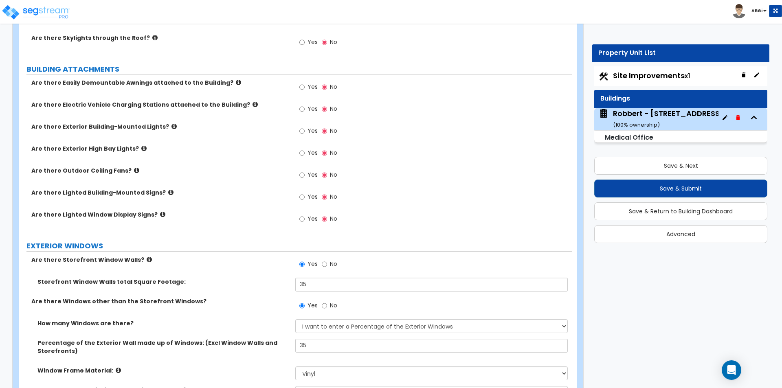
scroll to position [448, 0]
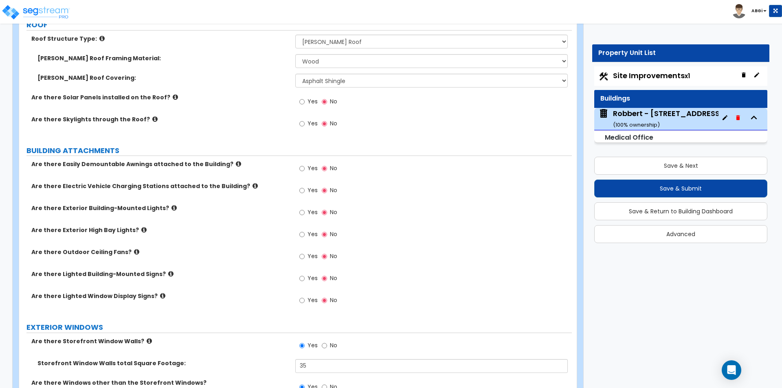
type input "7"
click at [171, 206] on icon at bounding box center [173, 208] width 5 height 6
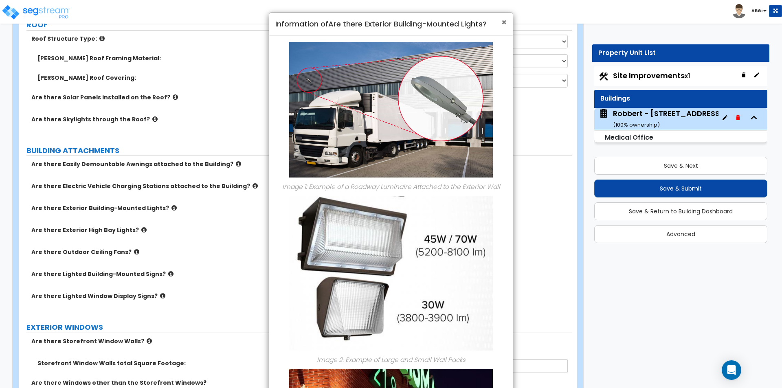
click at [502, 25] on span "×" at bounding box center [503, 22] width 5 height 12
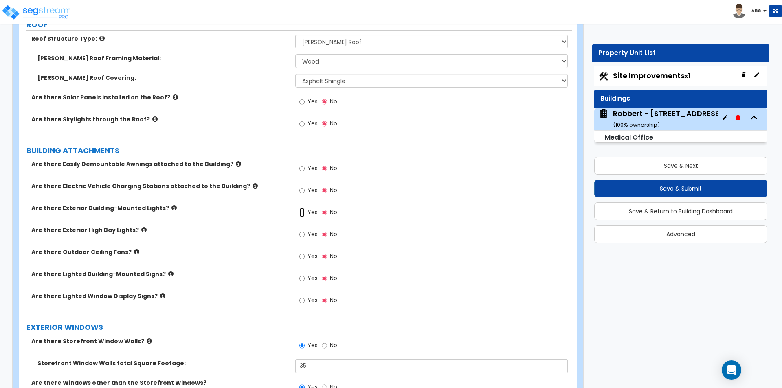
click at [303, 212] on input "Yes" at bounding box center [301, 212] width 5 height 9
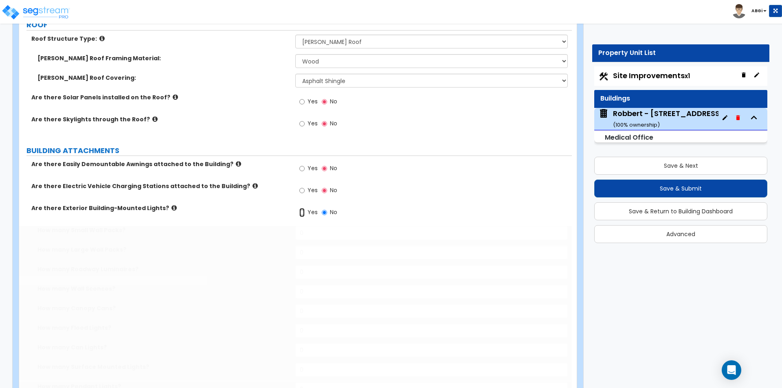
radio input "true"
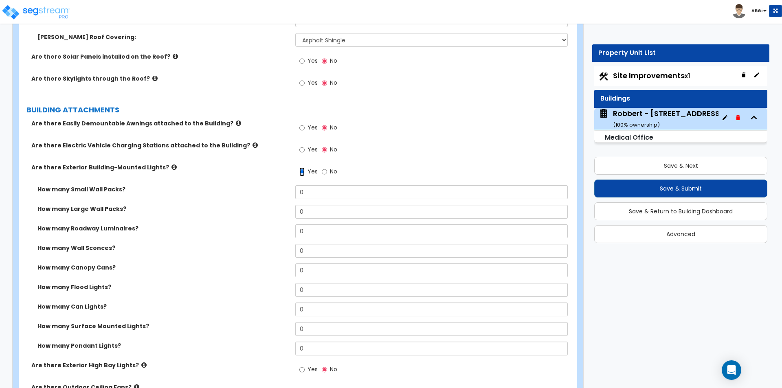
scroll to position [529, 0]
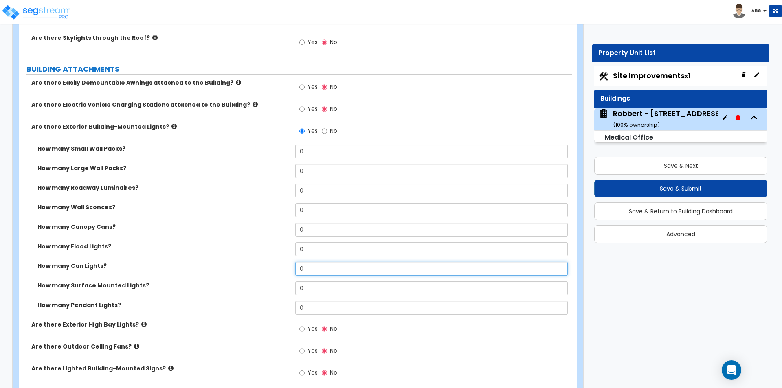
click at [311, 272] on input "0" at bounding box center [431, 269] width 272 height 14
type input "4"
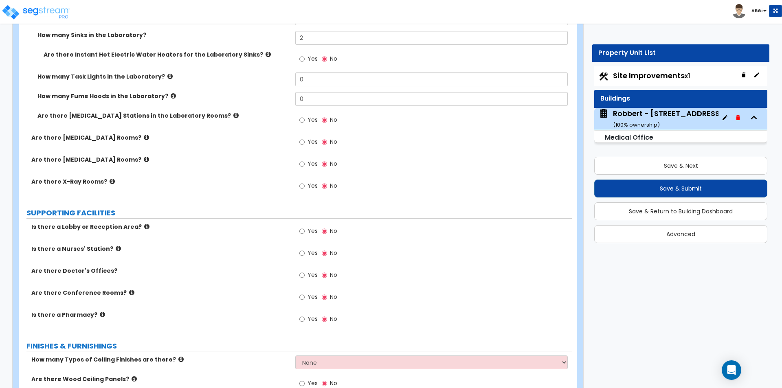
scroll to position [1954, 0]
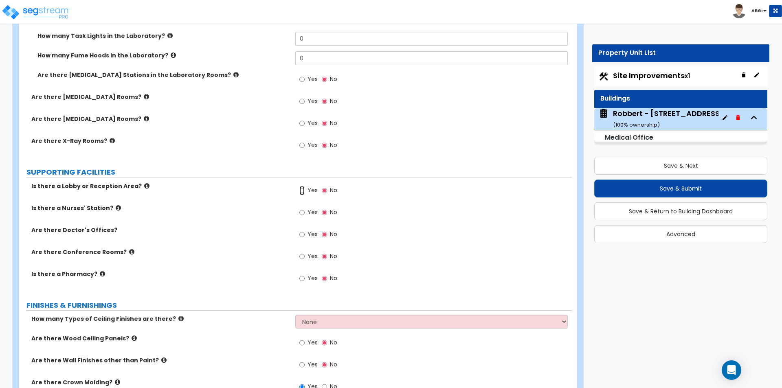
click at [301, 191] on input "Yes" at bounding box center [301, 190] width 5 height 9
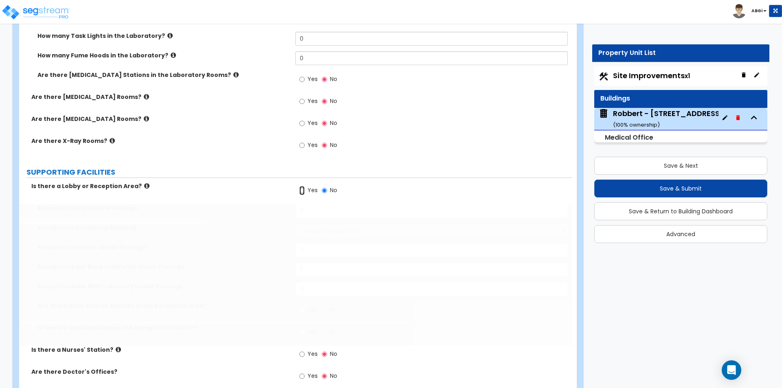
radio input "true"
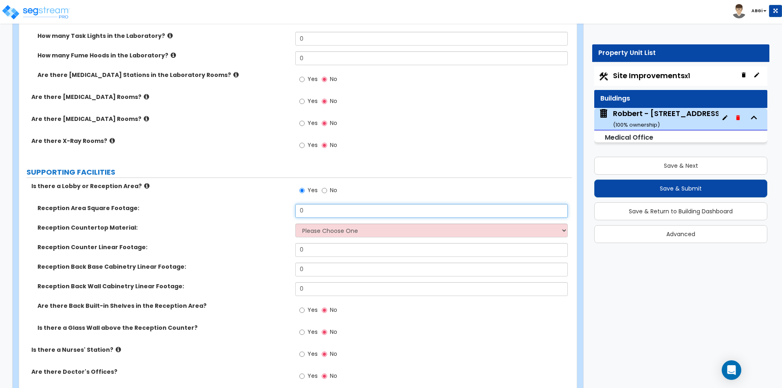
click at [322, 209] on input "0" at bounding box center [431, 211] width 272 height 14
type input "572"
click at [316, 252] on input "0" at bounding box center [431, 250] width 272 height 14
type input "28"
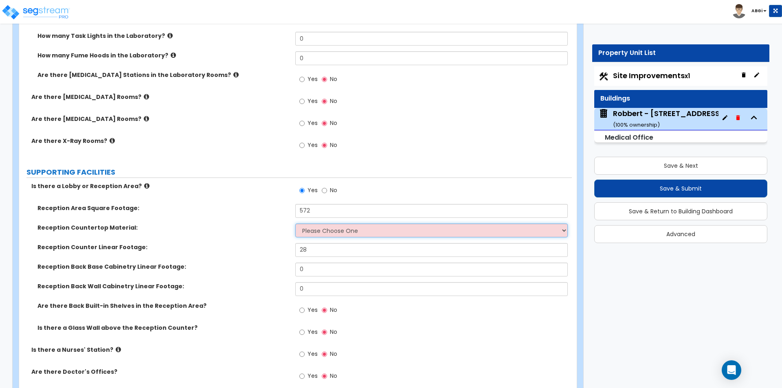
click at [393, 232] on select "Please Choose One Plastic Laminate Solid Surface Stone Quartz Marble Tile Wood …" at bounding box center [431, 230] width 272 height 14
select select "1"
click at [295, 223] on select "Please Choose One Plastic Laminate Solid Surface Stone Quartz Marble Tile Wood …" at bounding box center [431, 230] width 272 height 14
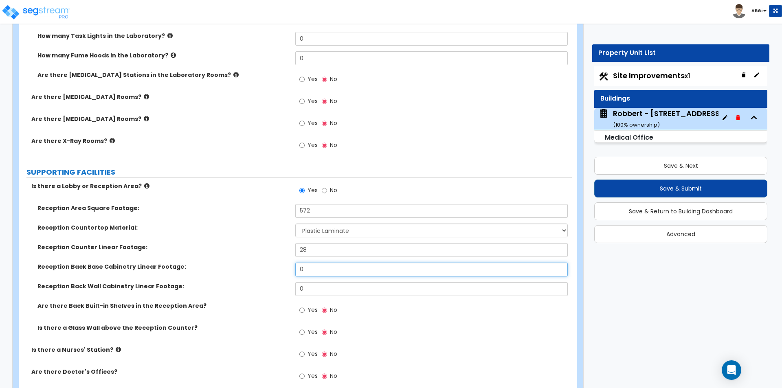
click at [309, 272] on input "0" at bounding box center [431, 270] width 272 height 14
type input "20"
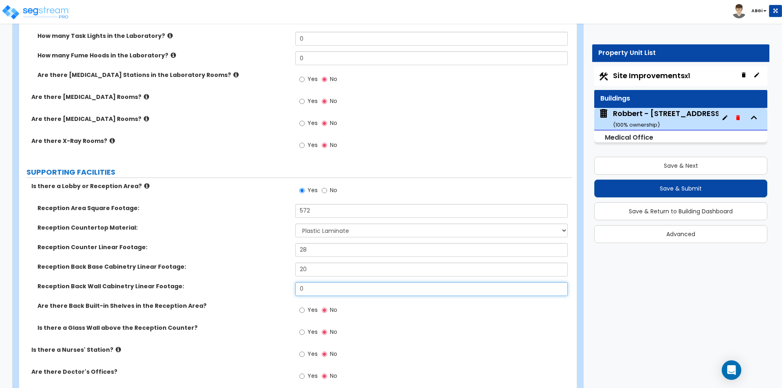
click at [322, 291] on input "0" at bounding box center [431, 289] width 272 height 14
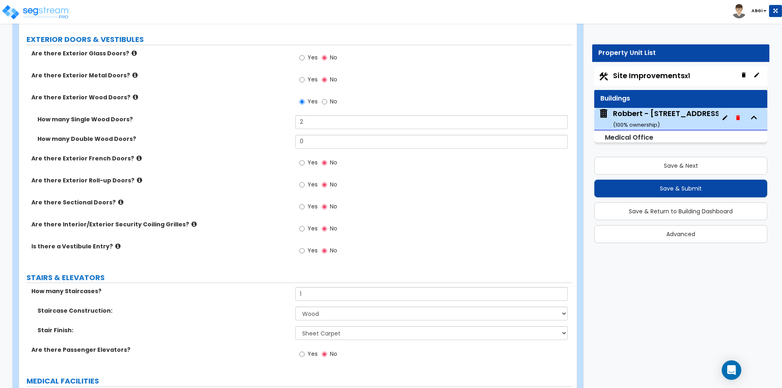
scroll to position [1099, 0]
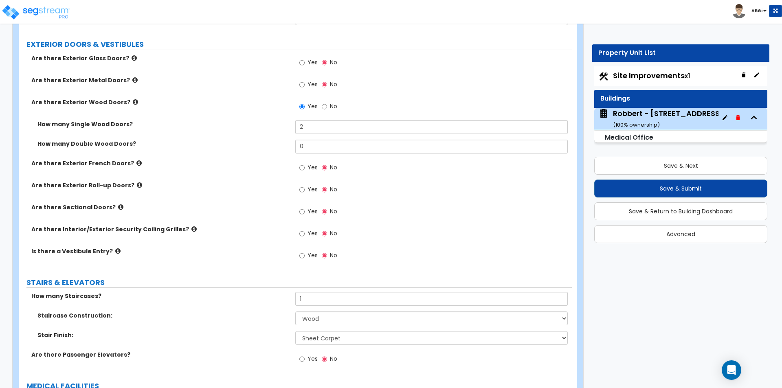
type input "14"
click at [300, 65] on input "Yes" at bounding box center [301, 62] width 5 height 9
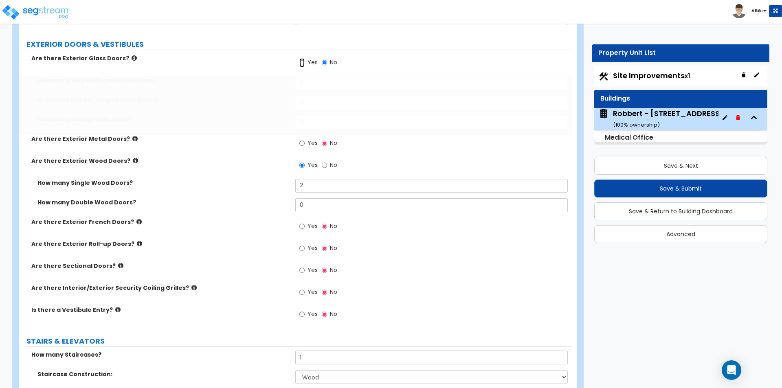
radio input "true"
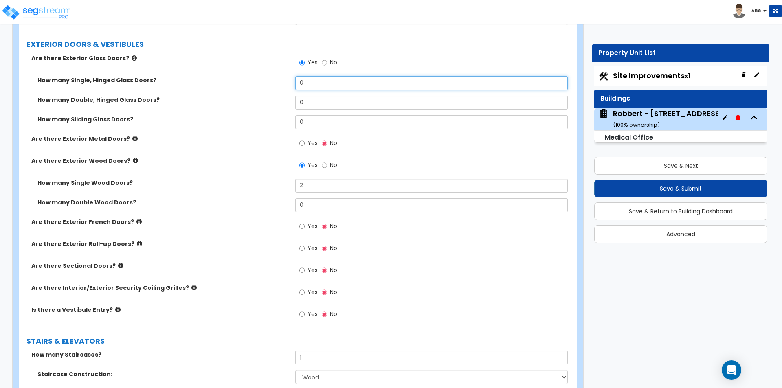
click at [301, 79] on input "0" at bounding box center [431, 83] width 272 height 14
click at [306, 81] on input "10" at bounding box center [431, 83] width 272 height 14
type input "1"
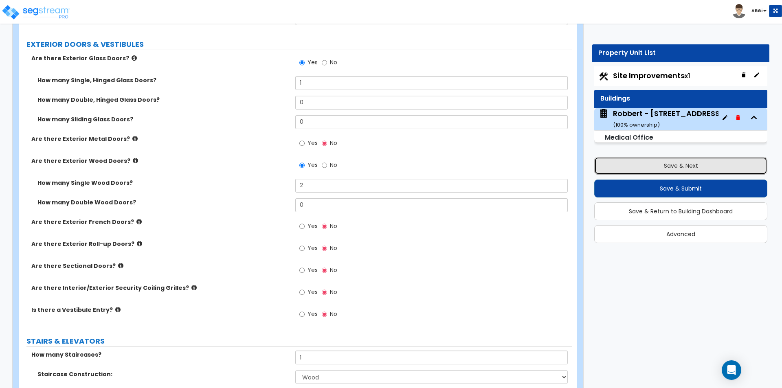
click at [673, 163] on button "Save & Next" at bounding box center [680, 166] width 173 height 18
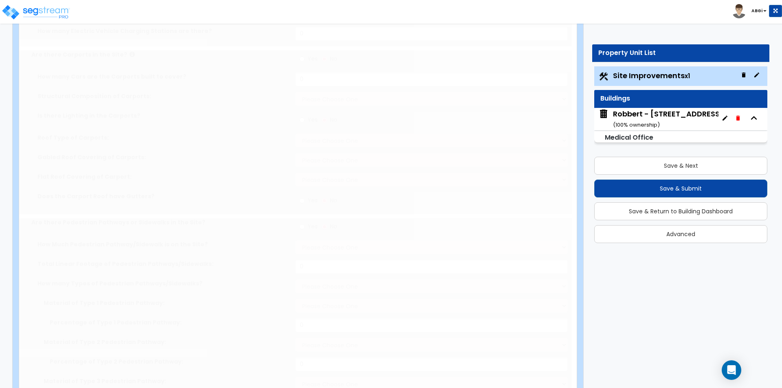
select select "2"
type input "18687"
select select "1"
type input "35"
select select "1"
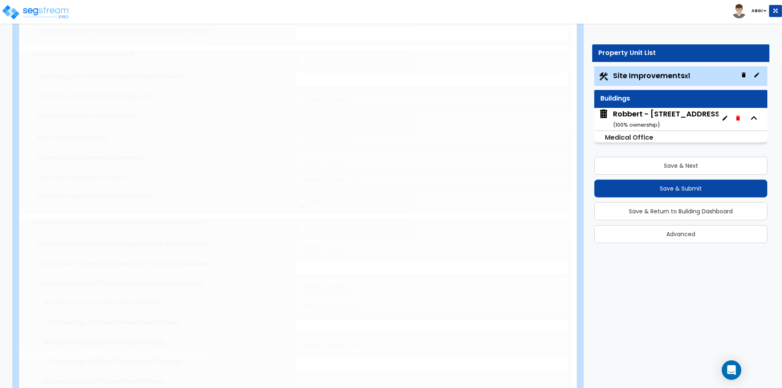
type input "8"
radio input "true"
type input "1"
radio input "true"
select select "2"
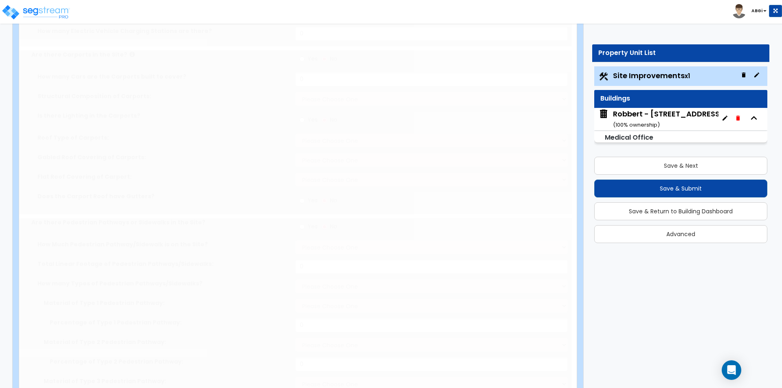
radio input "true"
type input "2"
radio input "true"
select select "1"
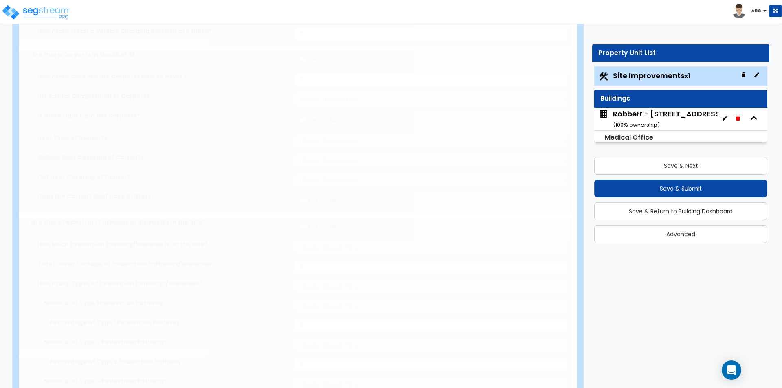
select select "1"
type input "20"
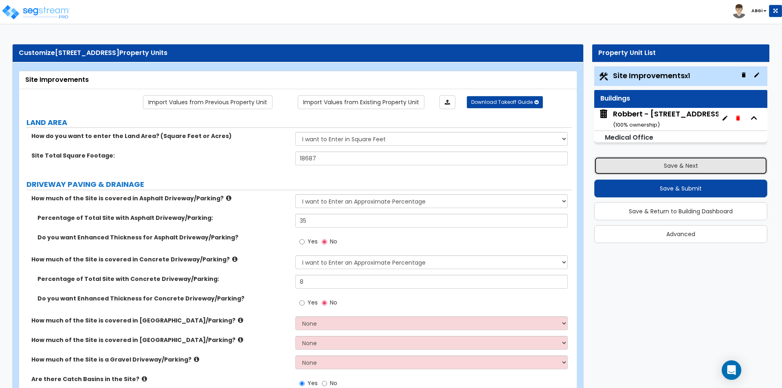
click at [661, 165] on button "Save & Next" at bounding box center [680, 166] width 173 height 18
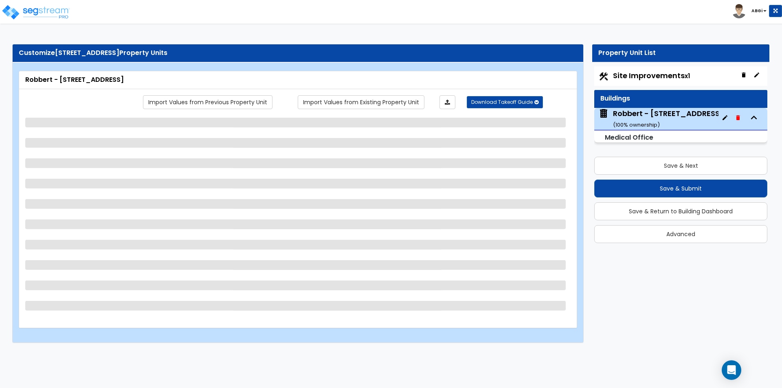
select select "7"
select select "1"
select select "2"
select select "1"
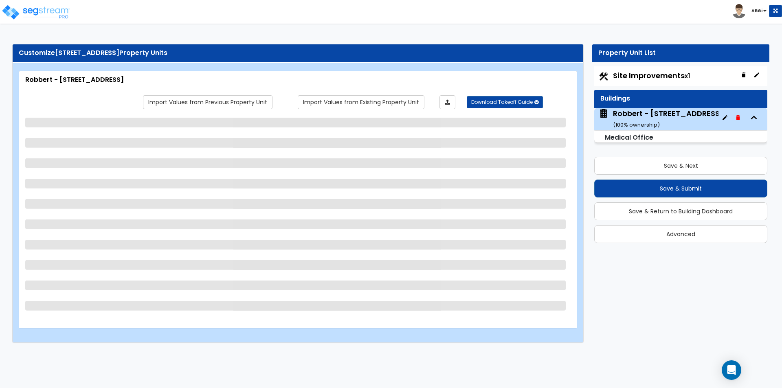
select select "2"
select select "1"
select select "2"
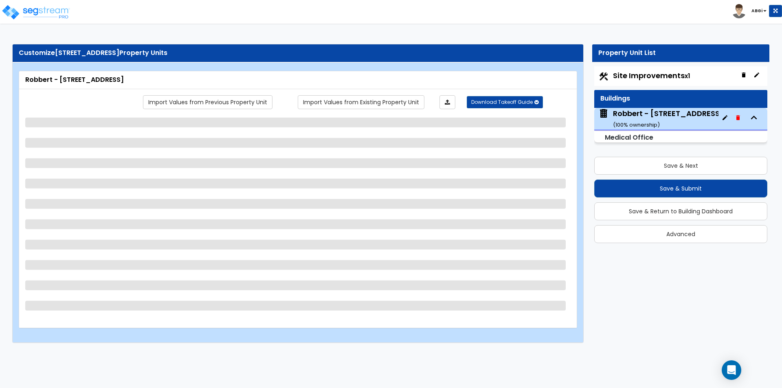
select select "3"
select select "5"
select select "1"
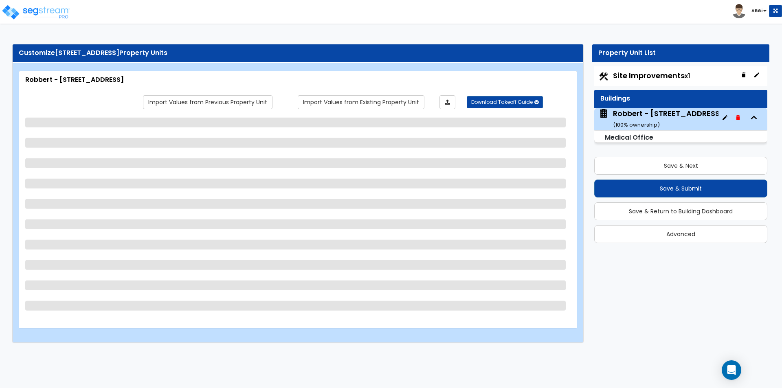
select select "3"
select select "1"
select select "2"
select select "1"
select select "2"
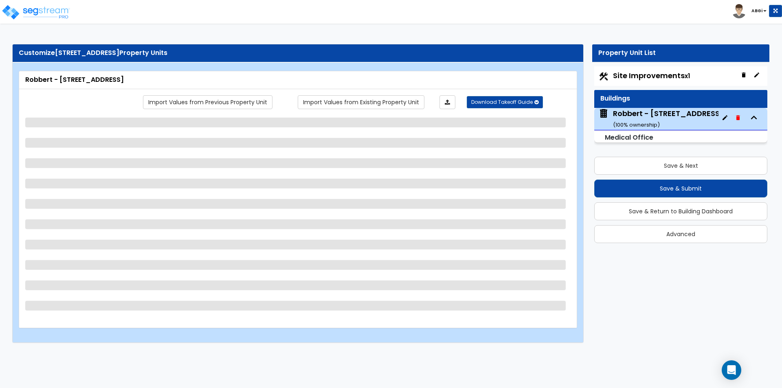
select select "1"
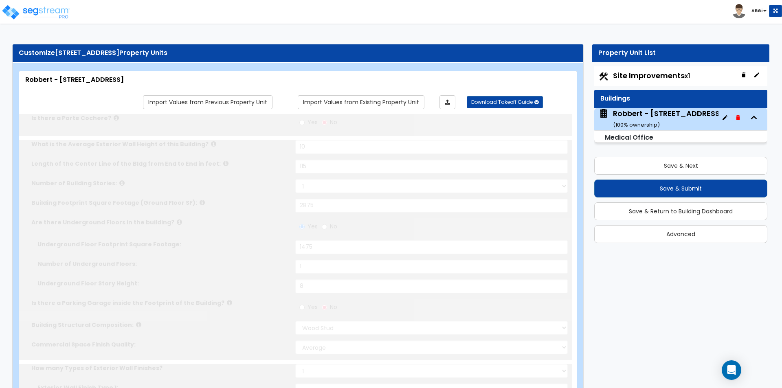
radio input "true"
select select "1"
